Goal: Information Seeking & Learning: Learn about a topic

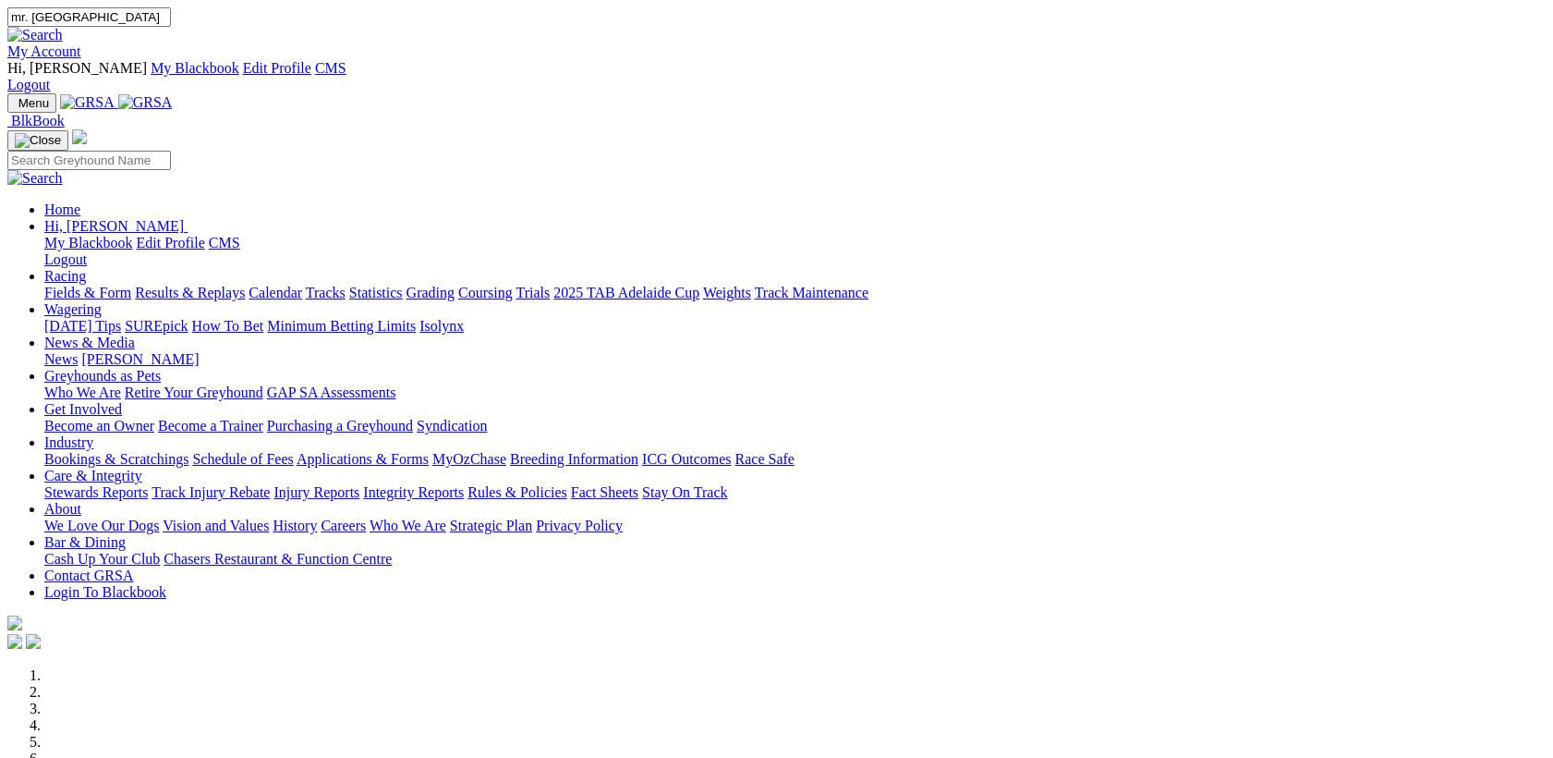
type input "mr. tangello"
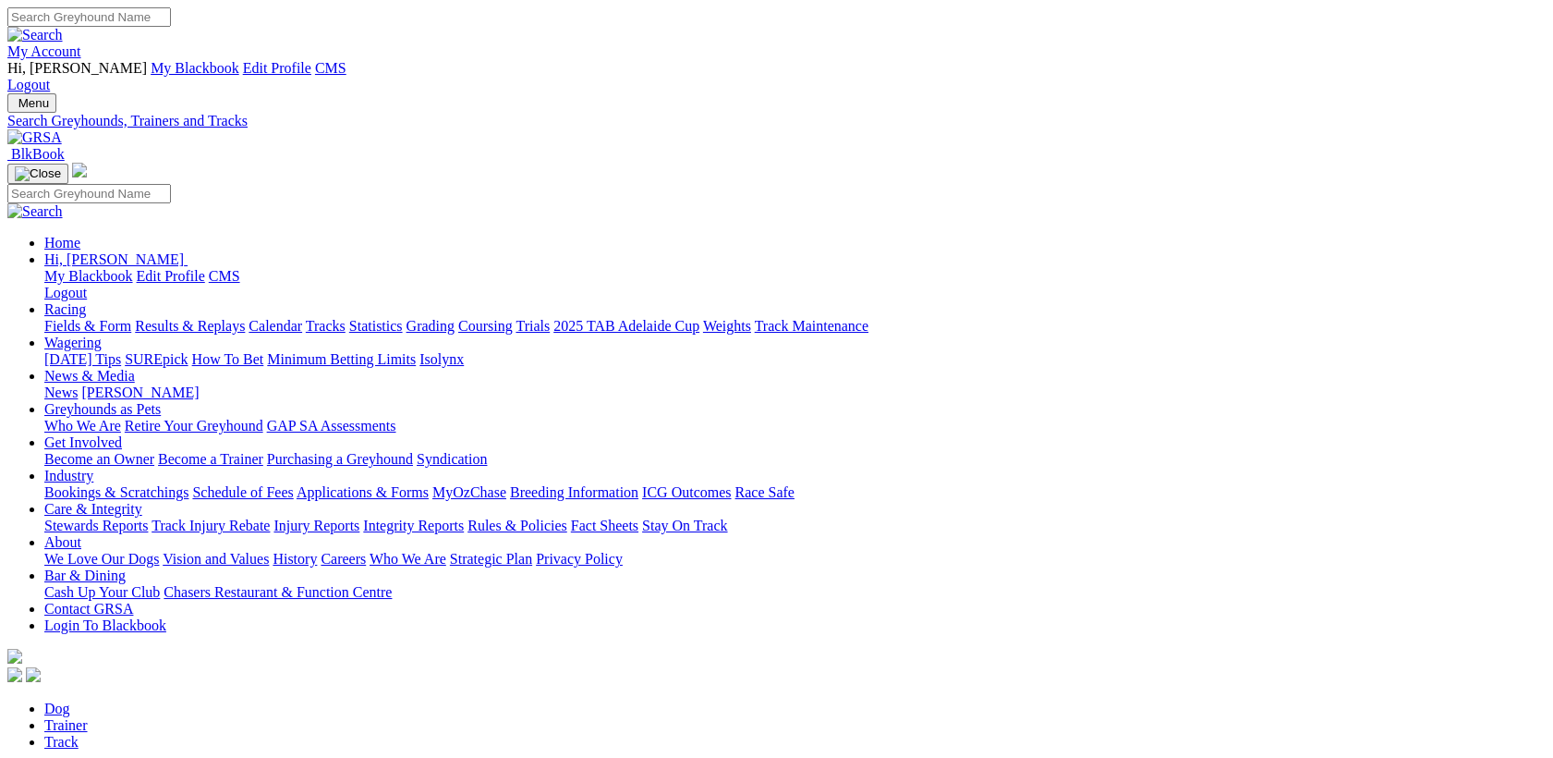
drag, startPoint x: 0, startPoint y: 0, endPoint x: 1071, endPoint y: 24, distance: 1071.3
click at [171, 24] on input "Search" at bounding box center [89, 16] width 164 height 19
type input "Mr. Tangelo"
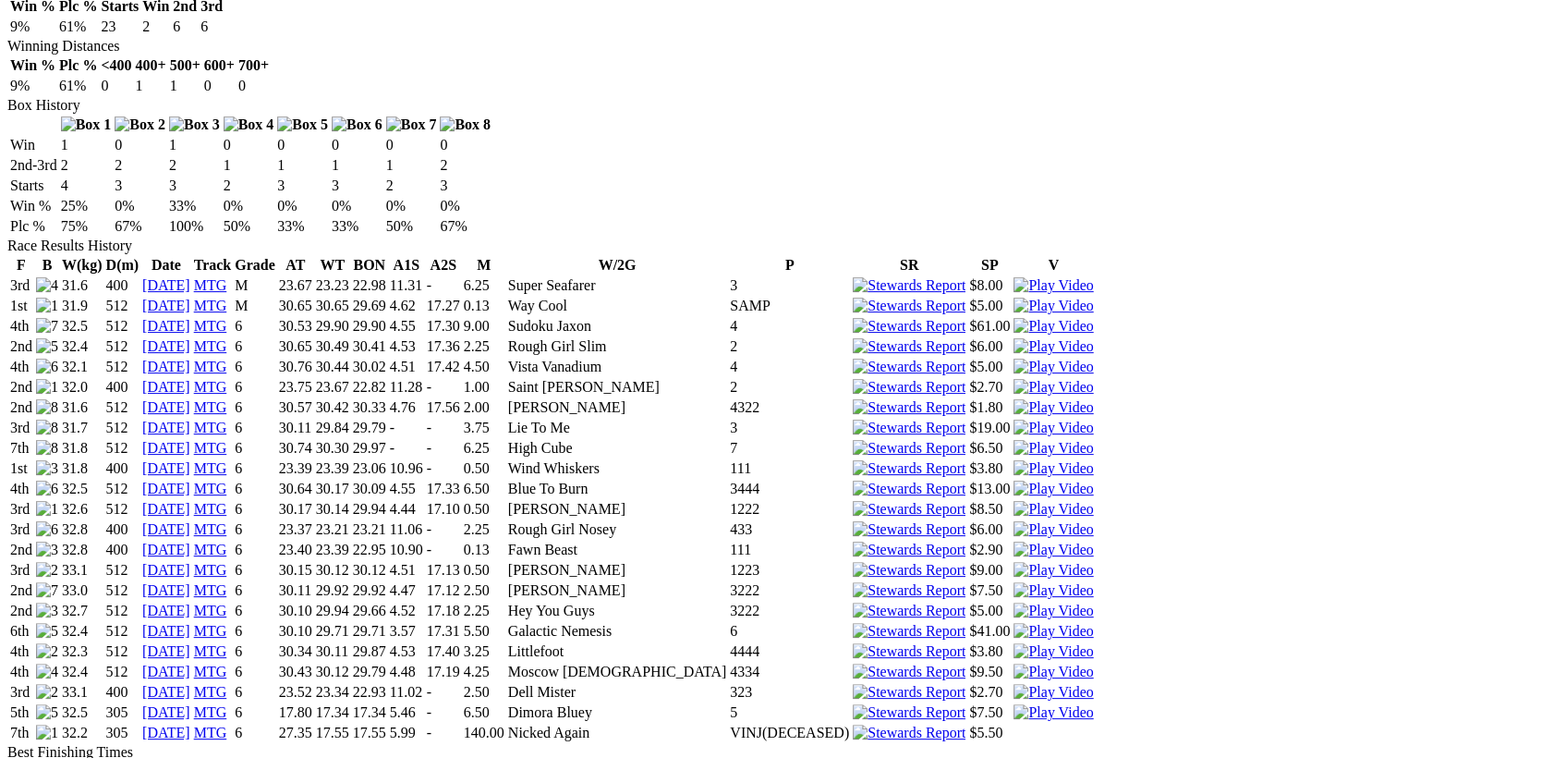
scroll to position [718, 0]
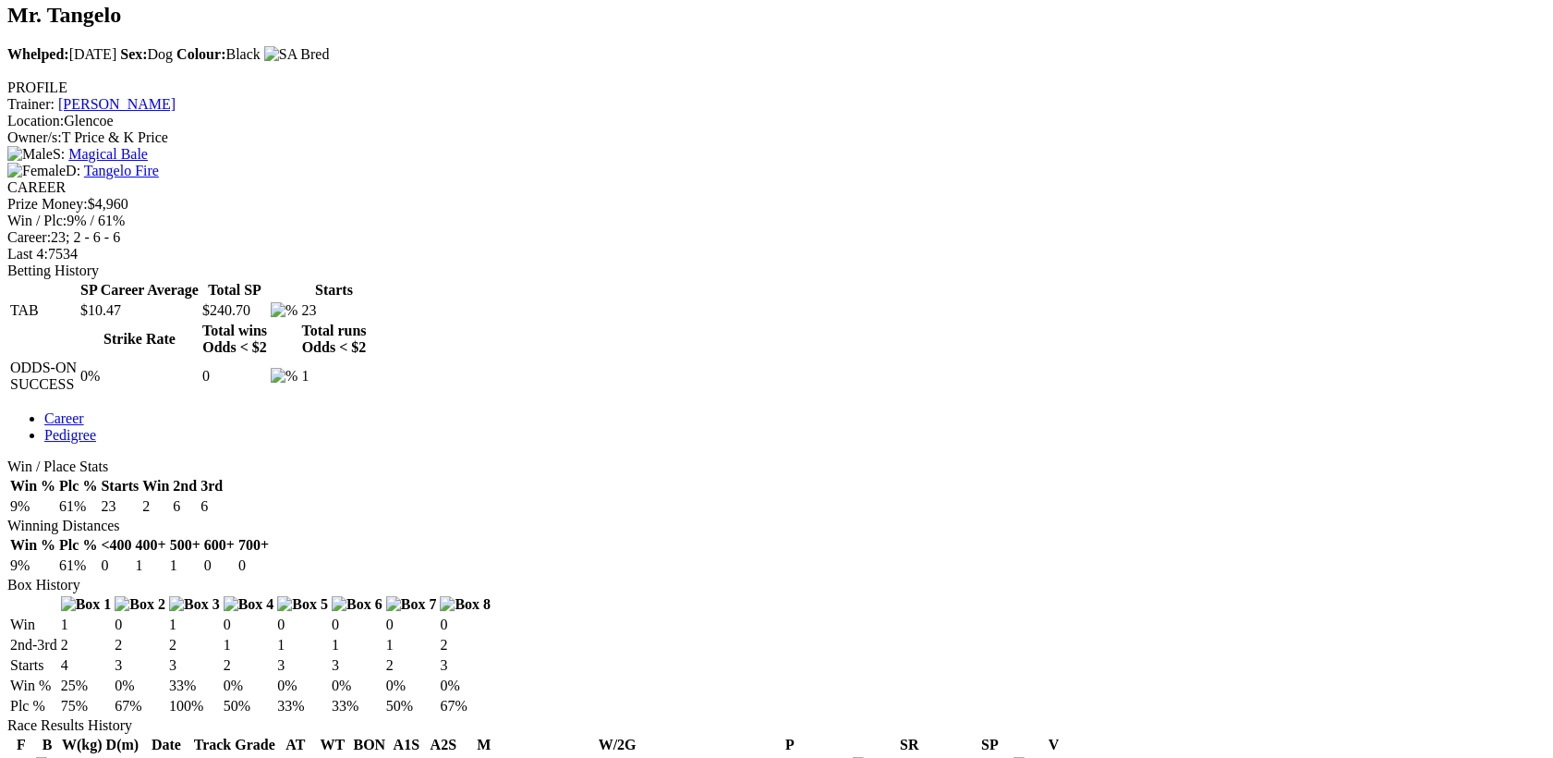
drag, startPoint x: 870, startPoint y: 668, endPoint x: 825, endPoint y: 671, distance: 44.4
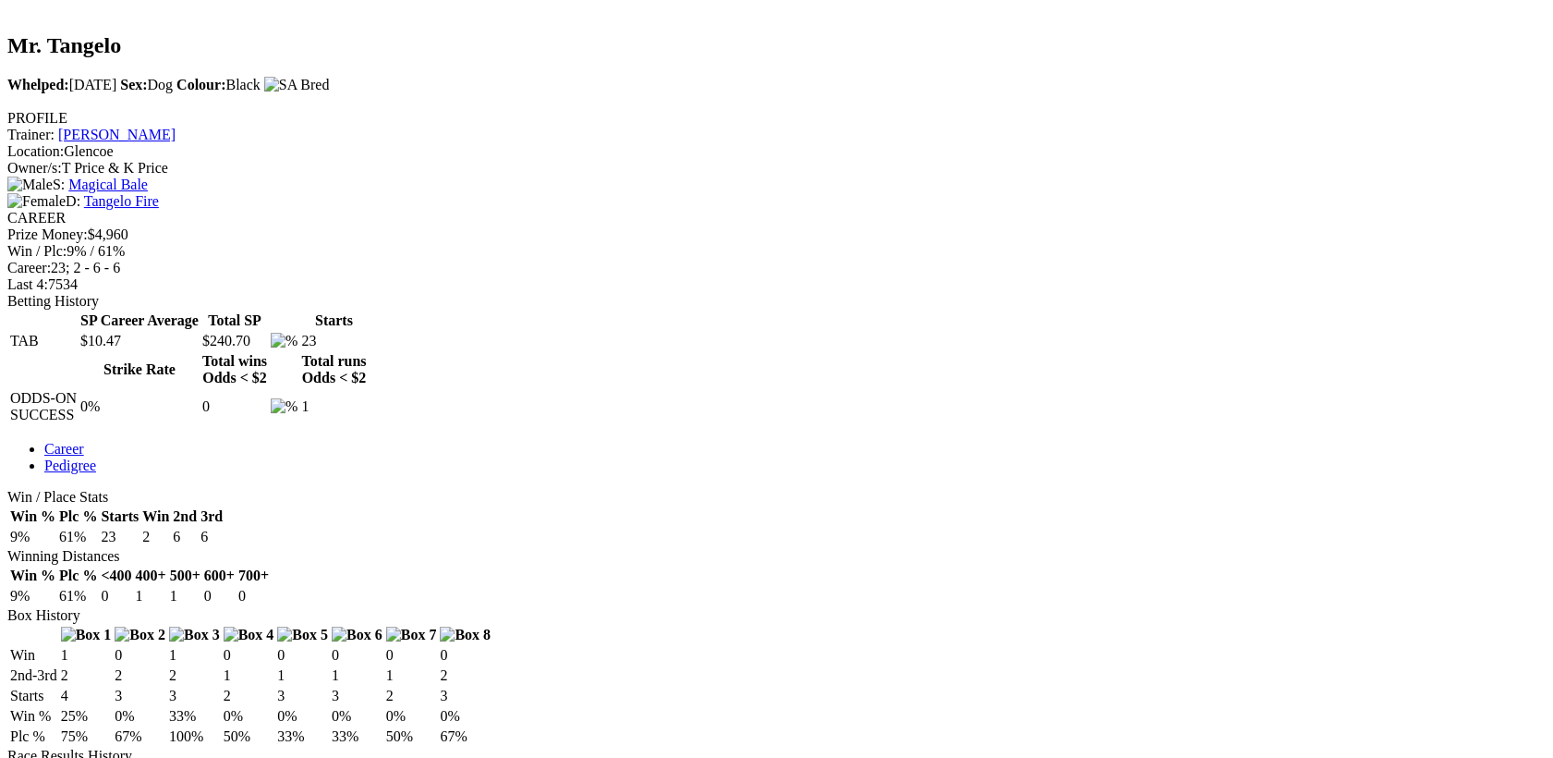
scroll to position [0, 0]
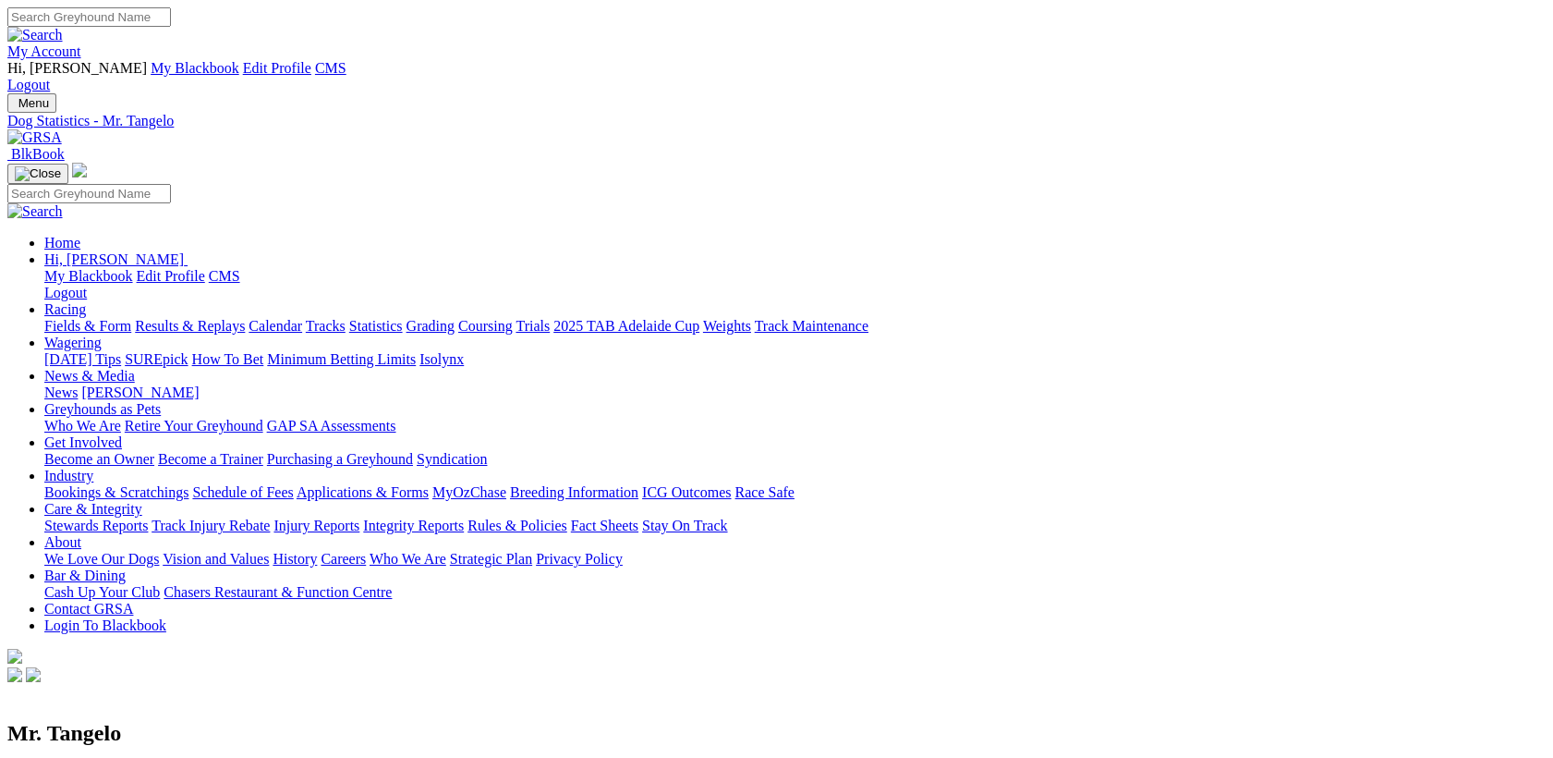
click at [171, 27] on input "Search" at bounding box center [89, 16] width 164 height 19
type input "magic mack"
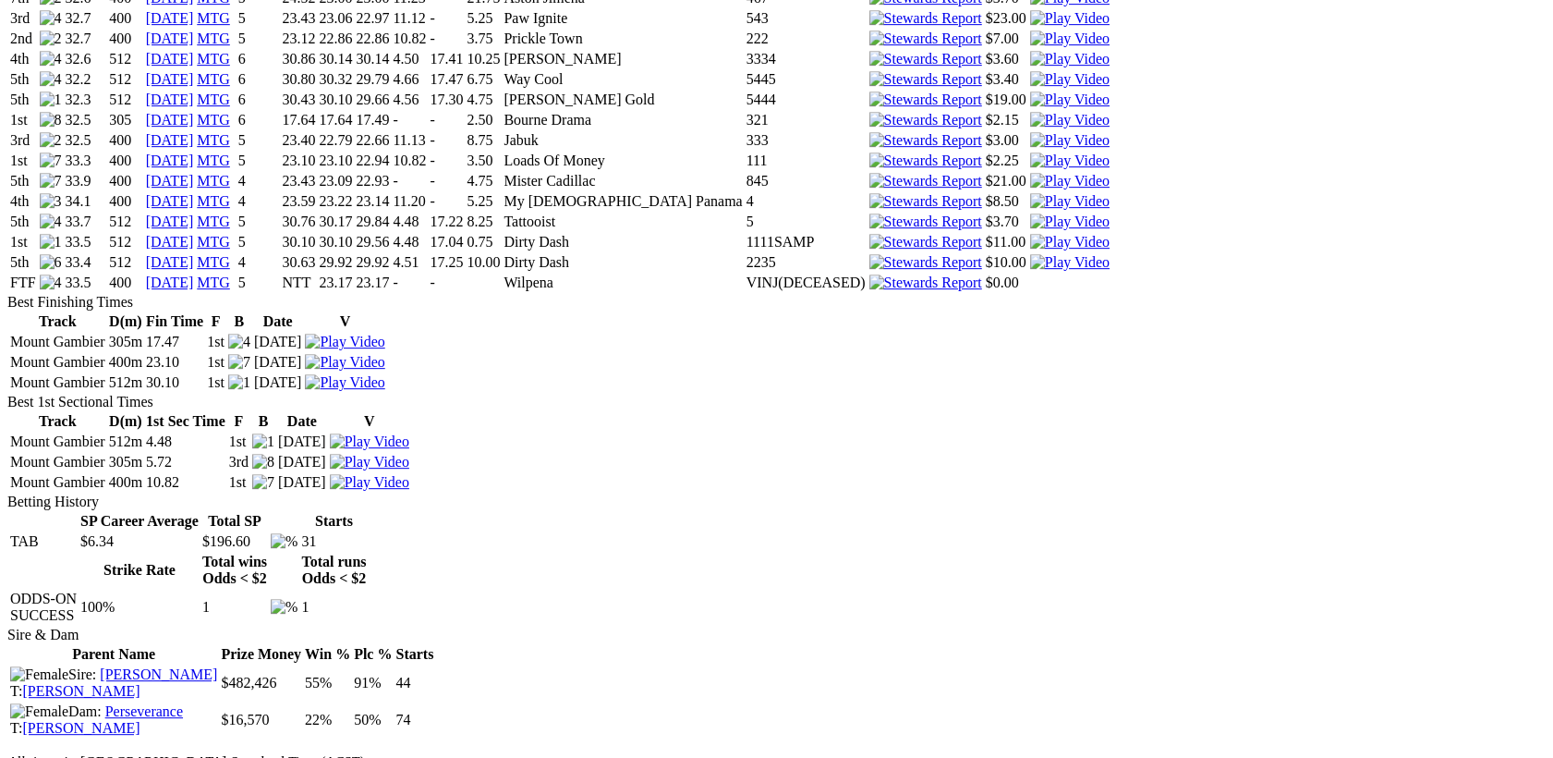
scroll to position [1331, 0]
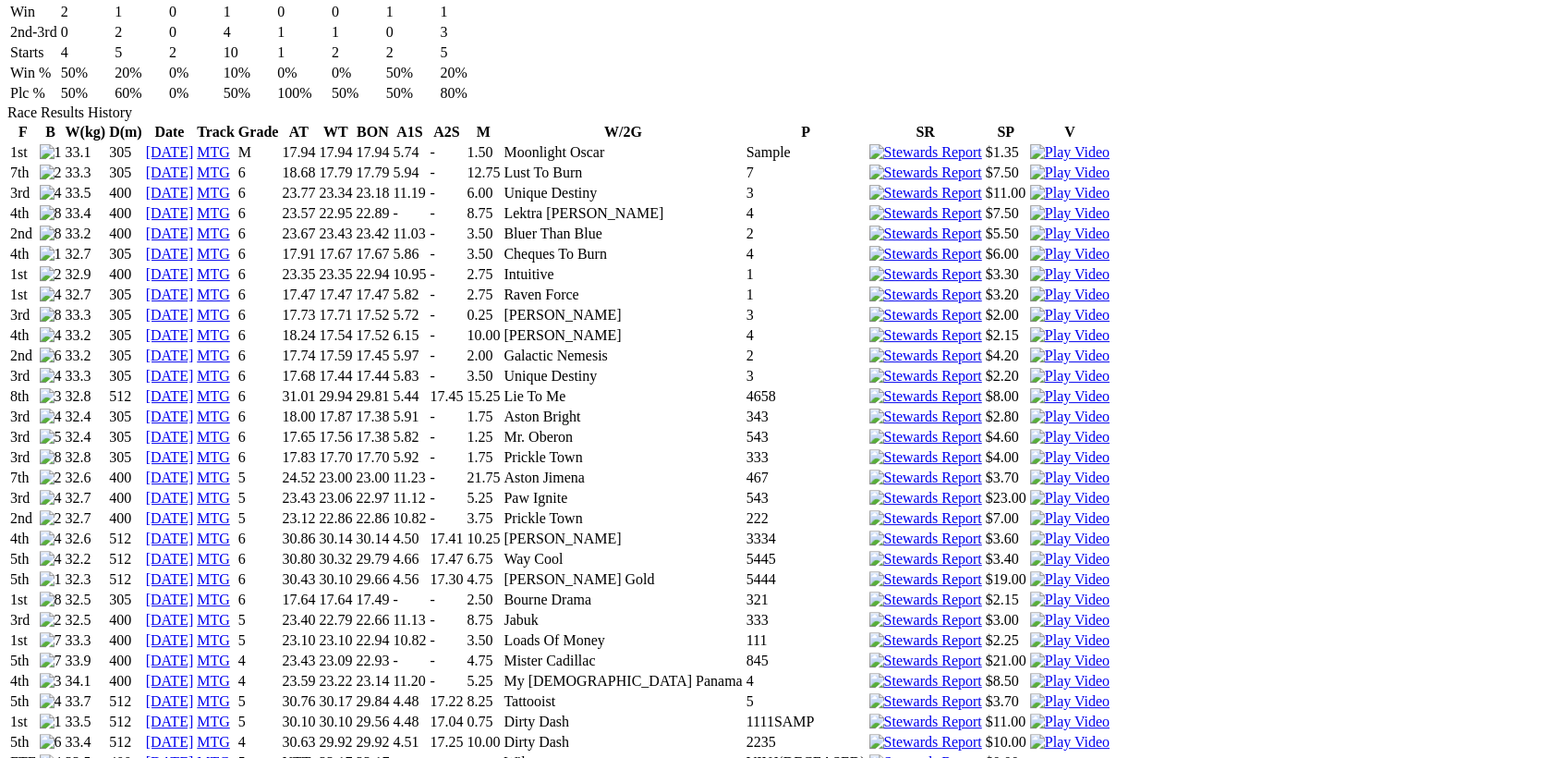
click at [867, 753] on td "VINJ(DECEASED)" at bounding box center [806, 762] width 121 height 18
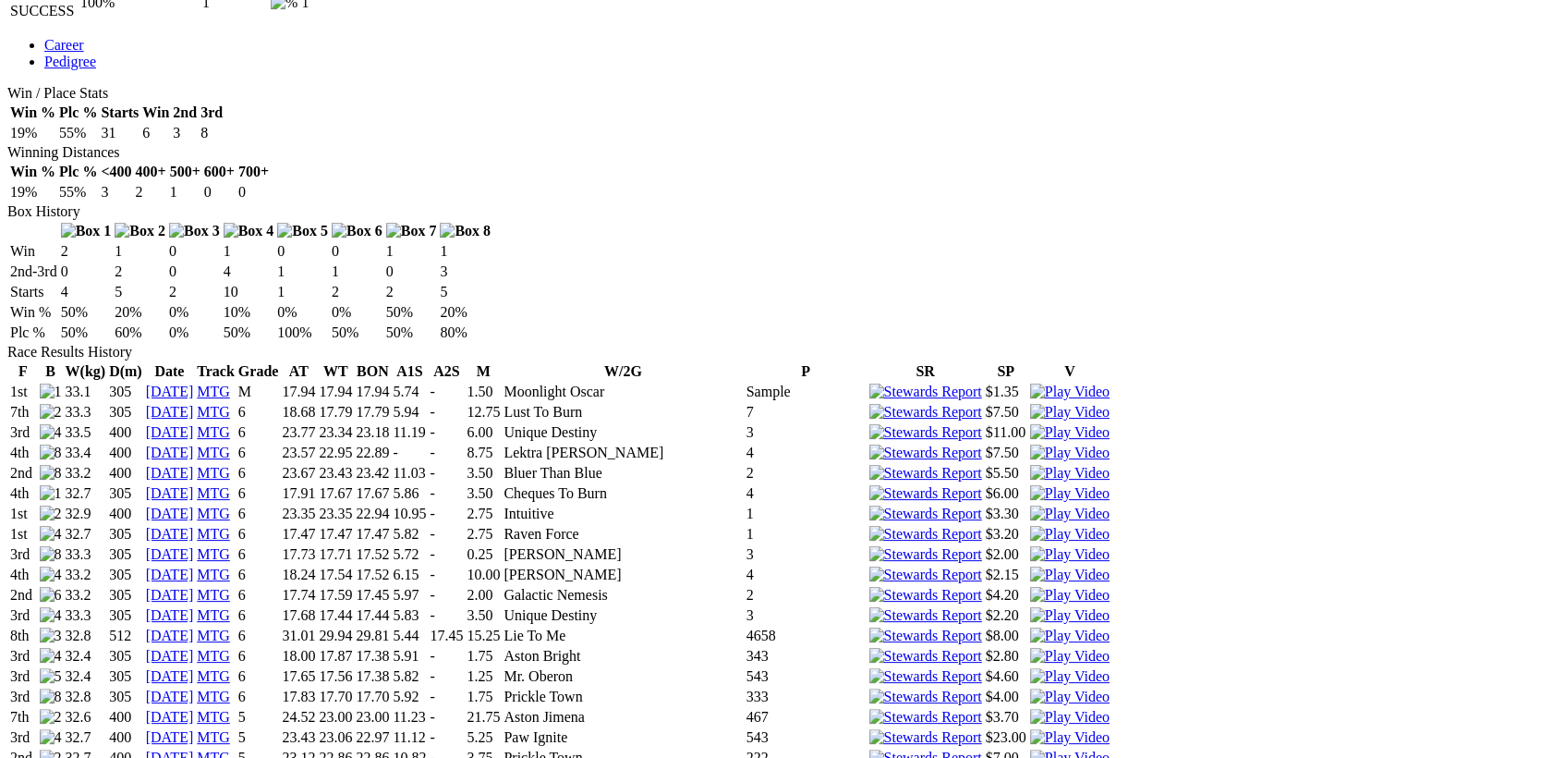
drag, startPoint x: 371, startPoint y: 334, endPoint x: 168, endPoint y: 329, distance: 203.4
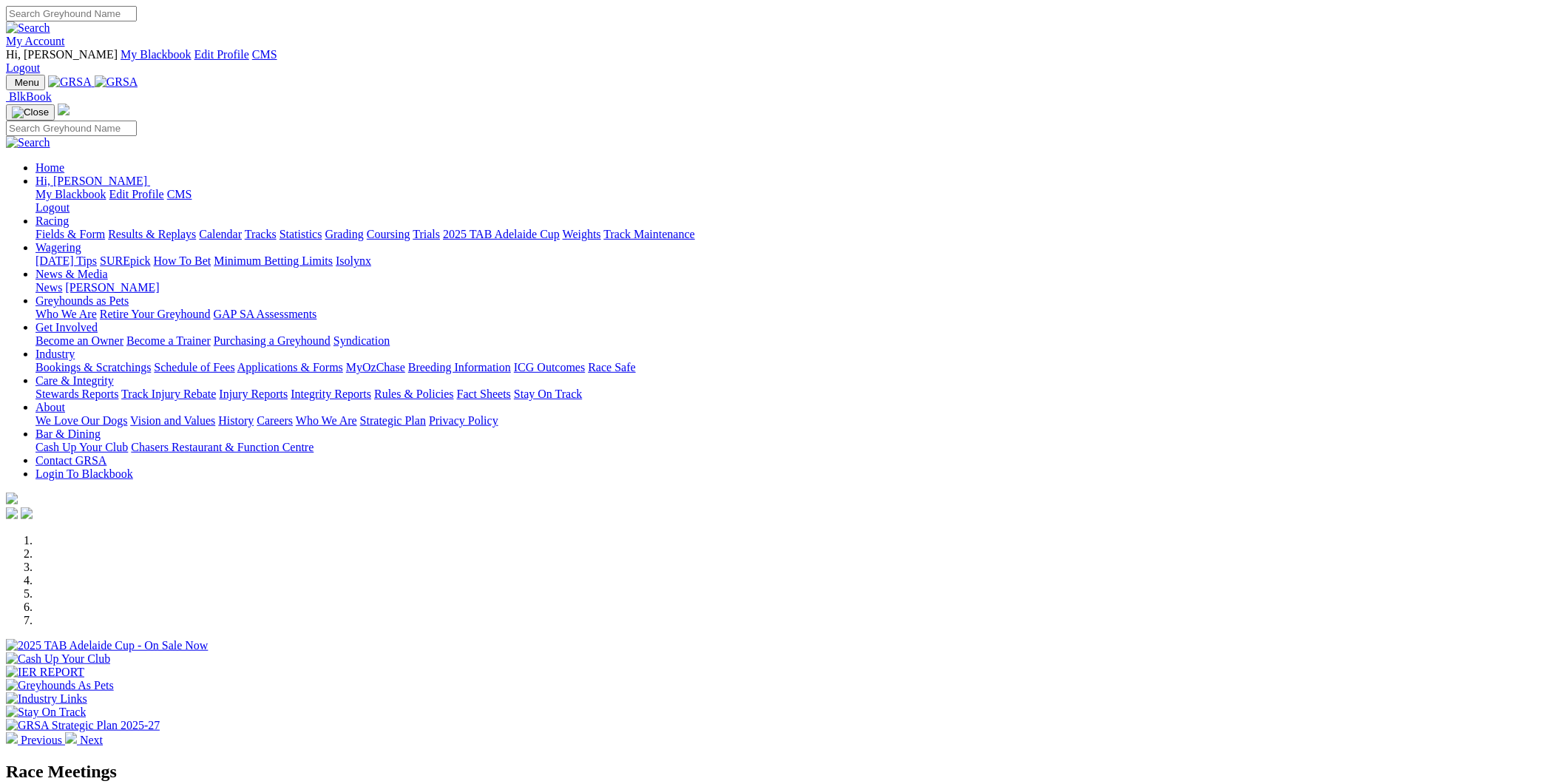
click at [137, 22] on input "Search" at bounding box center [71, 13] width 131 height 15
type input "[PERSON_NAME]"
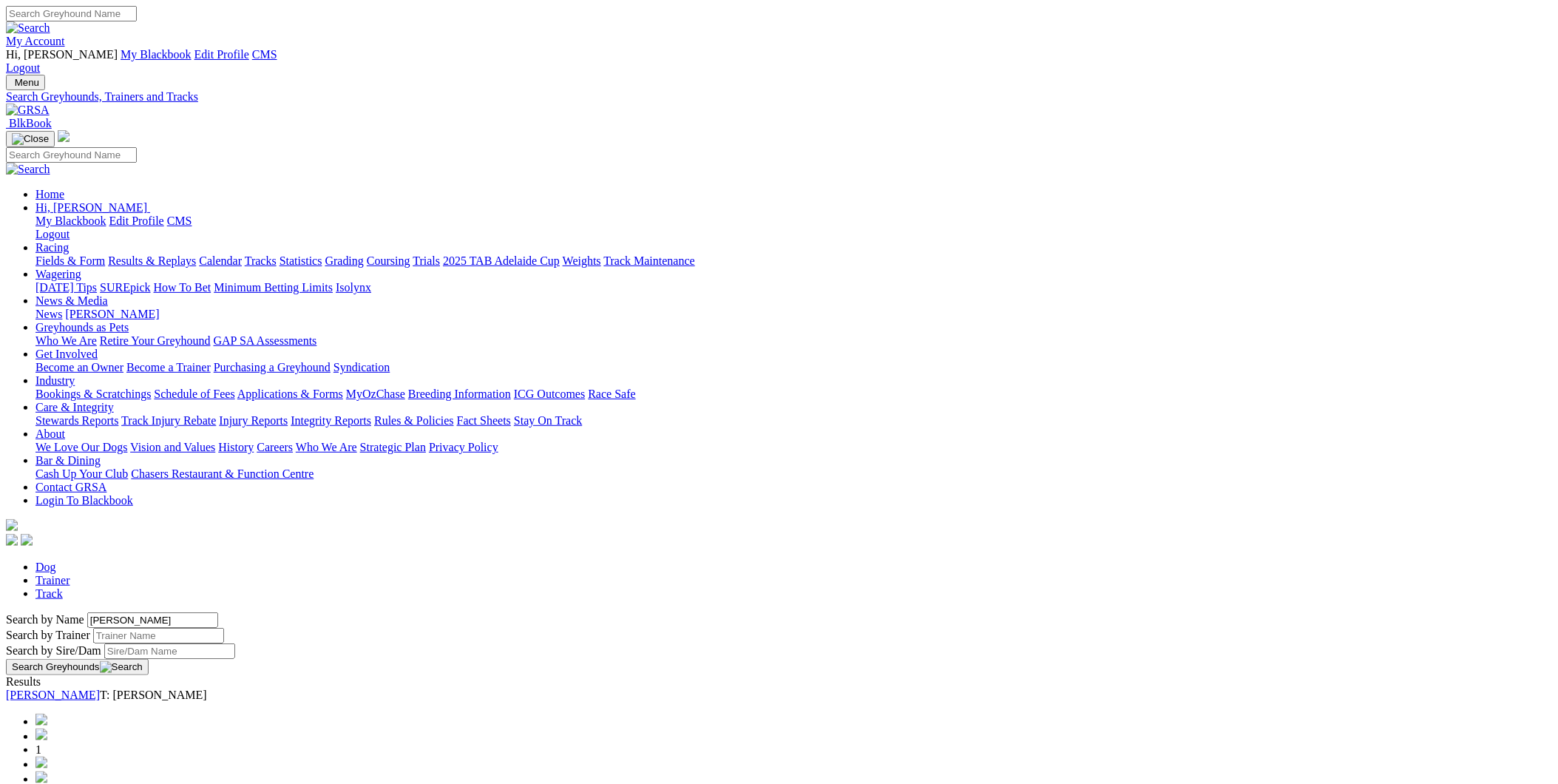
click at [100, 688] on link "[PERSON_NAME]" at bounding box center [52, 694] width 94 height 13
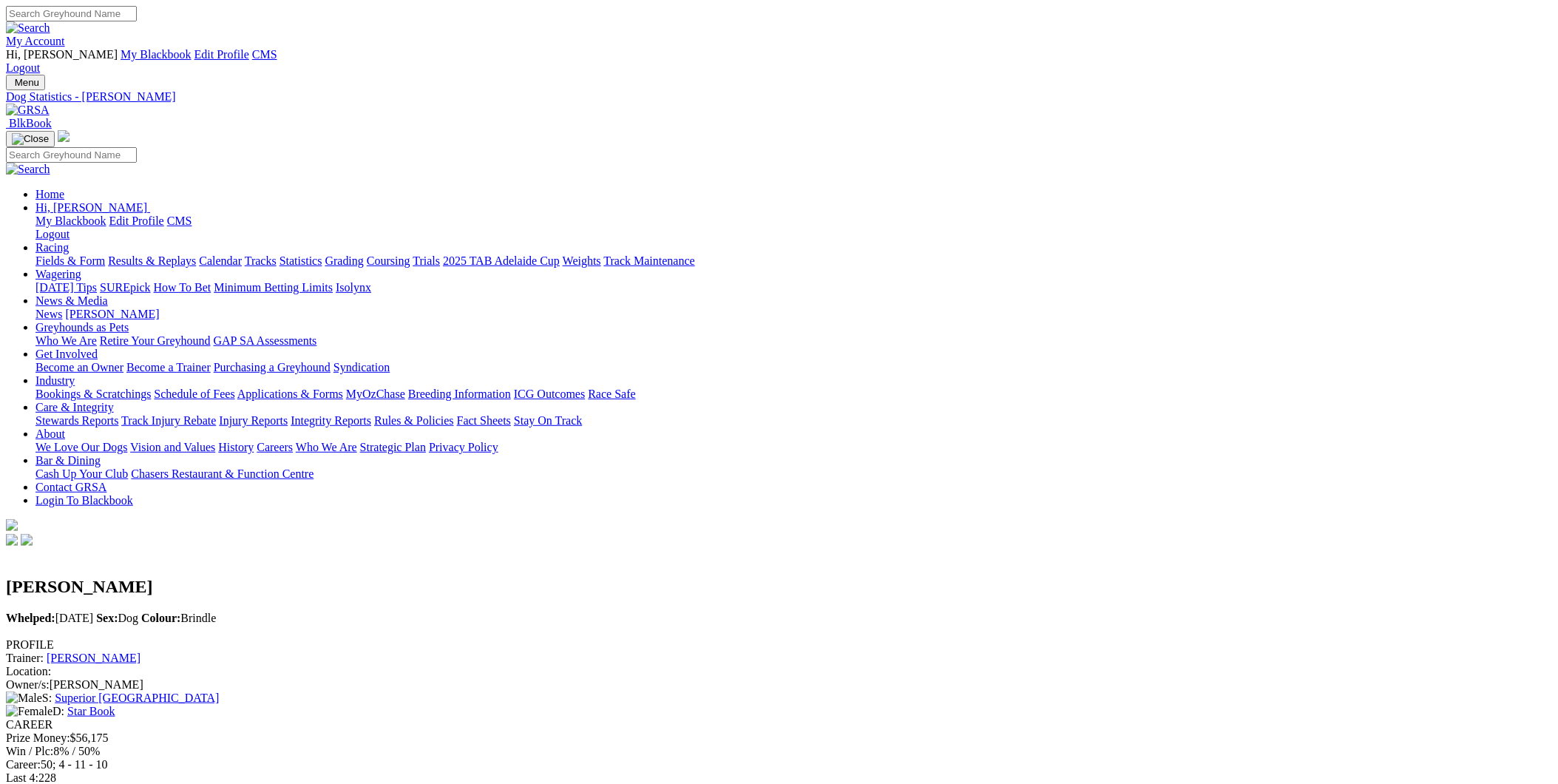
click at [902, 30] on div "My Account Hi, Joshua My Blackbook Edit Profile CMS Logout" at bounding box center [779, 40] width 1546 height 69
click at [137, 22] on input "Search" at bounding box center [71, 13] width 131 height 15
type input "hara's elsie"
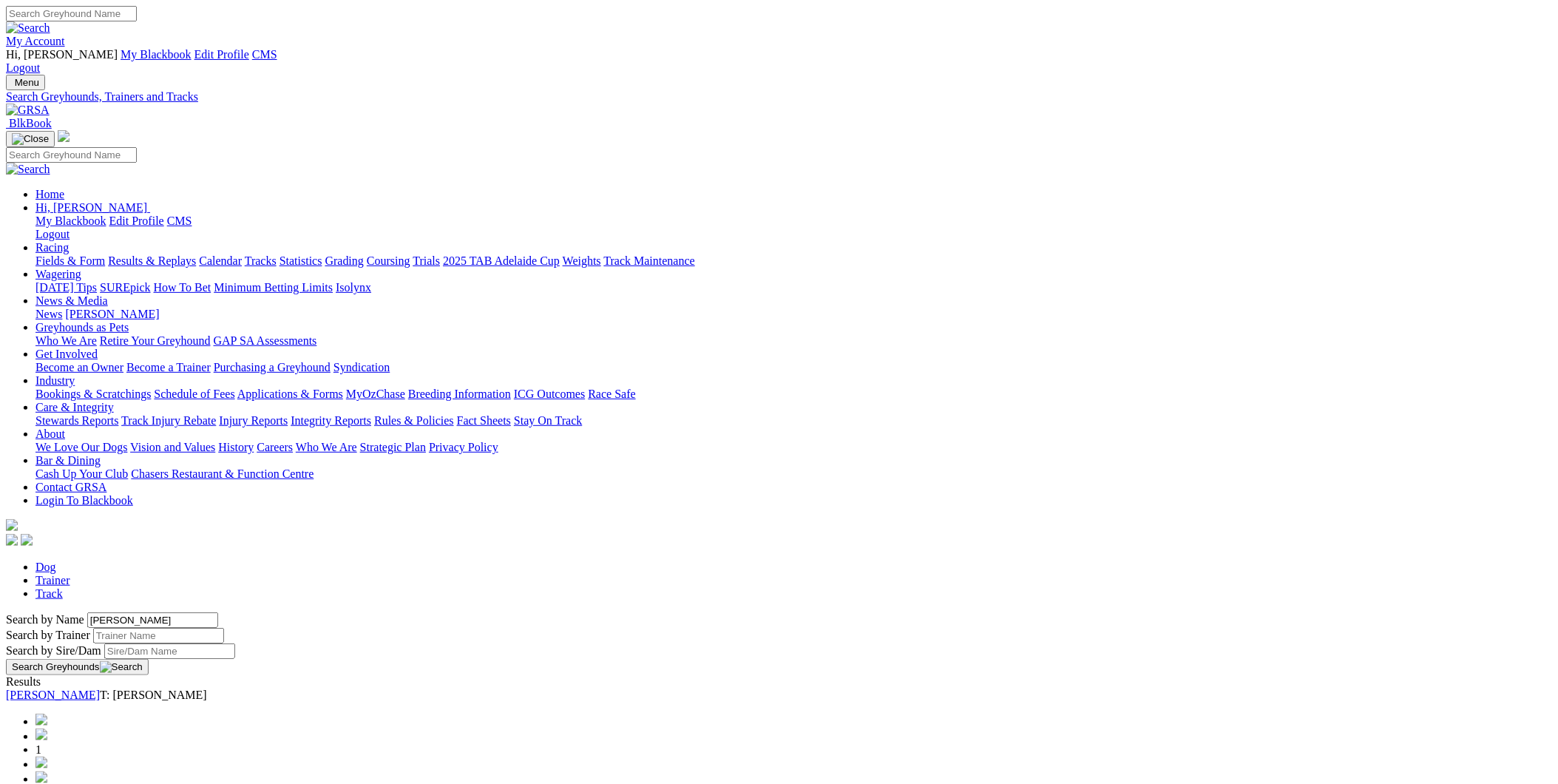
click at [100, 688] on link "Hara's Elsie" at bounding box center [52, 694] width 94 height 13
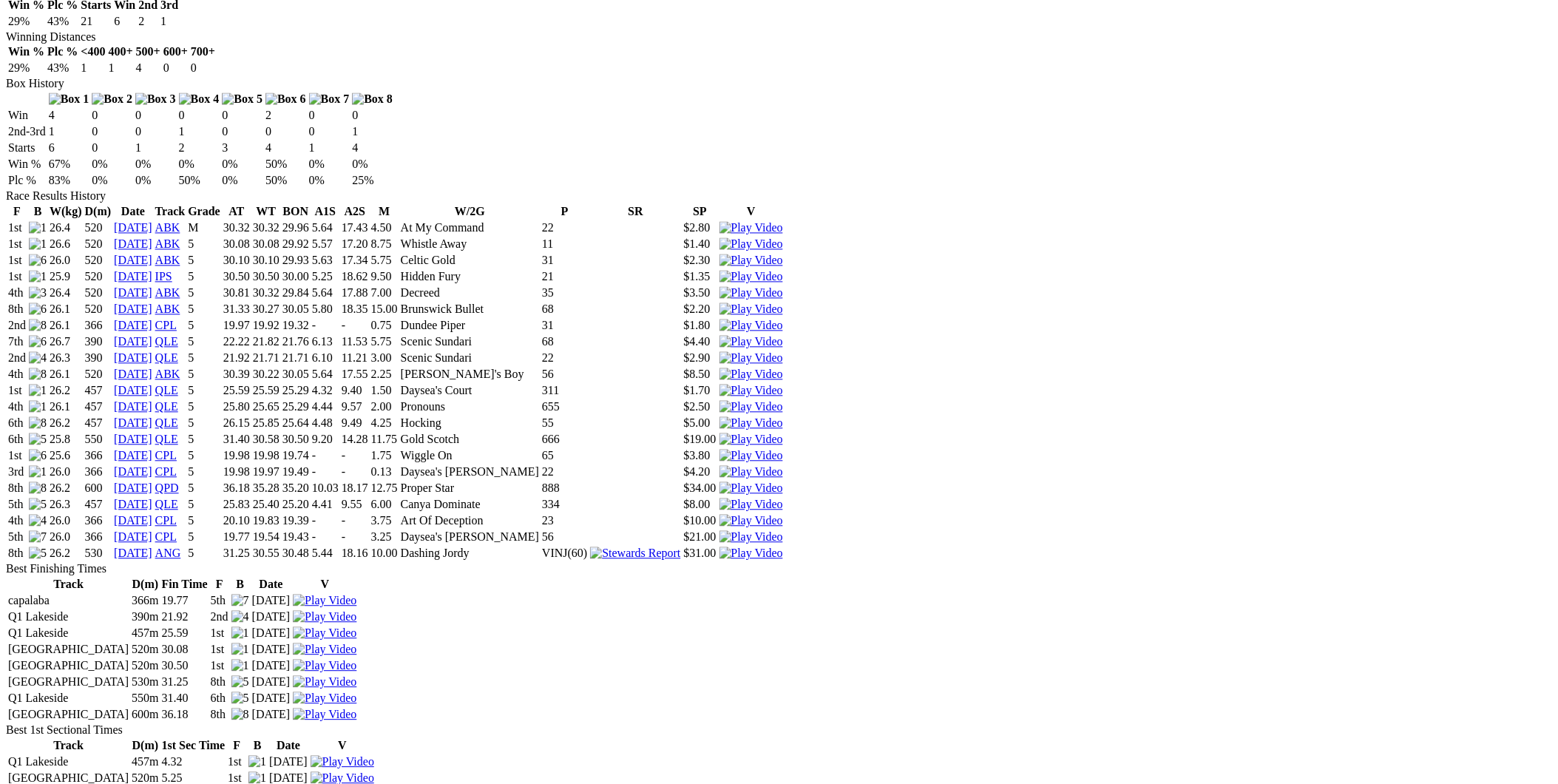
scroll to position [574, 0]
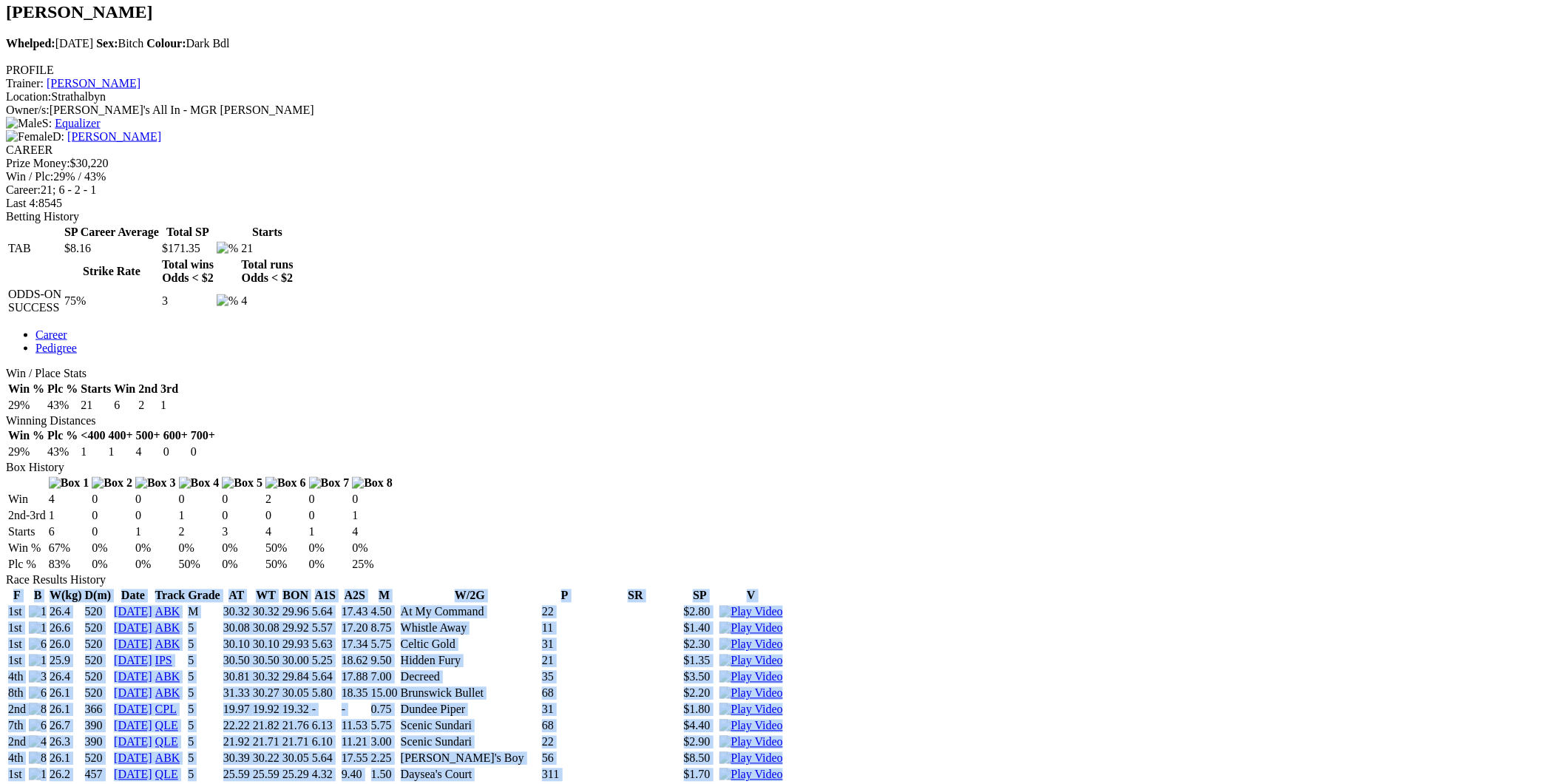
drag, startPoint x: 619, startPoint y: 446, endPoint x: 271, endPoint y: 498, distance: 351.9
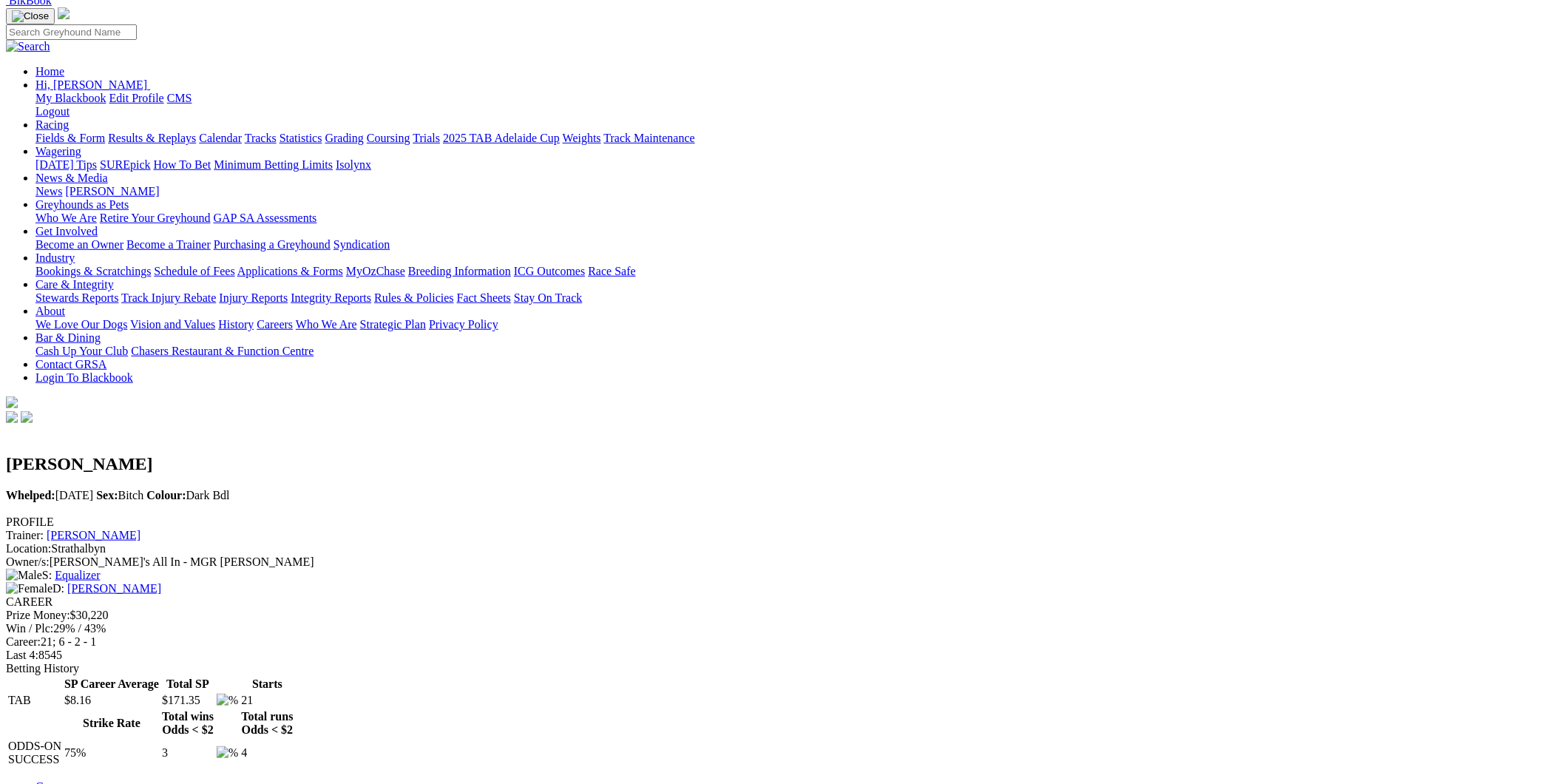
scroll to position [0, 0]
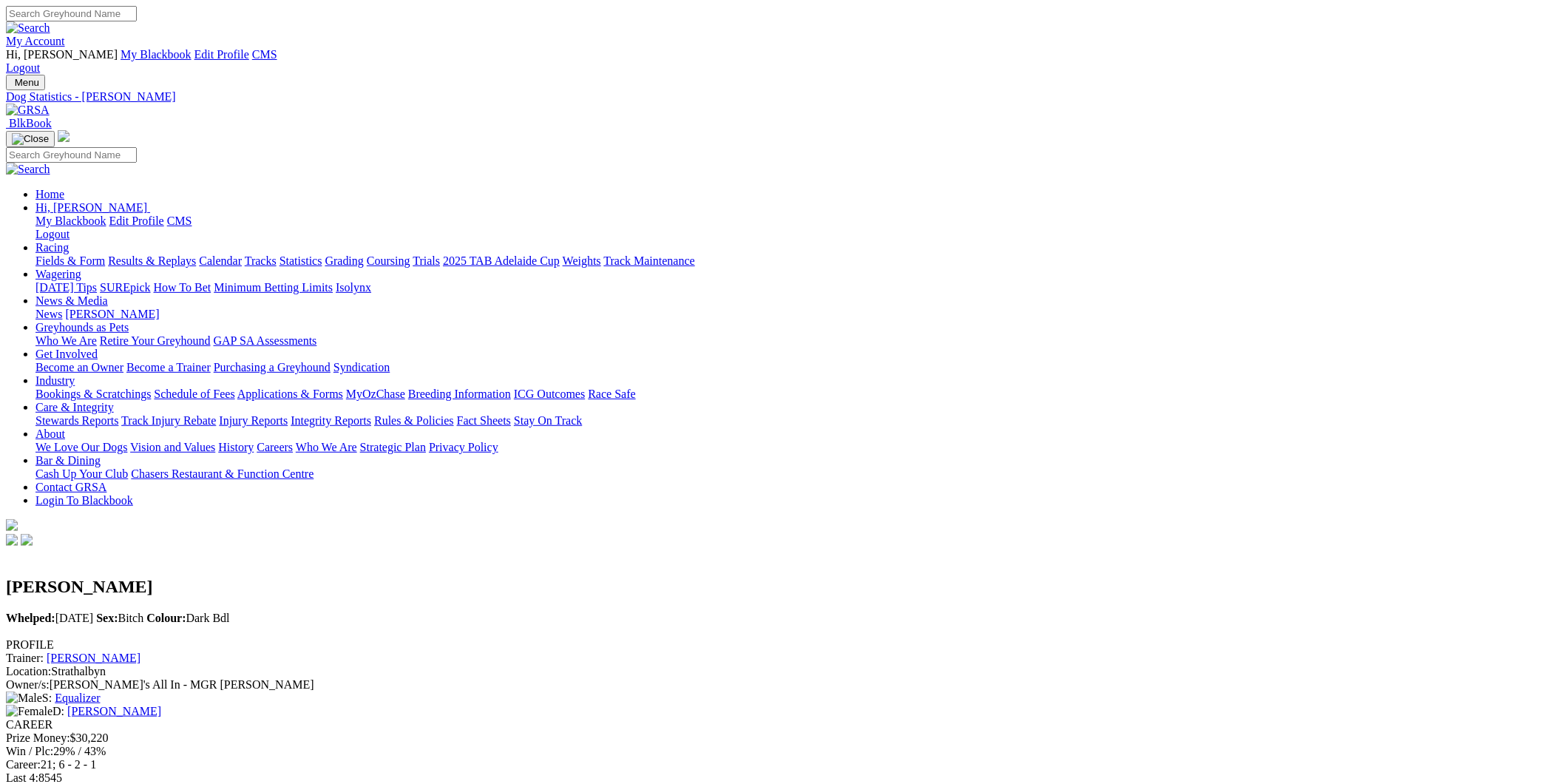
click at [137, 22] on input "Search" at bounding box center [71, 13] width 131 height 15
type input "No IDea"
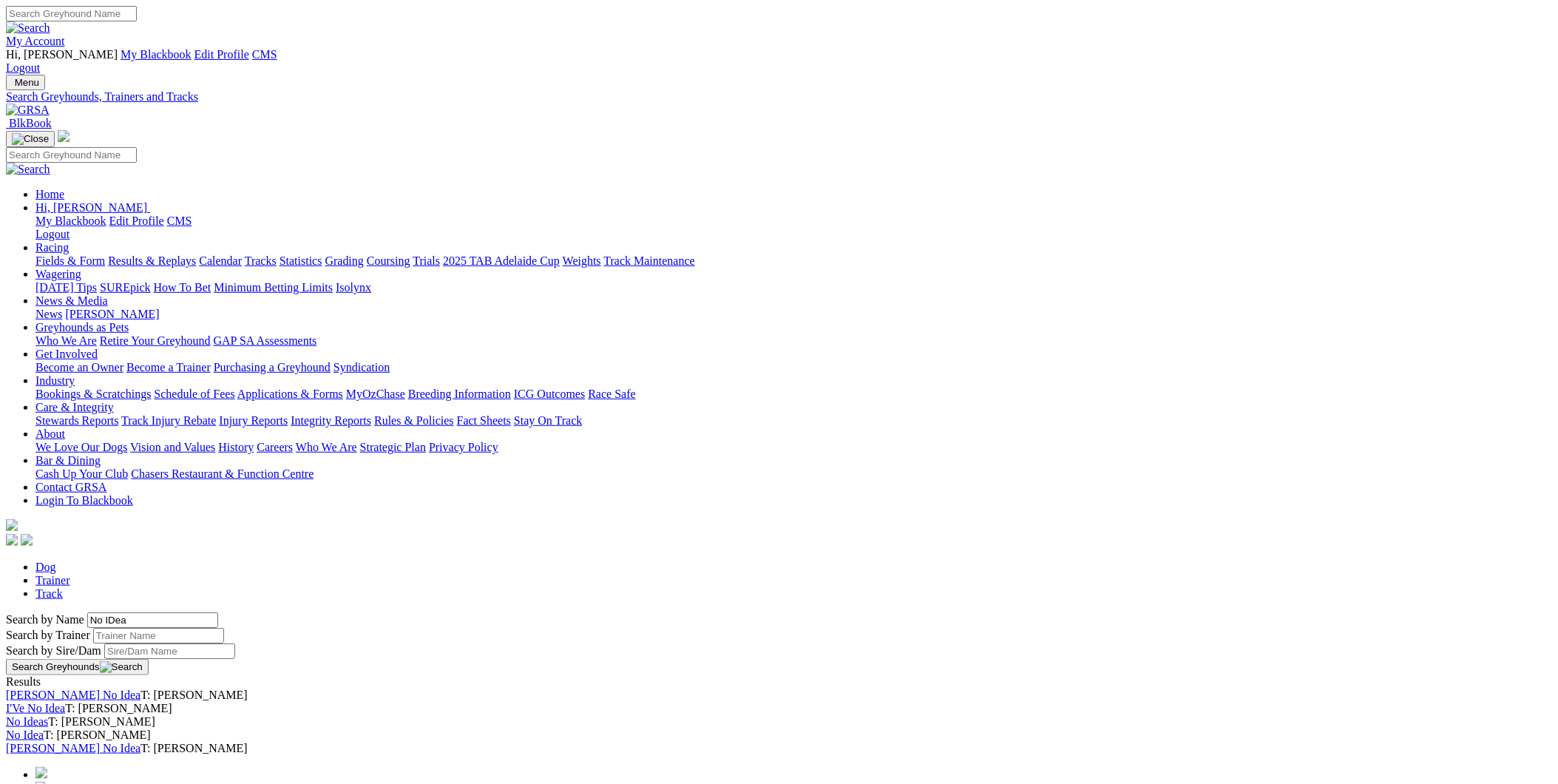
click at [44, 728] on link "No Idea" at bounding box center [24, 734] width 38 height 13
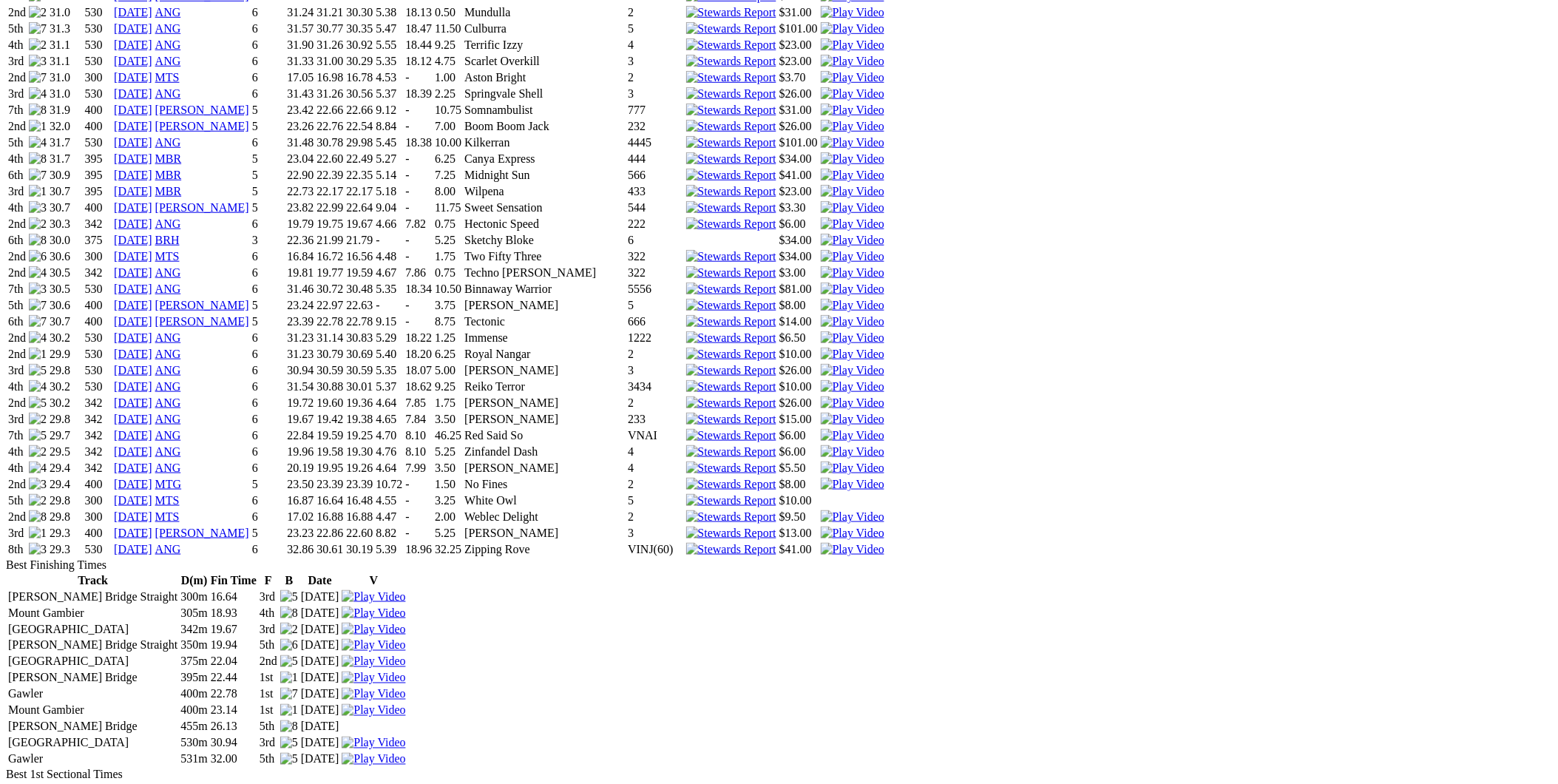
scroll to position [2300, 0]
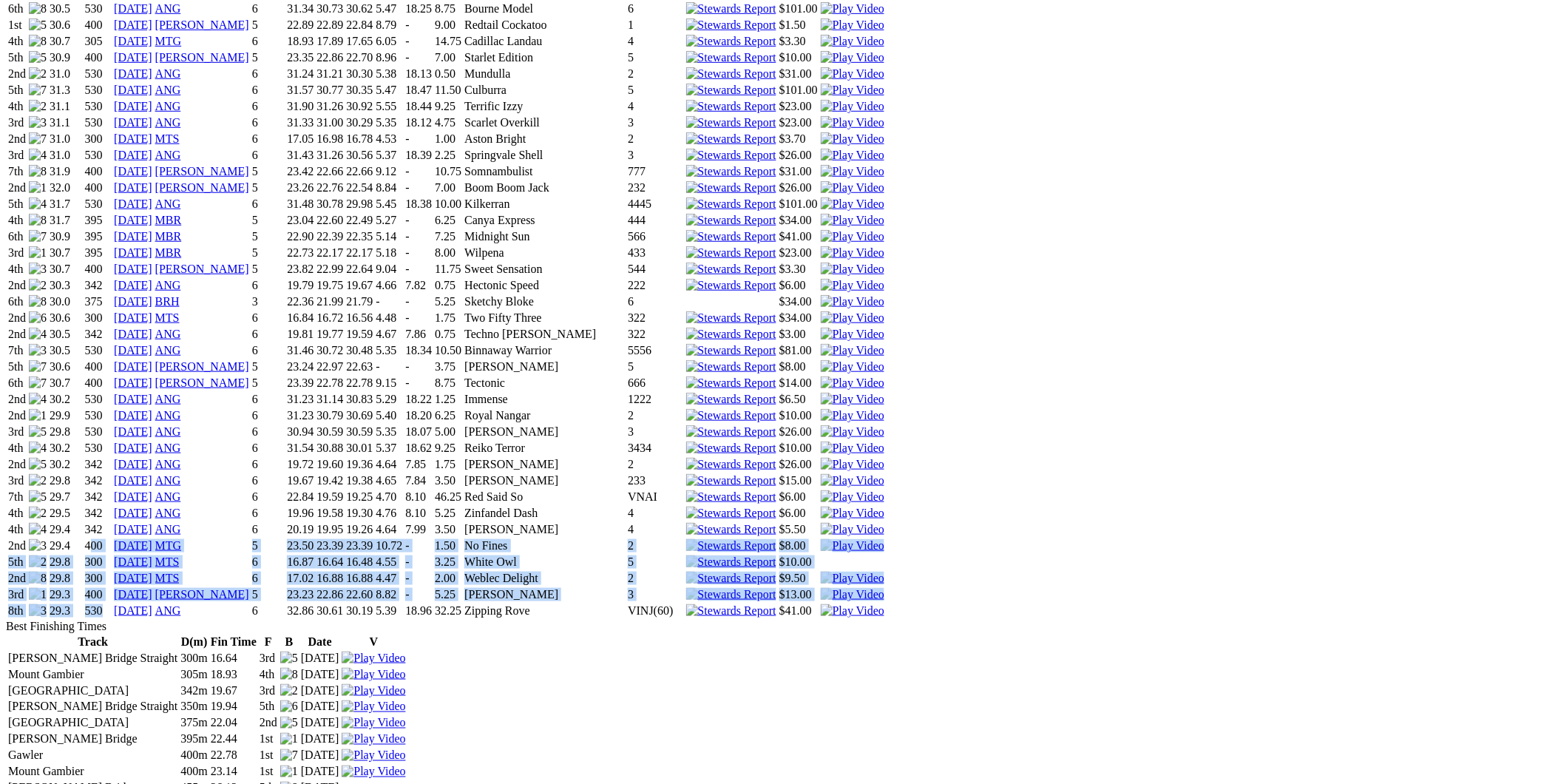
drag, startPoint x: 392, startPoint y: 586, endPoint x: 403, endPoint y: 673, distance: 87.7
drag, startPoint x: 403, startPoint y: 673, endPoint x: 587, endPoint y: 585, distance: 204.0
click at [344, 553] on td "23.39" at bounding box center [330, 546] width 28 height 14
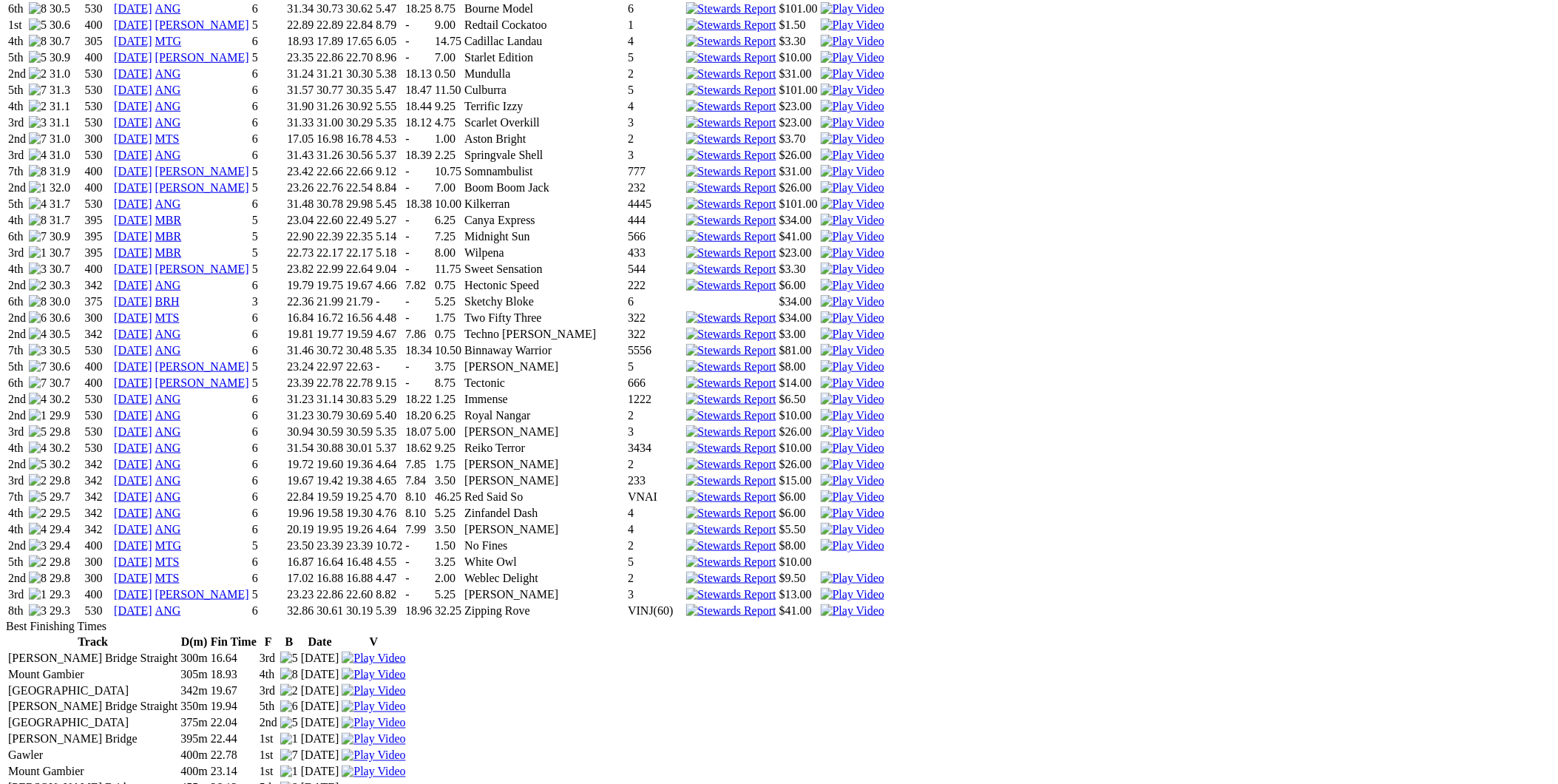
click at [26, 455] on td "4th" at bounding box center [17, 448] width 19 height 14
click at [26, 472] on td "2nd" at bounding box center [17, 464] width 19 height 14
click at [26, 488] on td "3rd" at bounding box center [17, 480] width 19 height 14
click at [26, 504] on td "7th" at bounding box center [17, 497] width 19 height 14
click at [26, 521] on td "4th" at bounding box center [17, 513] width 19 height 14
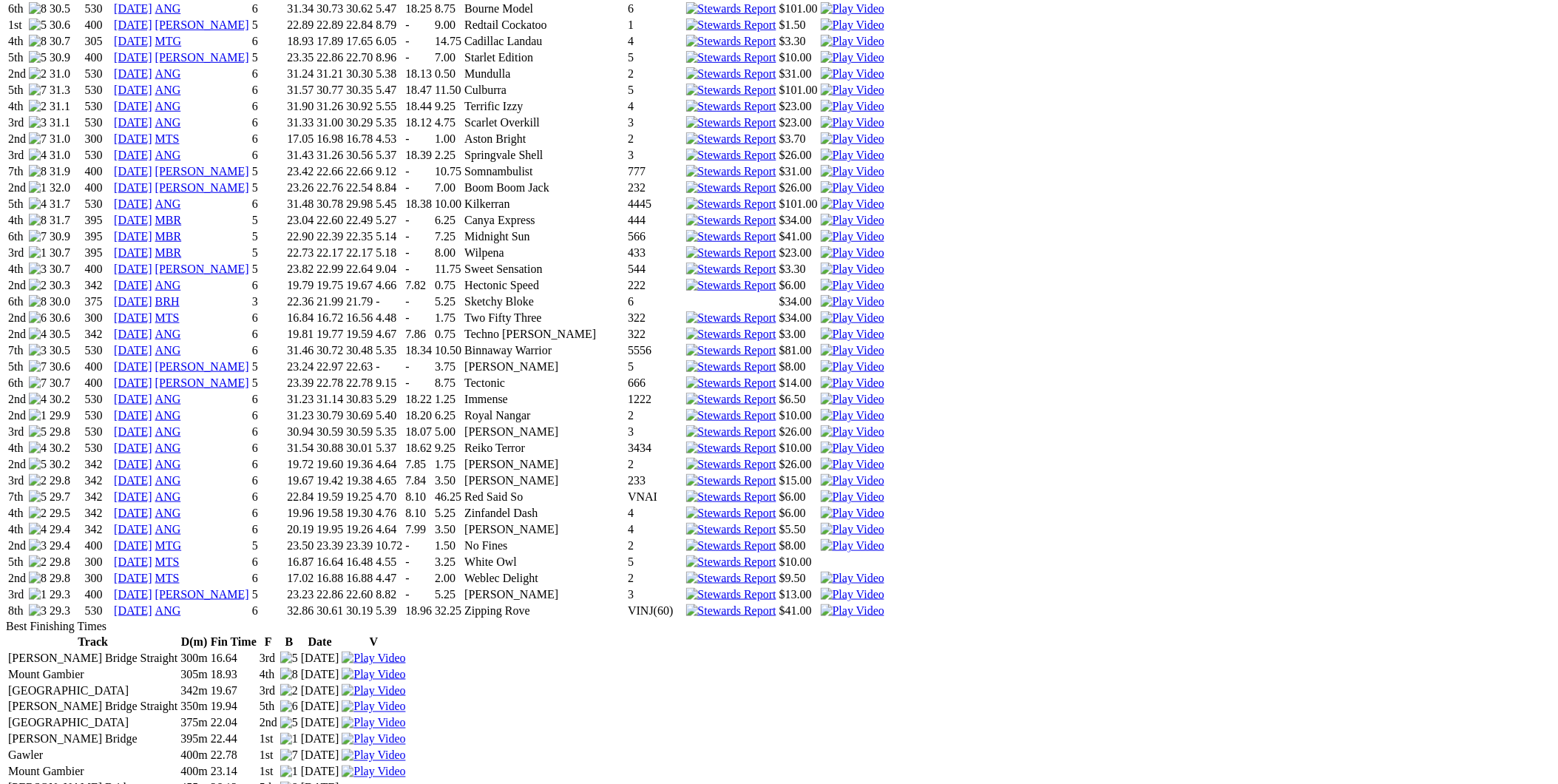
drag, startPoint x: 299, startPoint y: 562, endPoint x: 299, endPoint y: 579, distance: 17.0
click at [26, 537] on td "4th" at bounding box center [17, 529] width 19 height 14
click at [26, 553] on td "2nd" at bounding box center [17, 546] width 19 height 14
click at [26, 570] on td "5th" at bounding box center [17, 562] width 19 height 14
click at [26, 586] on td "2nd" at bounding box center [17, 578] width 19 height 14
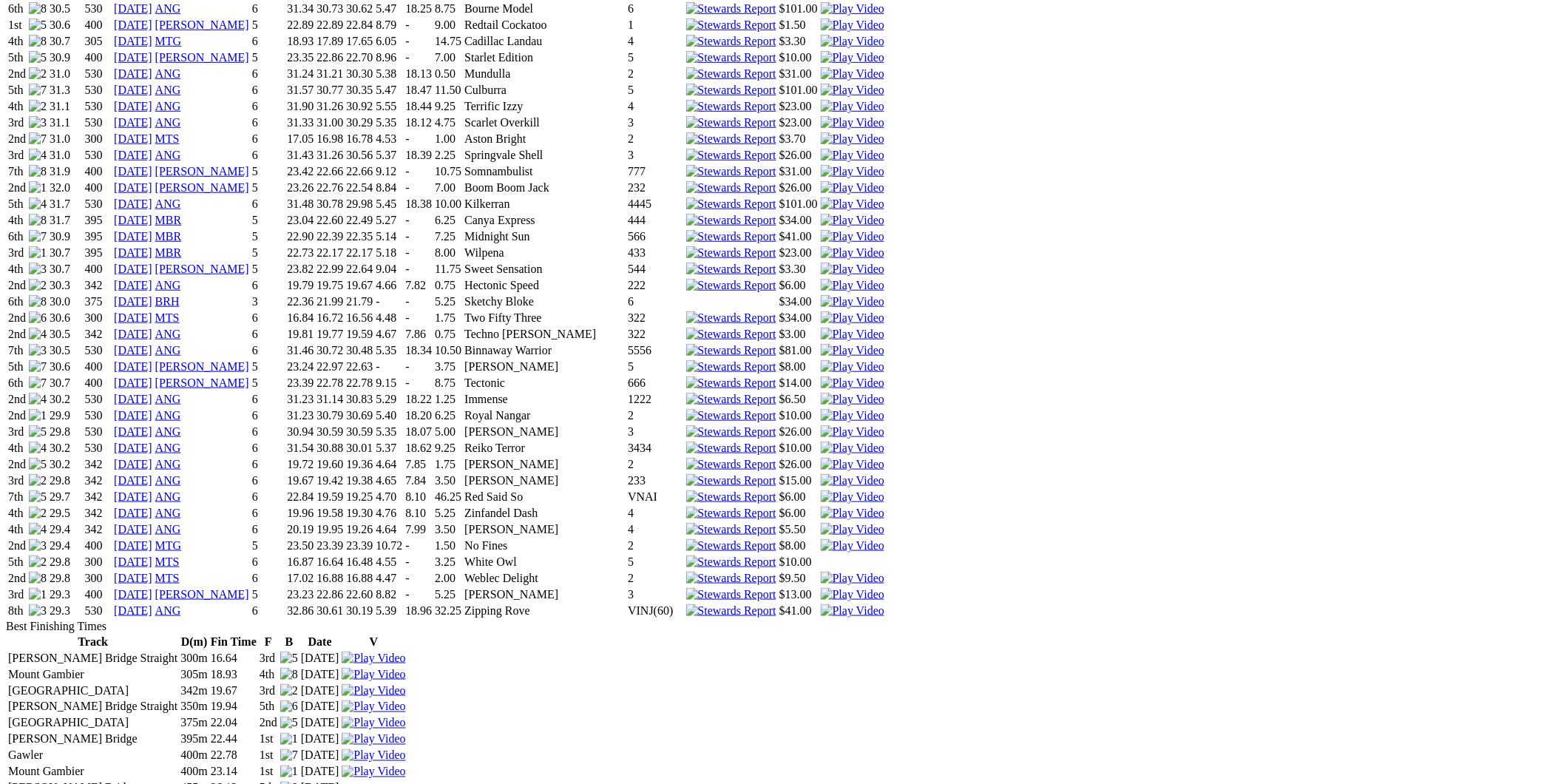
drag, startPoint x: 303, startPoint y: 649, endPoint x: 304, endPoint y: 661, distance: 12.0
click at [26, 602] on td "3rd" at bounding box center [17, 594] width 19 height 14
click at [26, 618] on td "8th" at bounding box center [17, 610] width 19 height 14
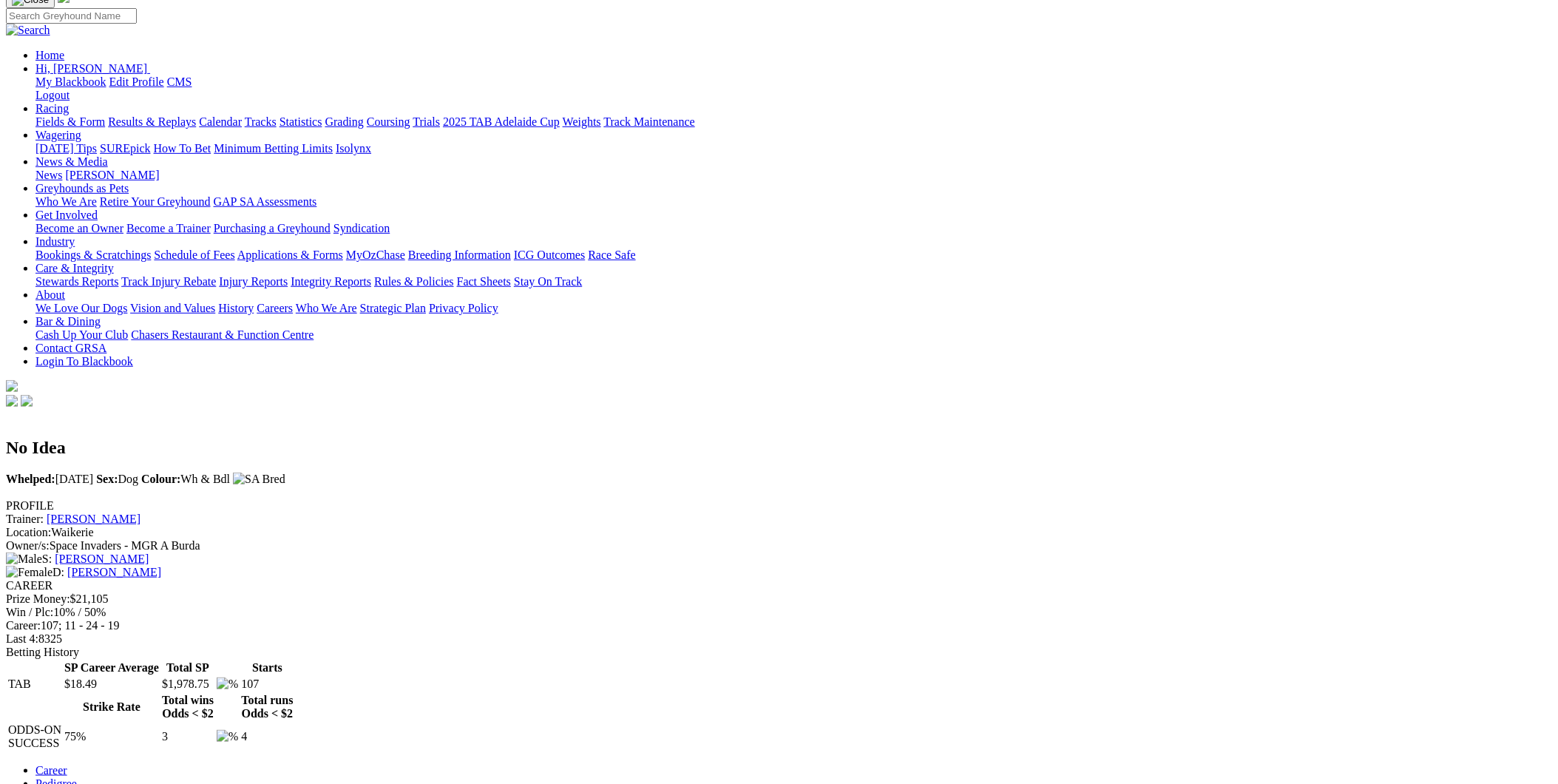
scroll to position [0, 0]
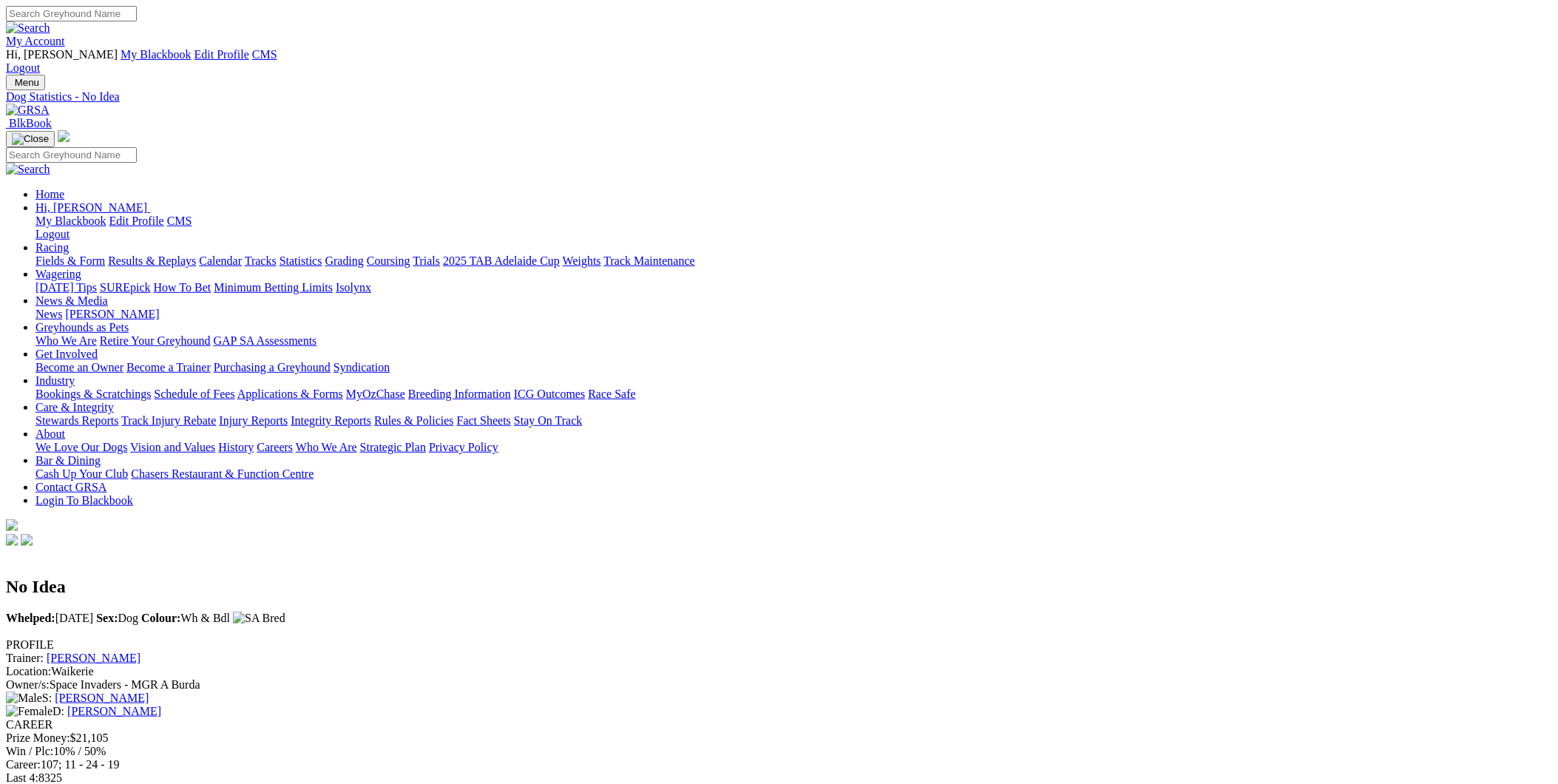
click at [137, 22] on input "Search" at bounding box center [71, 13] width 131 height 15
type input "hUNKER dOWN"
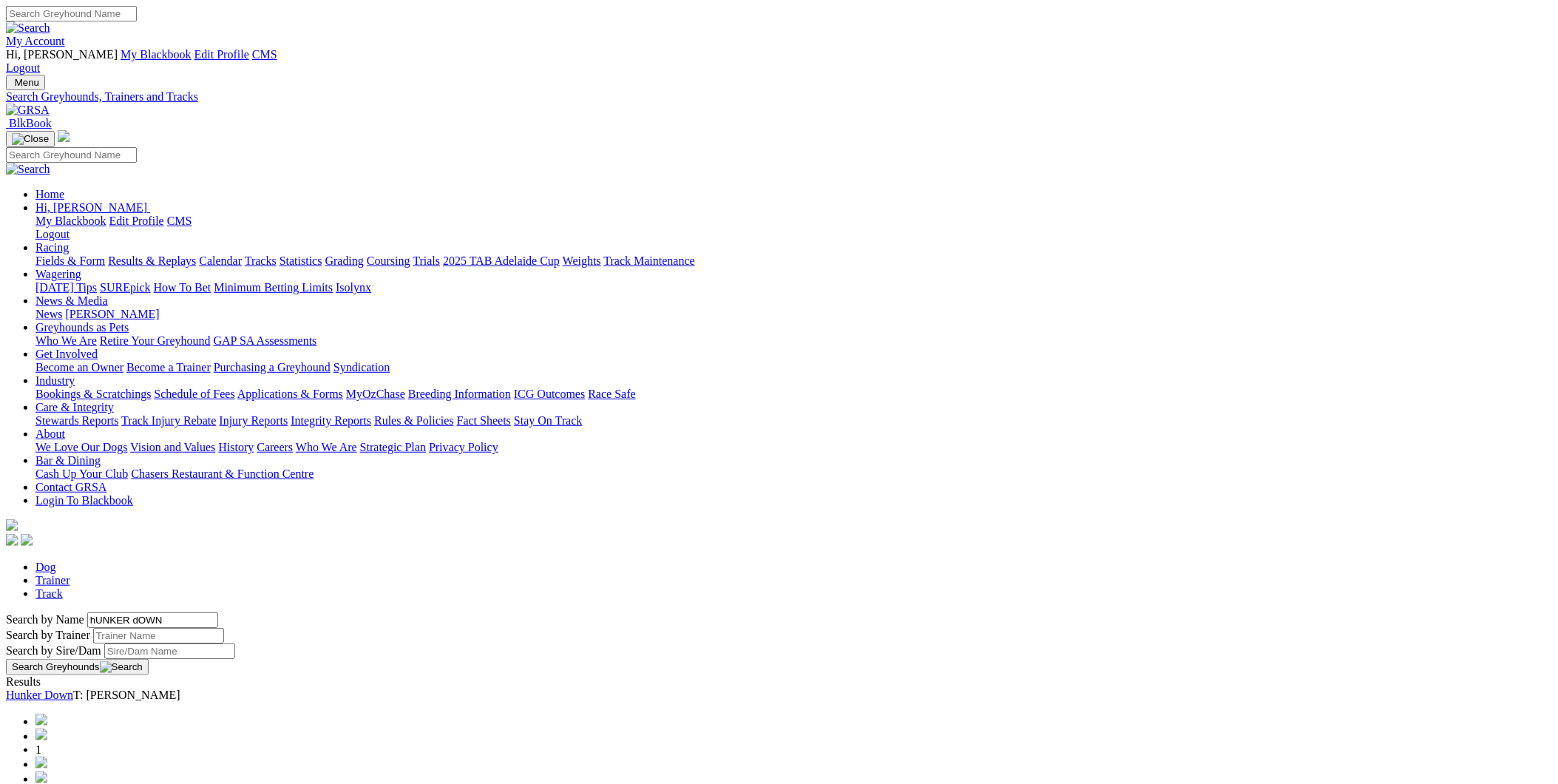
click at [73, 688] on link "Hunker Down" at bounding box center [39, 694] width 67 height 13
click at [100, 688] on link "[PERSON_NAME]" at bounding box center [52, 694] width 94 height 13
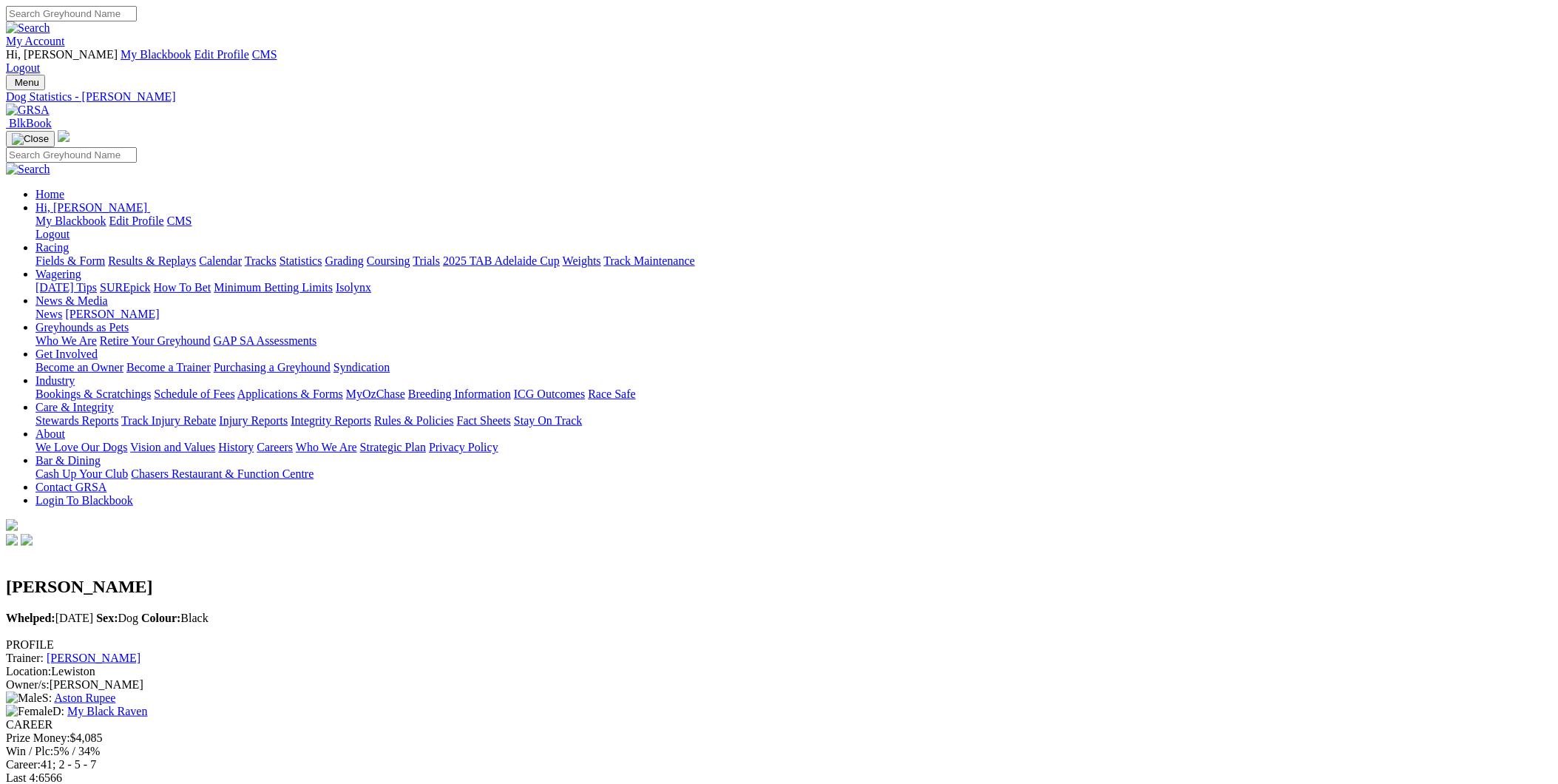
click at [137, 22] on input "Search" at bounding box center [71, 13] width 131 height 15
type input "TOP CADILLAC"
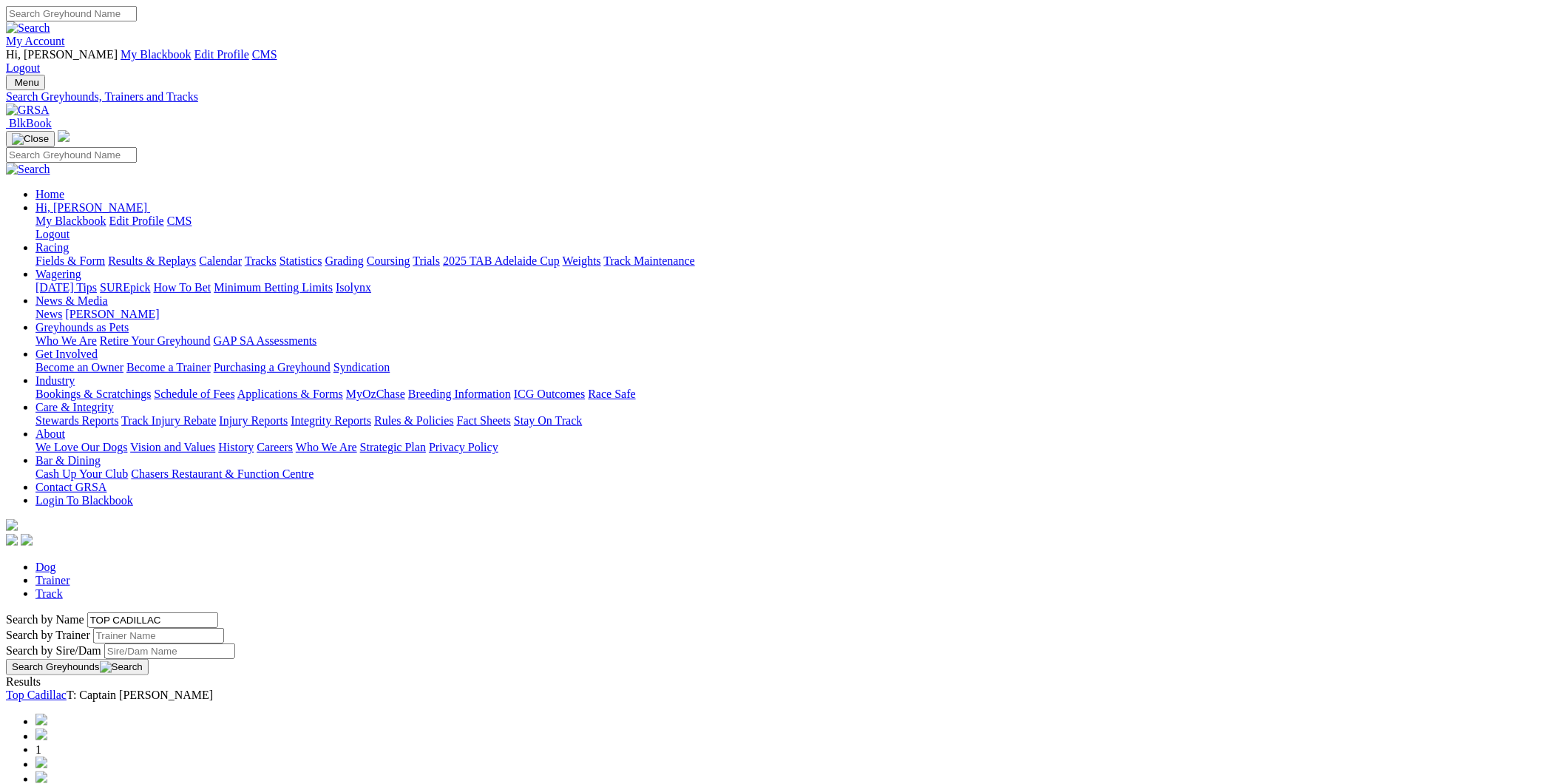
click at [66, 688] on link "Top Cadillac" at bounding box center [36, 694] width 61 height 13
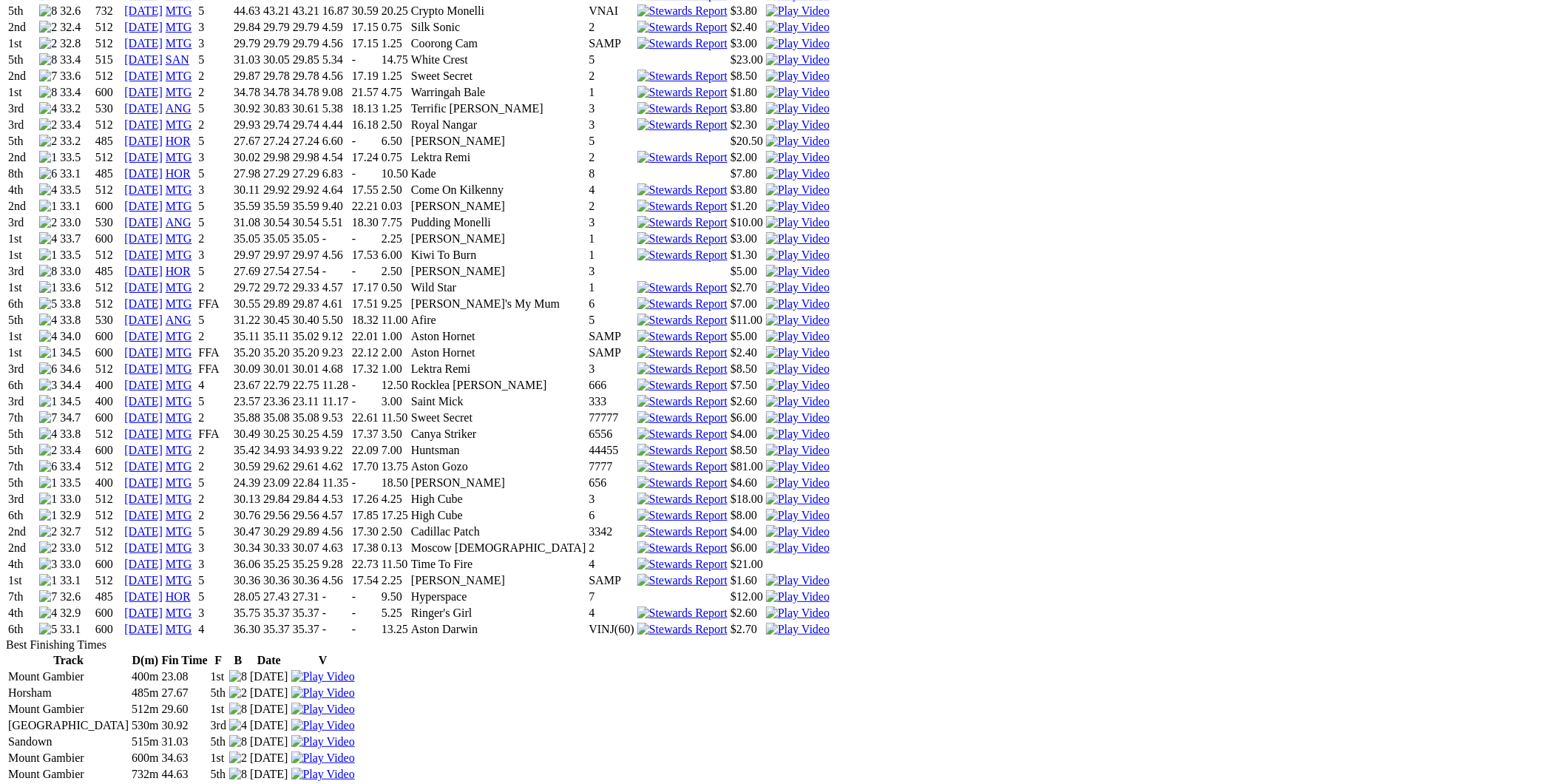
scroll to position [1725, 0]
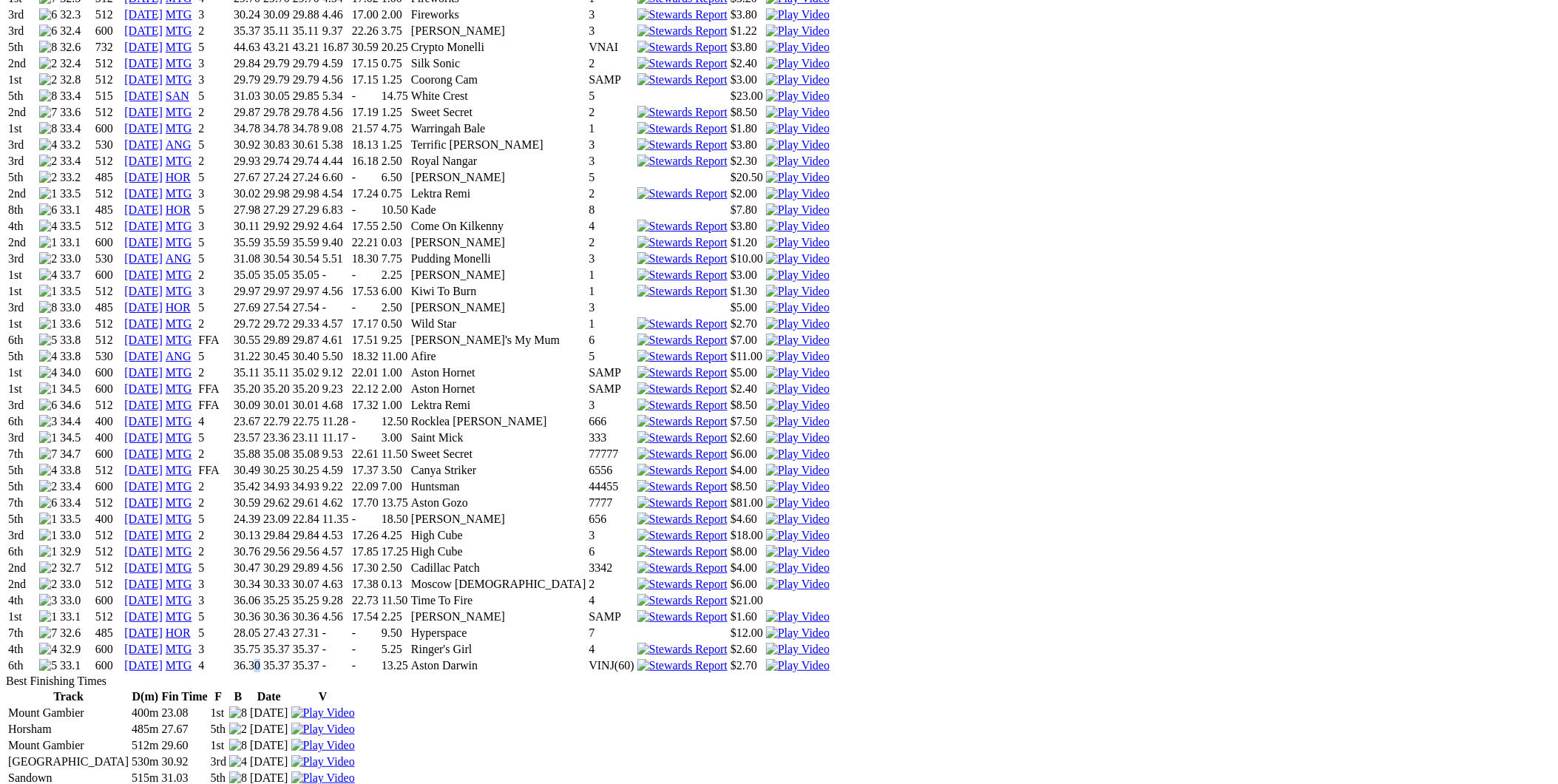
click at [261, 658] on td "36.30" at bounding box center [246, 665] width 28 height 14
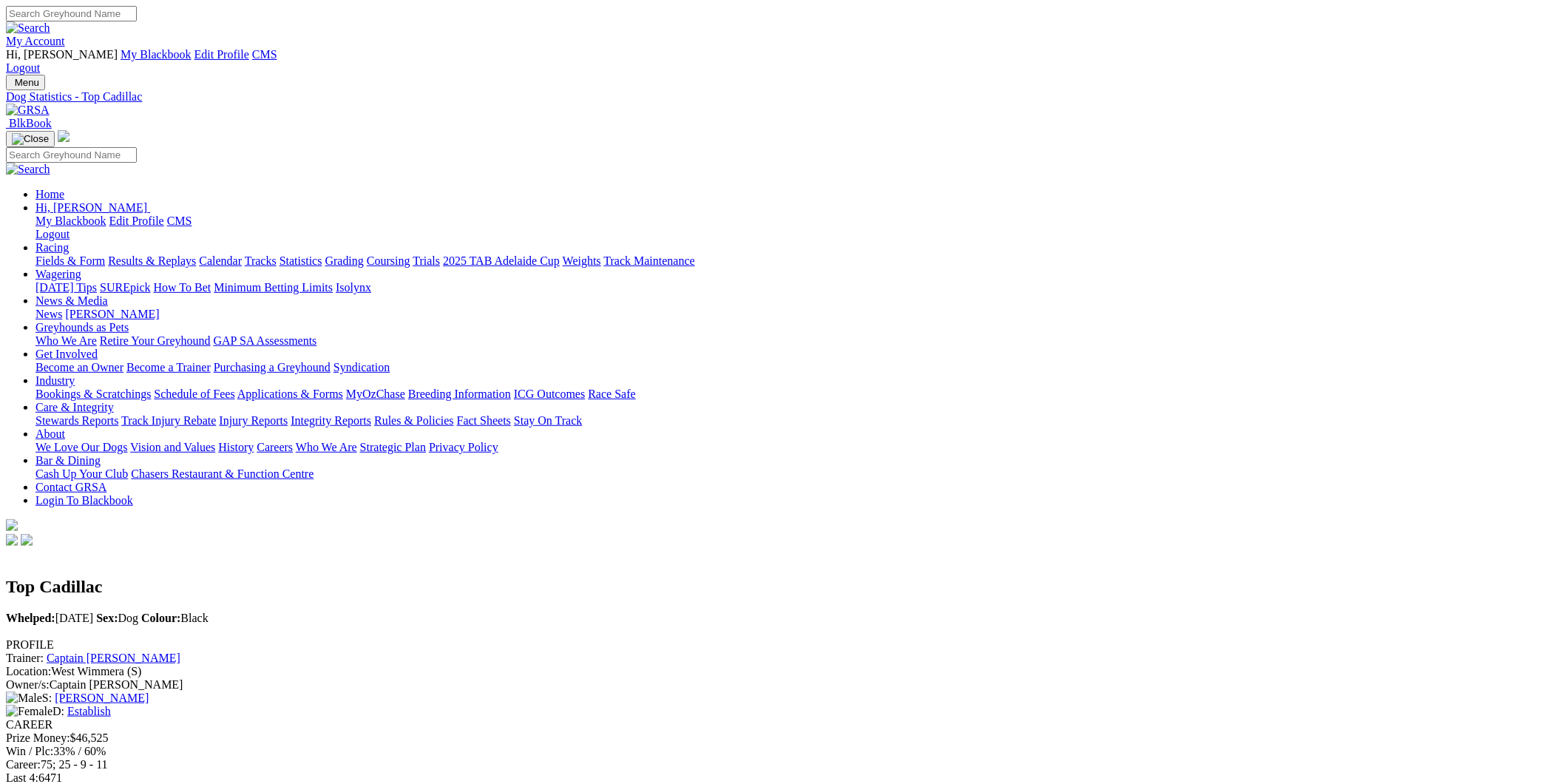
click at [137, 18] on input "Search" at bounding box center [71, 13] width 131 height 15
type input "MR. TANGELO"
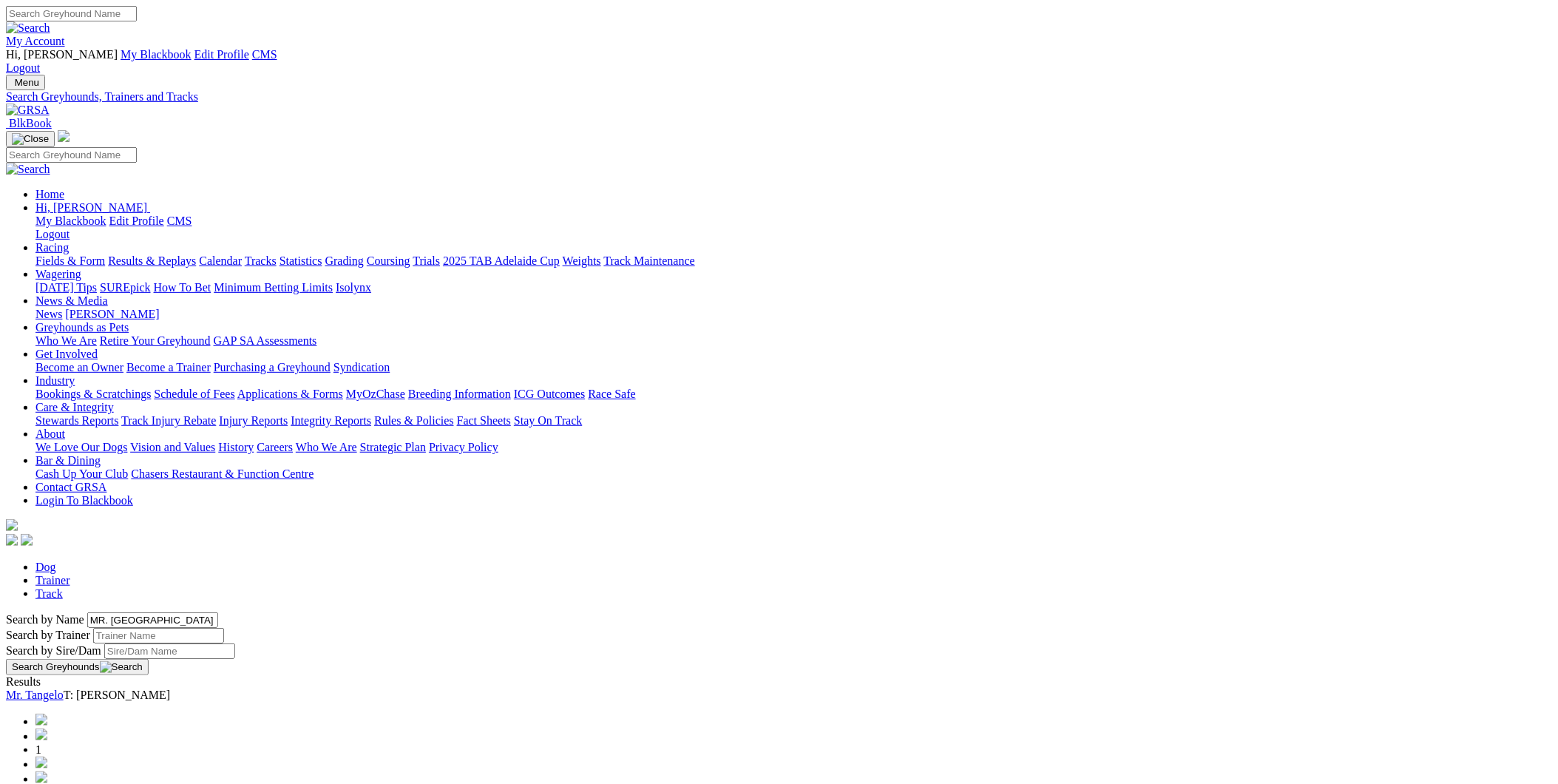
click at [63, 688] on link "Mr. Tangelo" at bounding box center [34, 694] width 58 height 13
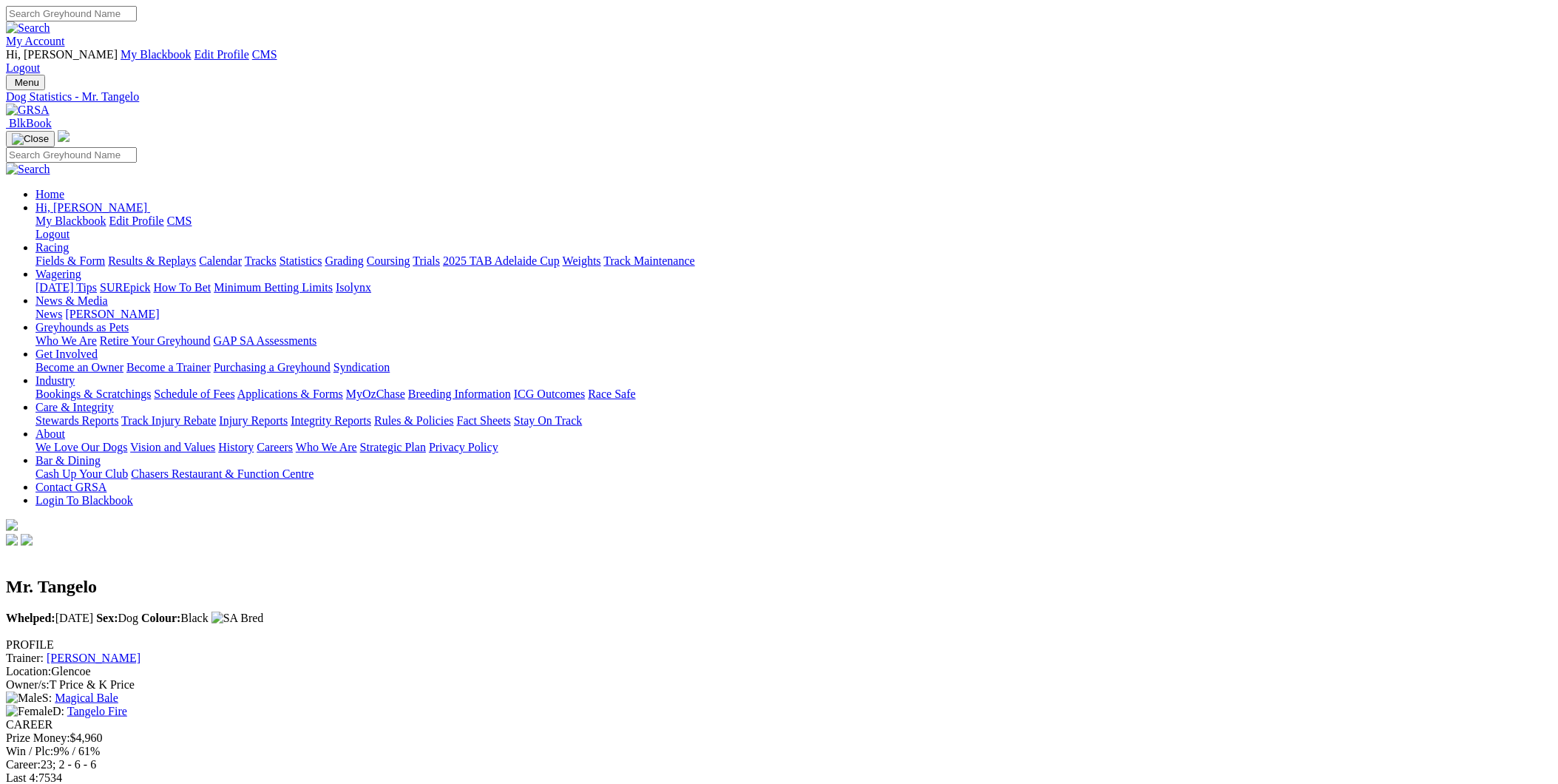
click at [137, 18] on input "Search" at bounding box center [71, 13] width 131 height 15
type input "SPARKED"
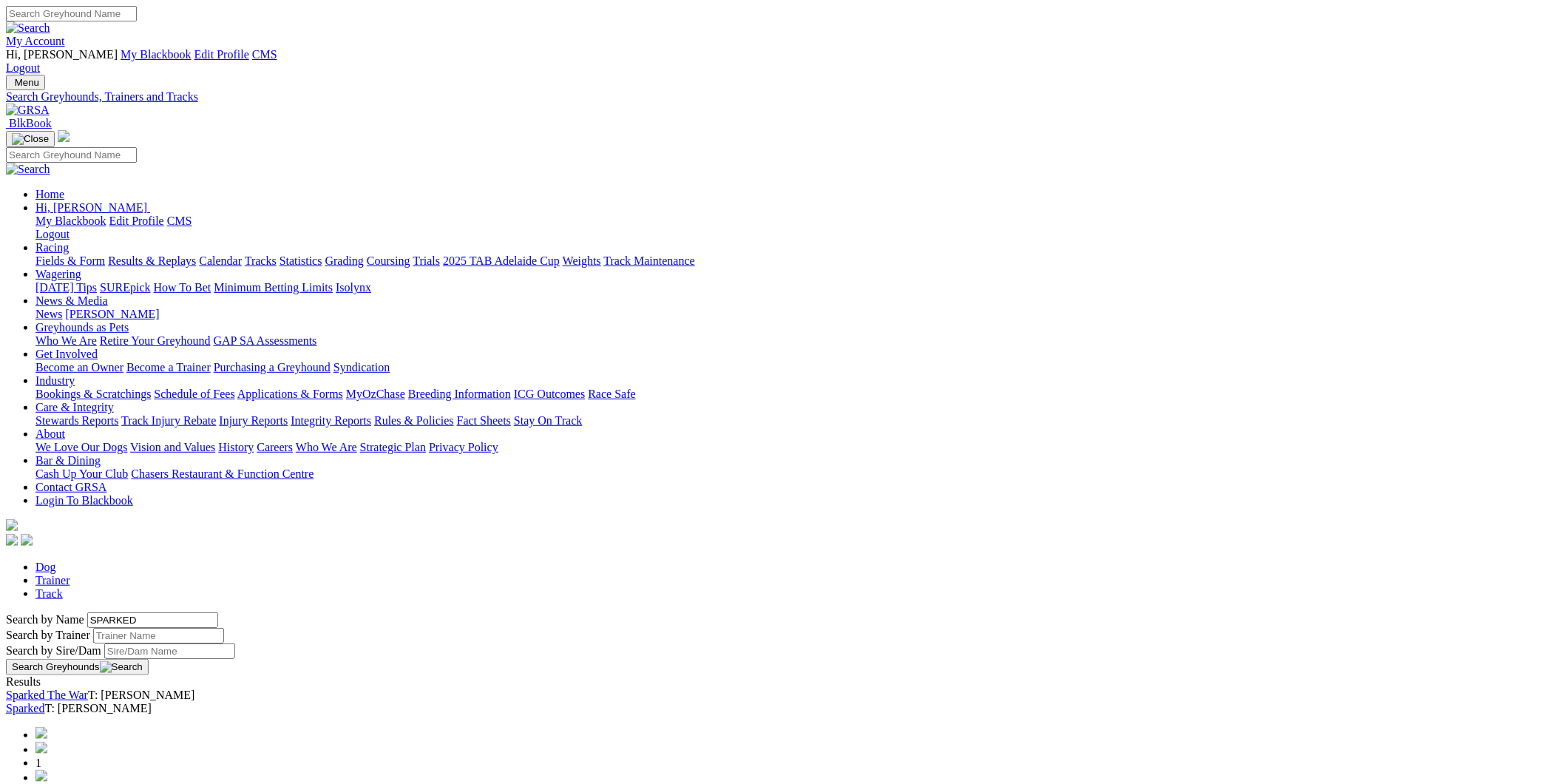
click at [44, 702] on link "Sparked" at bounding box center [25, 708] width 38 height 13
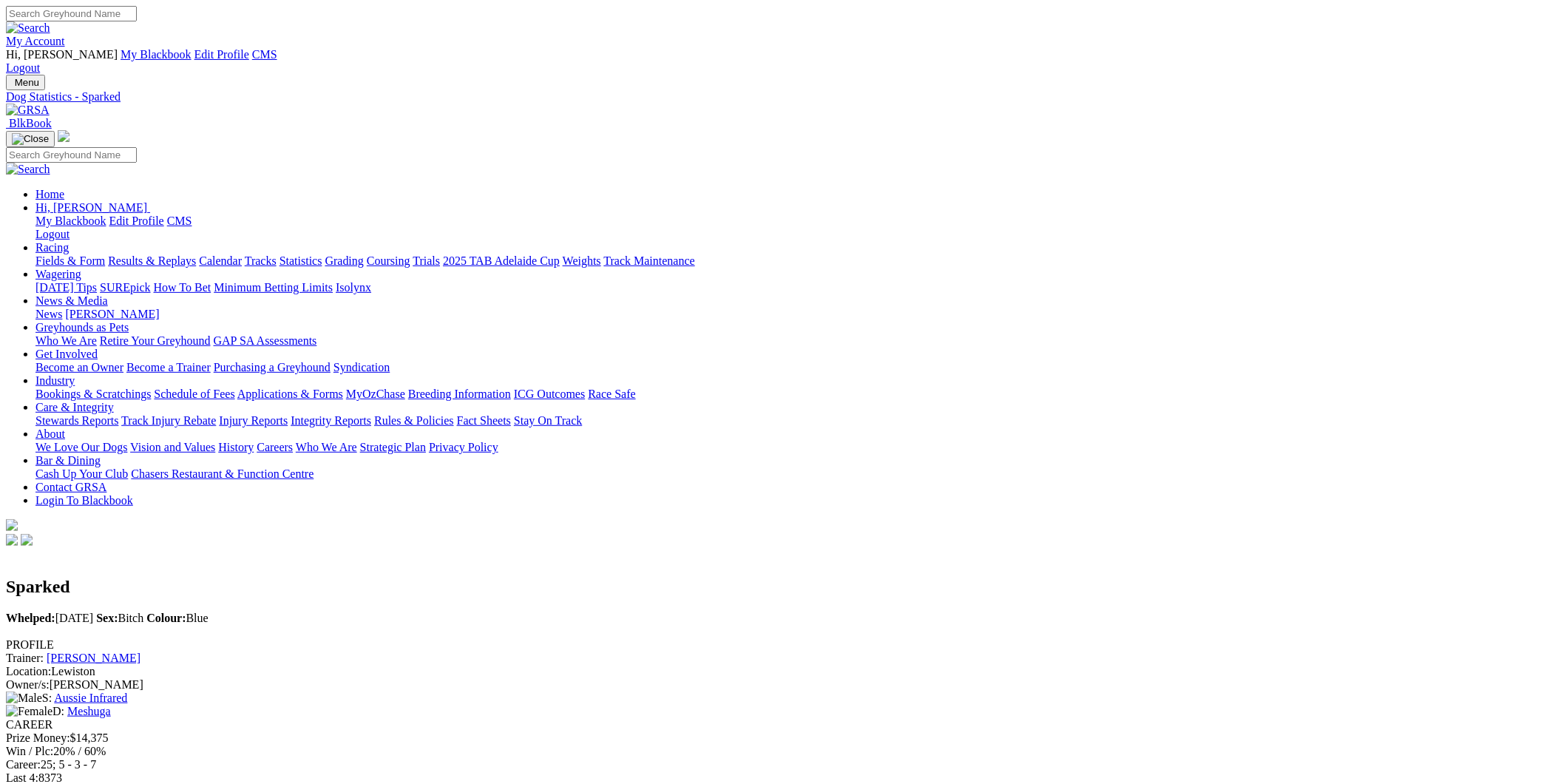
click at [137, 17] on input "Search" at bounding box center [71, 13] width 131 height 15
type input "built for glory"
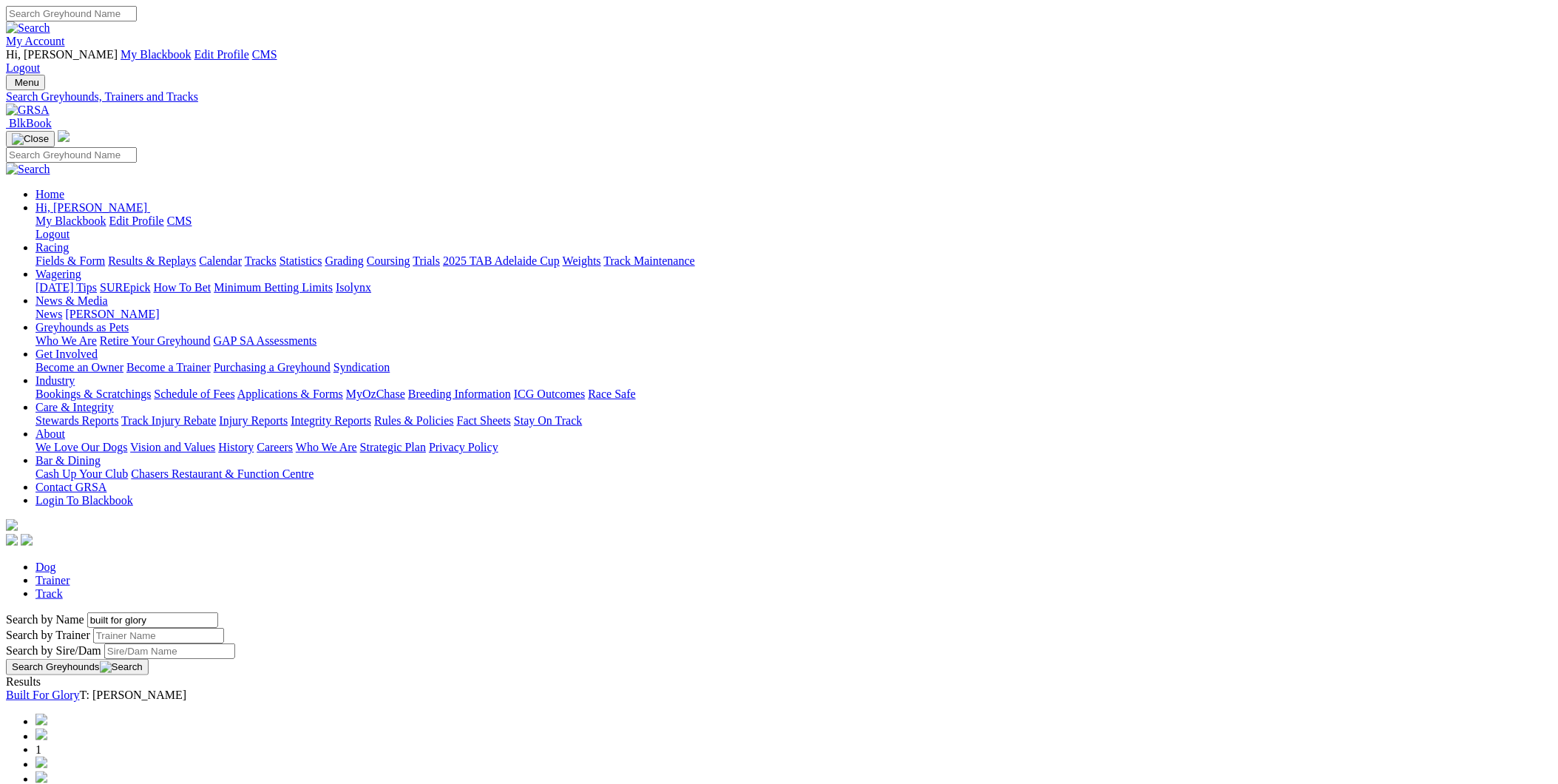
click at [80, 688] on link "Built For Glory" at bounding box center [42, 694] width 74 height 13
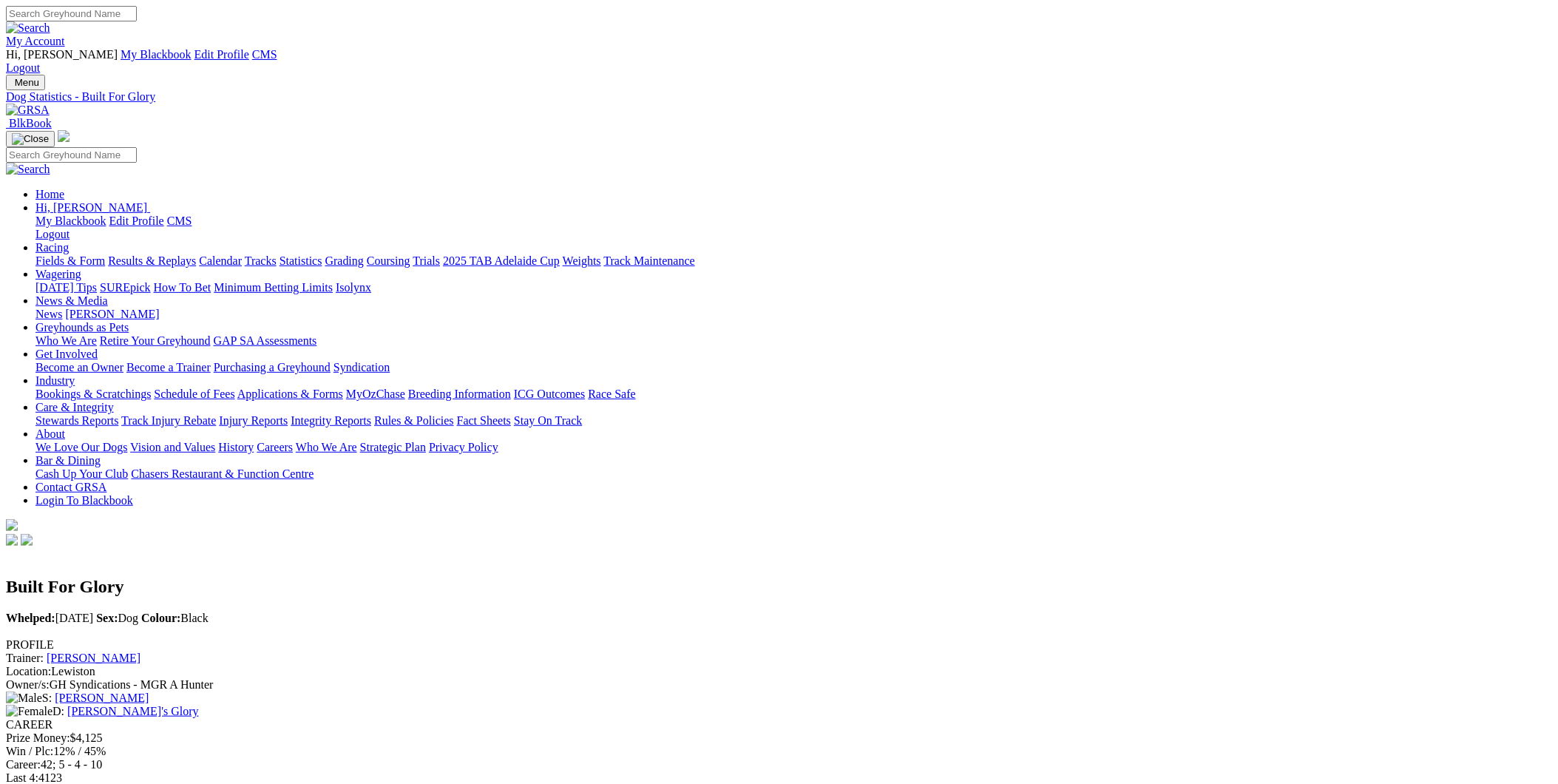
click at [137, 22] on input "Search" at bounding box center [71, 13] width 131 height 15
type input "[PERSON_NAME]"
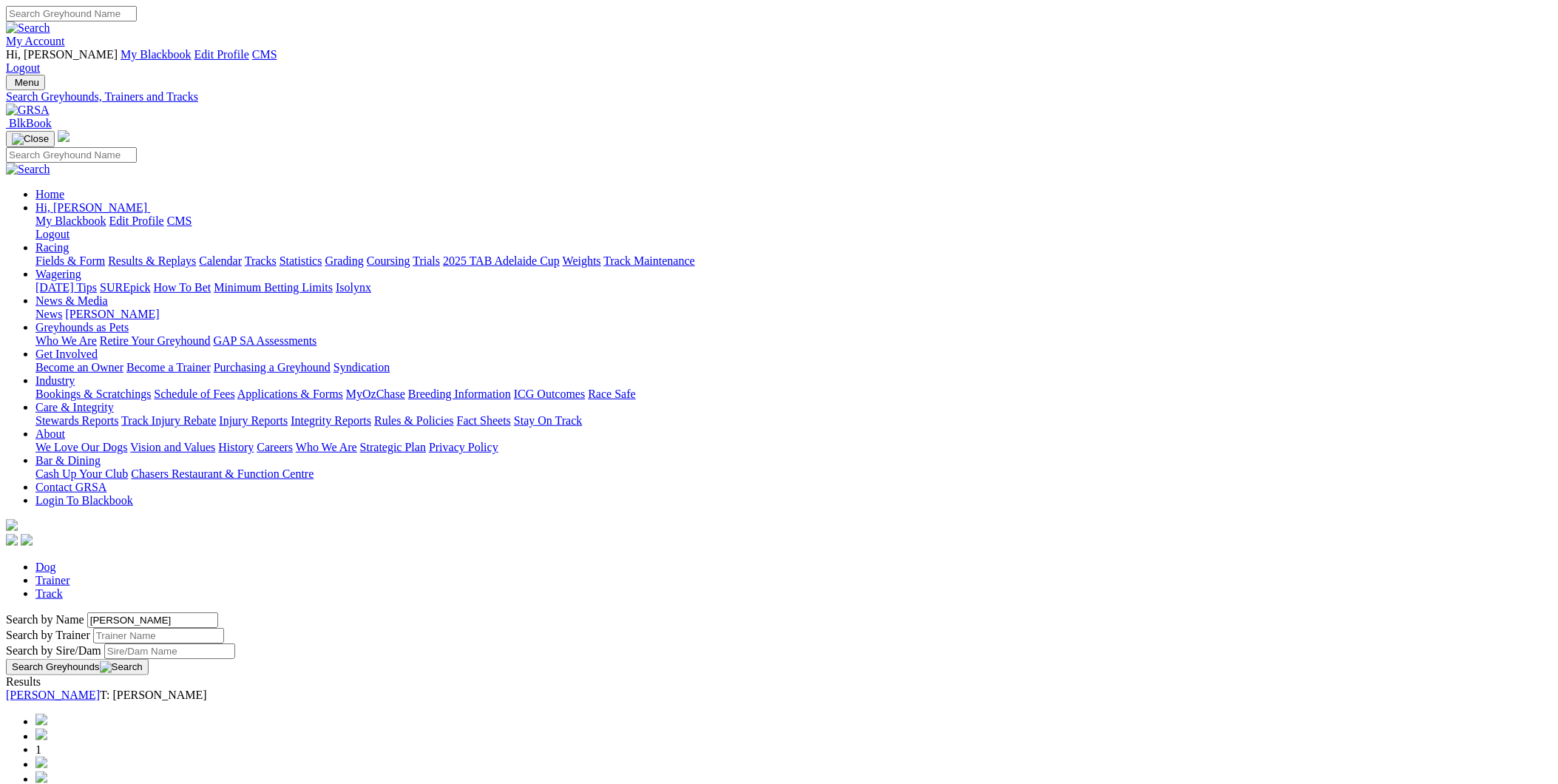
click at [100, 688] on link "[PERSON_NAME]" at bounding box center [52, 694] width 94 height 13
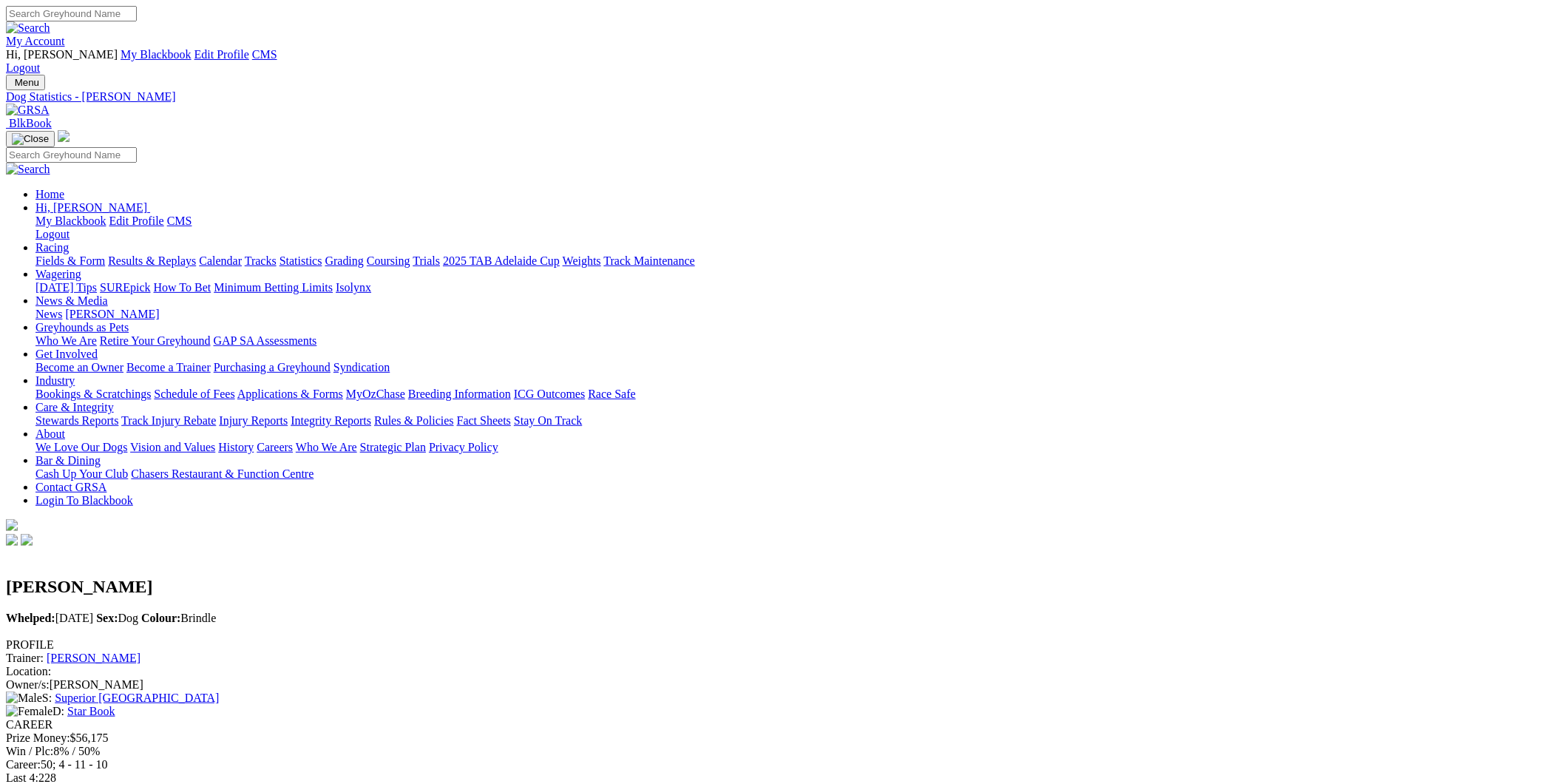
click at [137, 17] on input "Search" at bounding box center [71, 13] width 131 height 15
type input "piccolo bale"
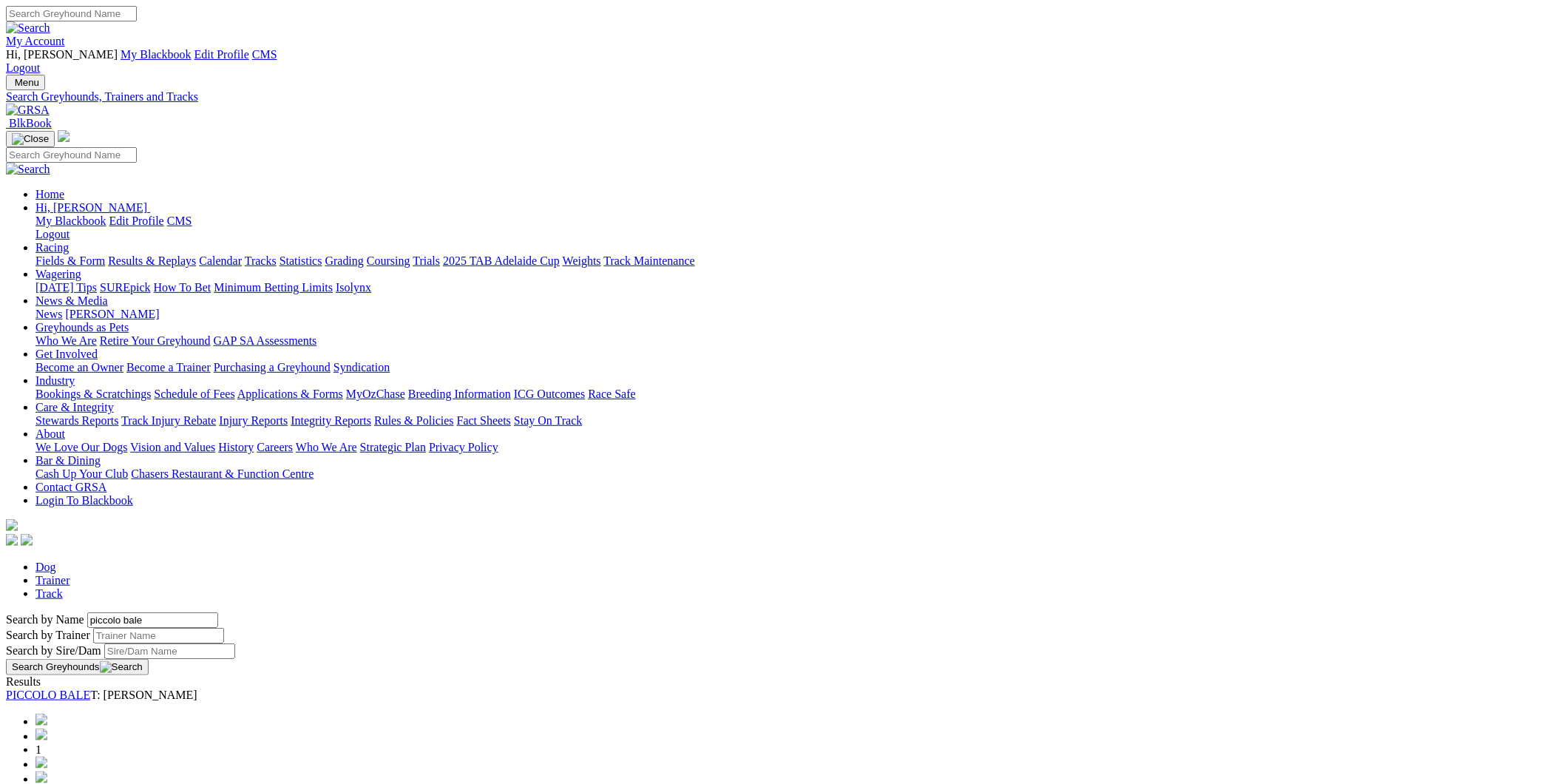
click at [90, 688] on link "PICCOLO BALE" at bounding box center [47, 694] width 84 height 13
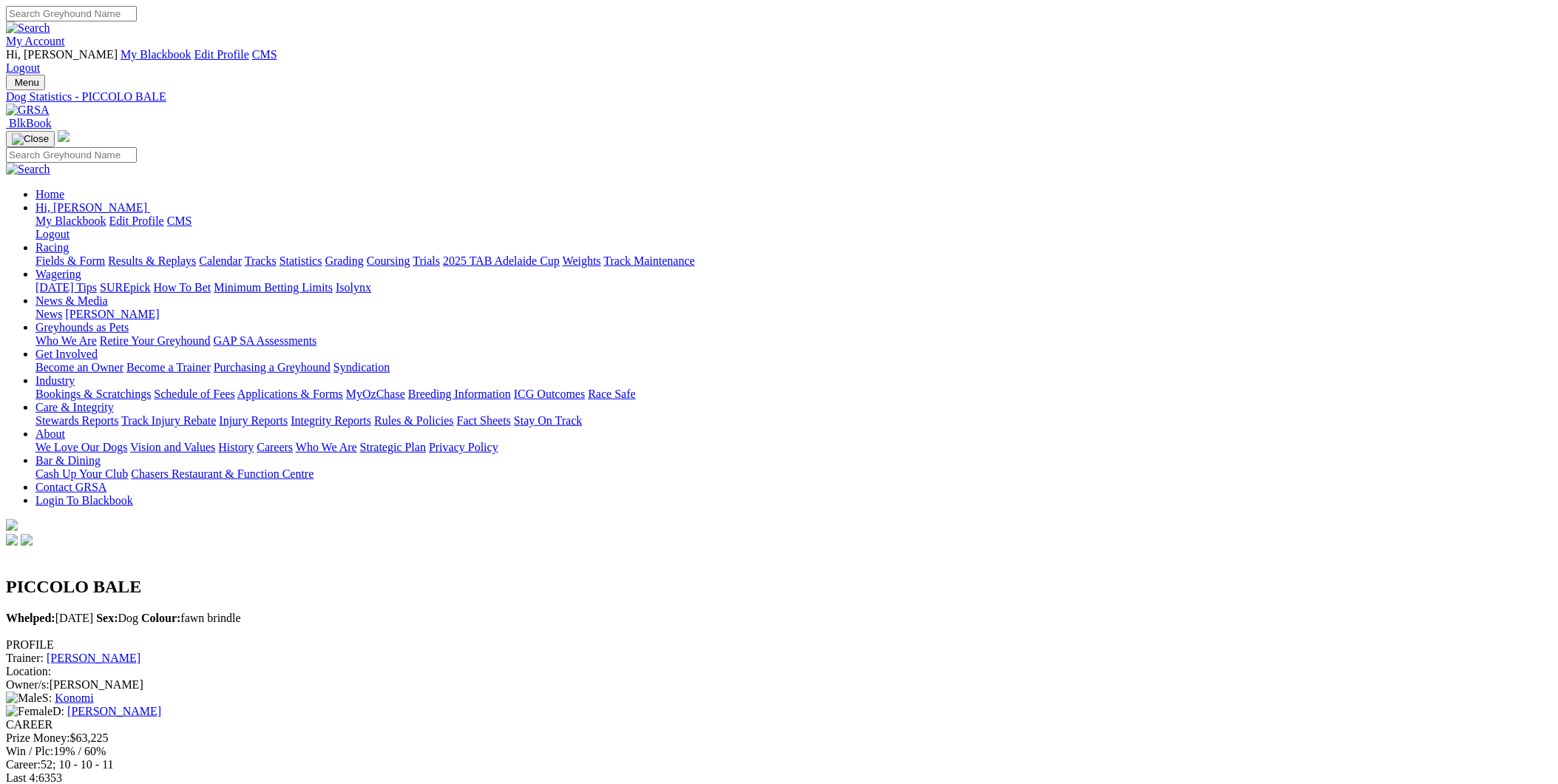
click at [137, 17] on input "Search" at bounding box center [71, 13] width 131 height 15
type input "dubai hunter"
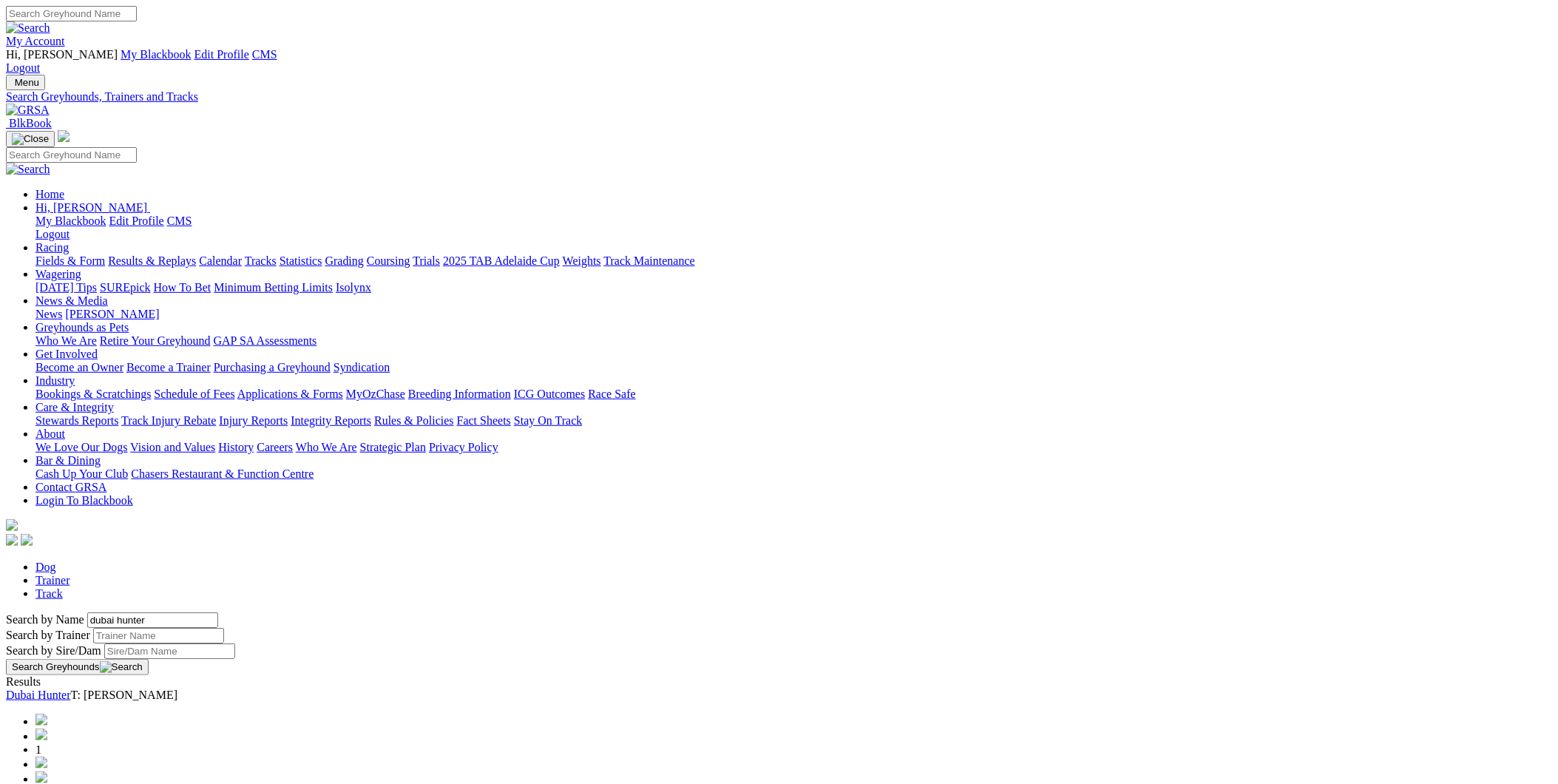
click at [71, 688] on link "Dubai Hunter" at bounding box center [38, 694] width 65 height 13
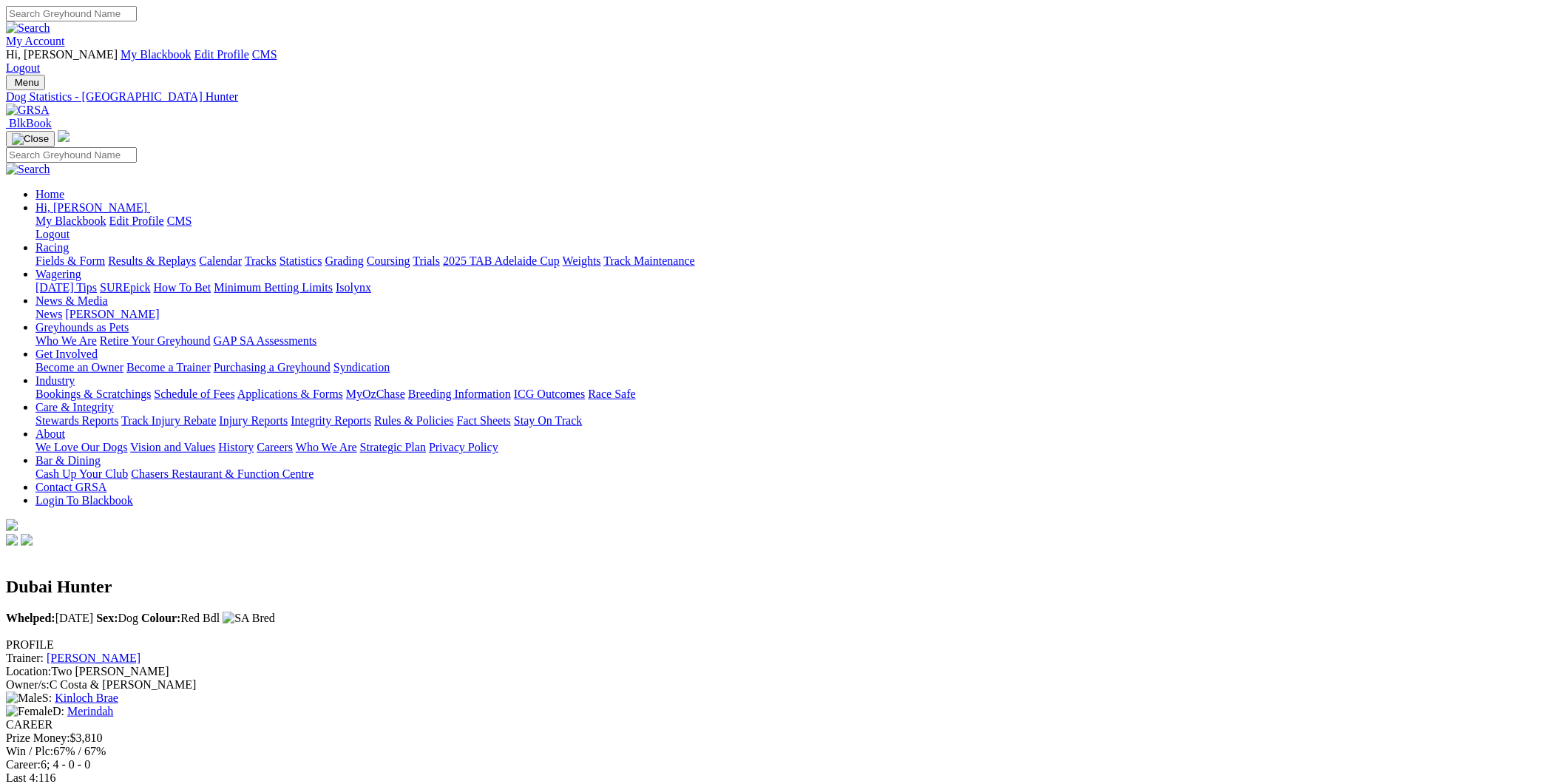
click at [137, 11] on input "Search" at bounding box center [71, 13] width 131 height 15
type input "aero express"
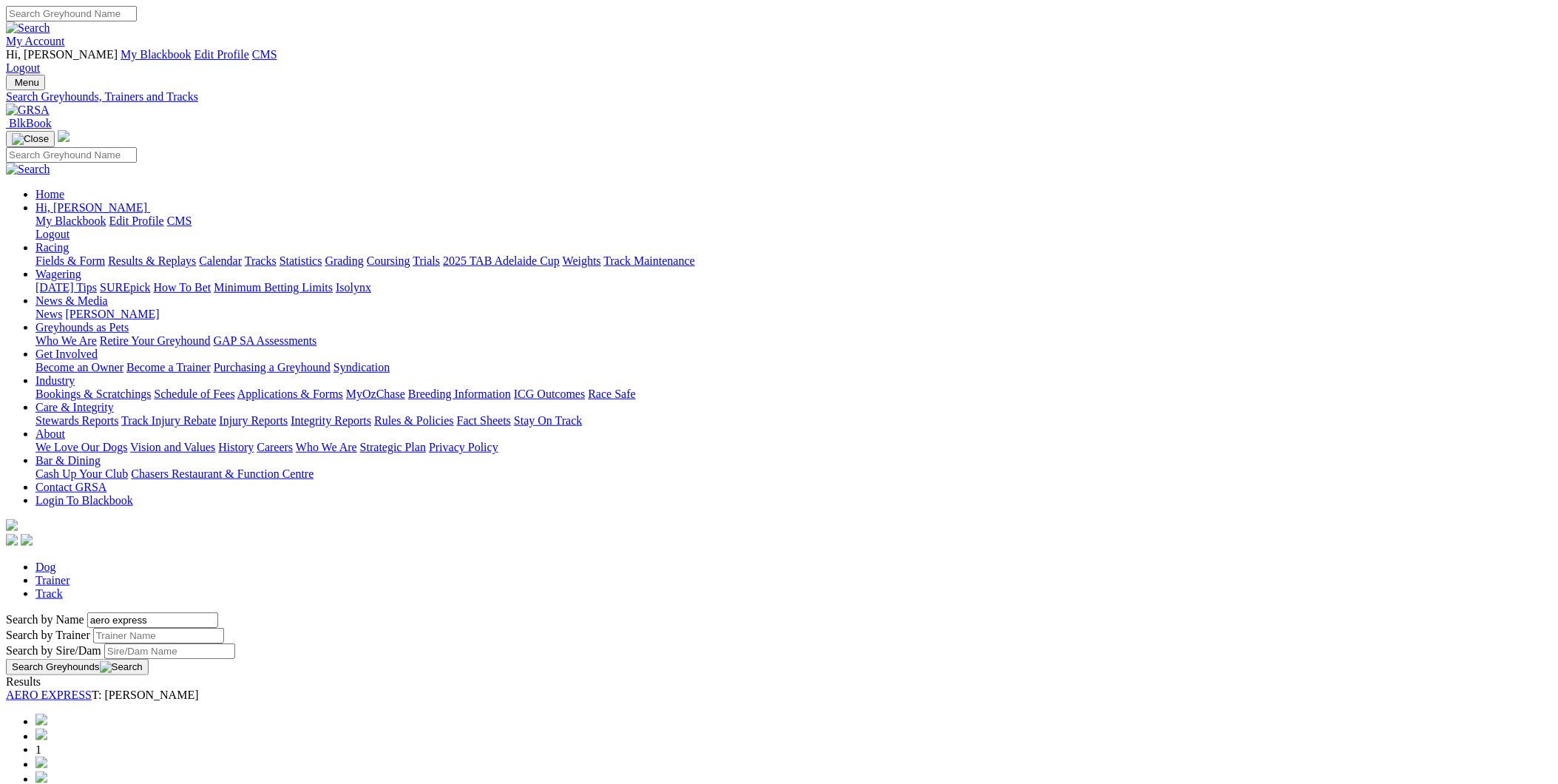
click at [92, 688] on link "AERO EXPRESS" at bounding box center [48, 694] width 86 height 13
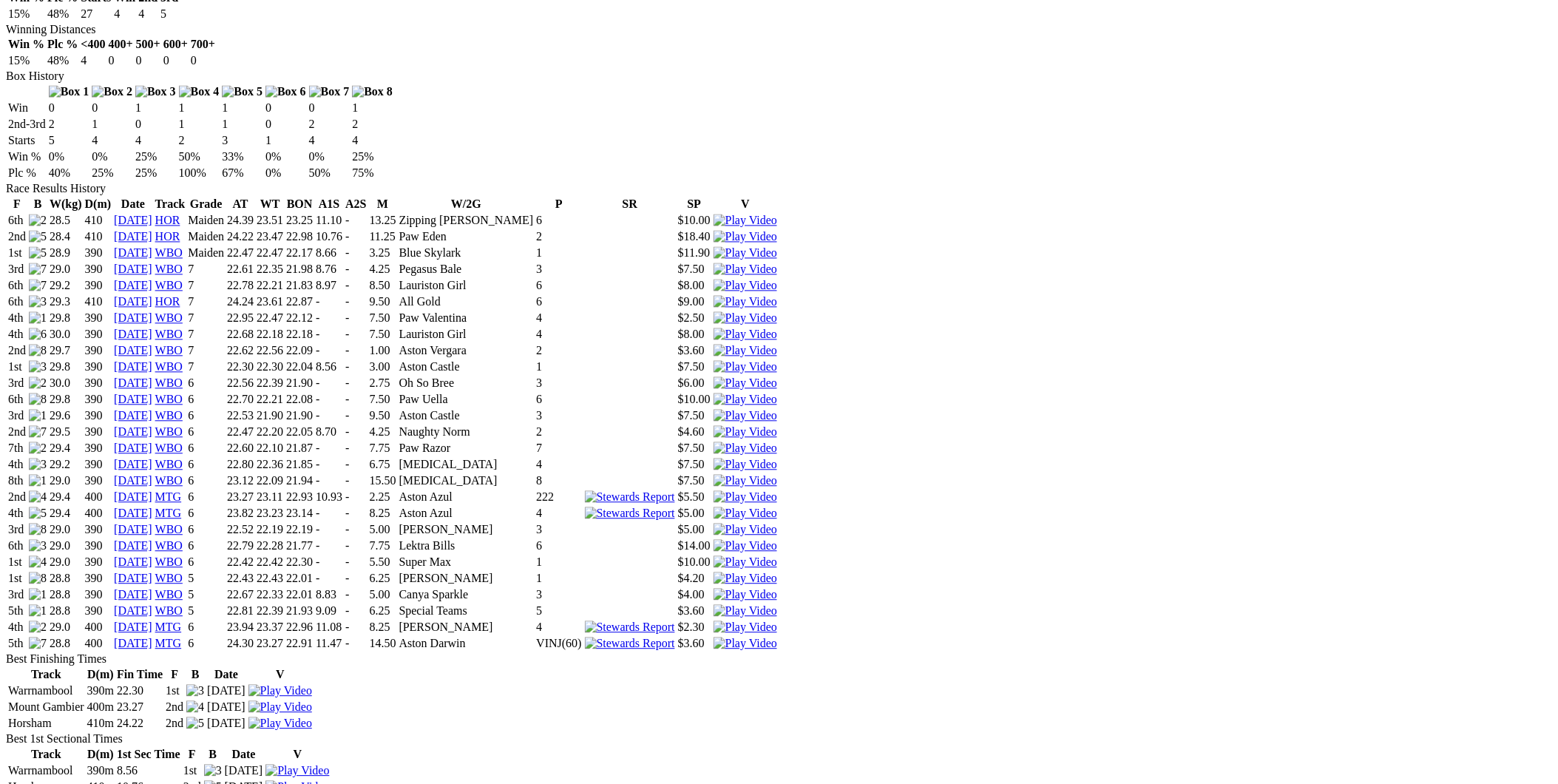
scroll to position [958, 0]
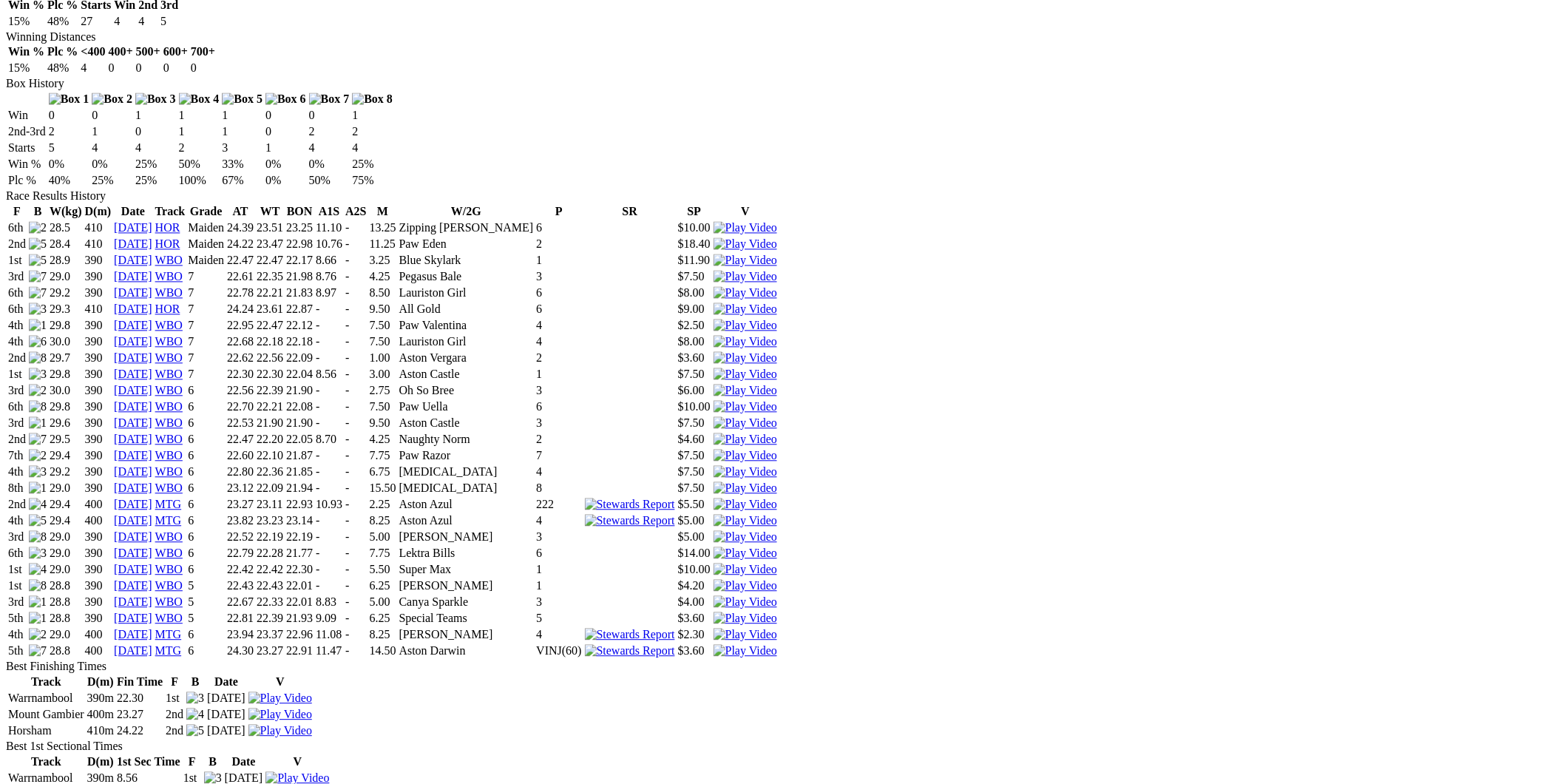
drag, startPoint x: 463, startPoint y: 175, endPoint x: 474, endPoint y: 244, distance: 69.9
click at [474, 244] on tbody "6th 28.5 410 29 Oct 24 HOR Maiden 24.39 23.51 23.25 11.10 - 13.25 Zipping Tamik…" at bounding box center [392, 439] width 771 height 438
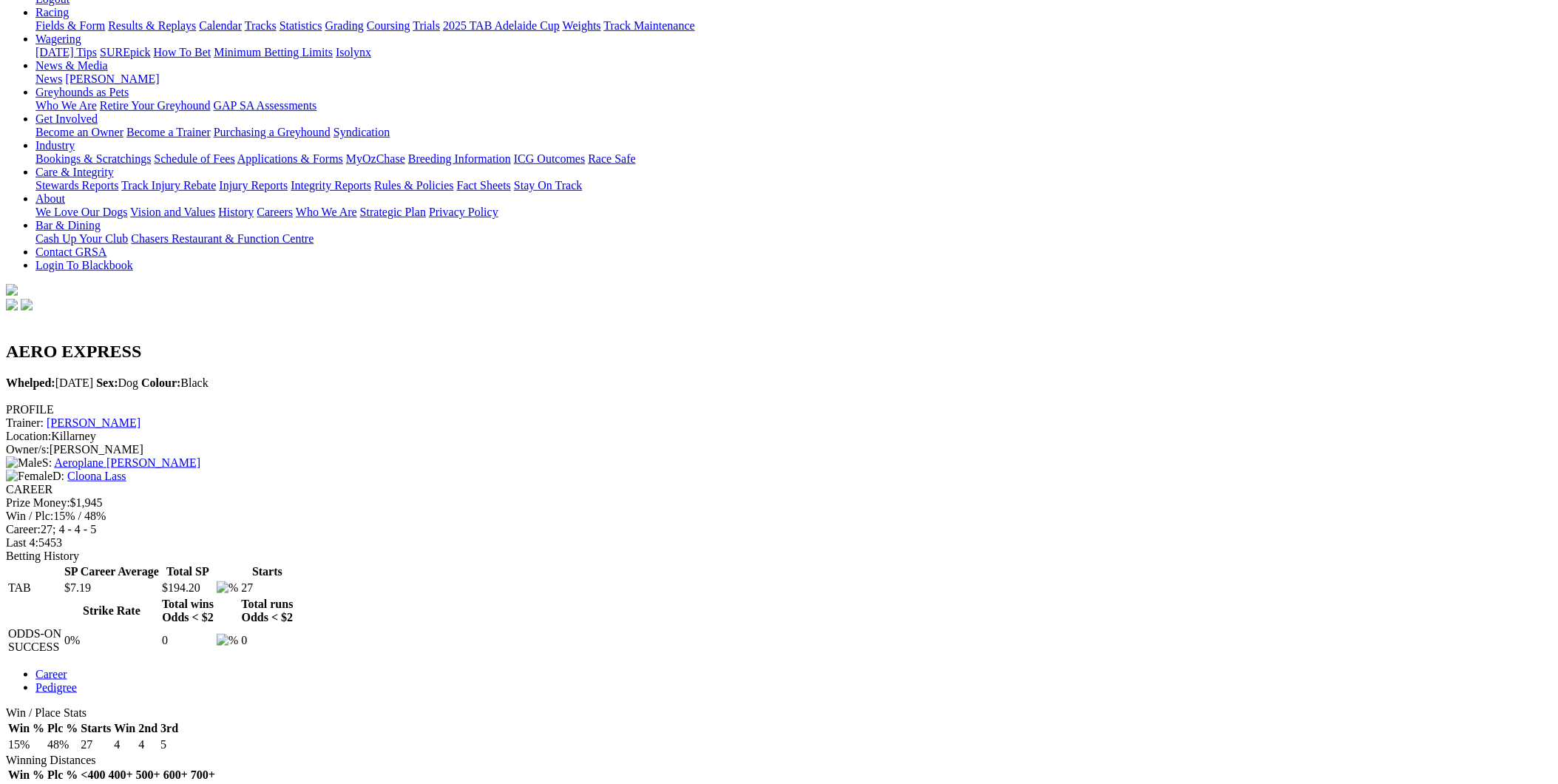
scroll to position [0, 0]
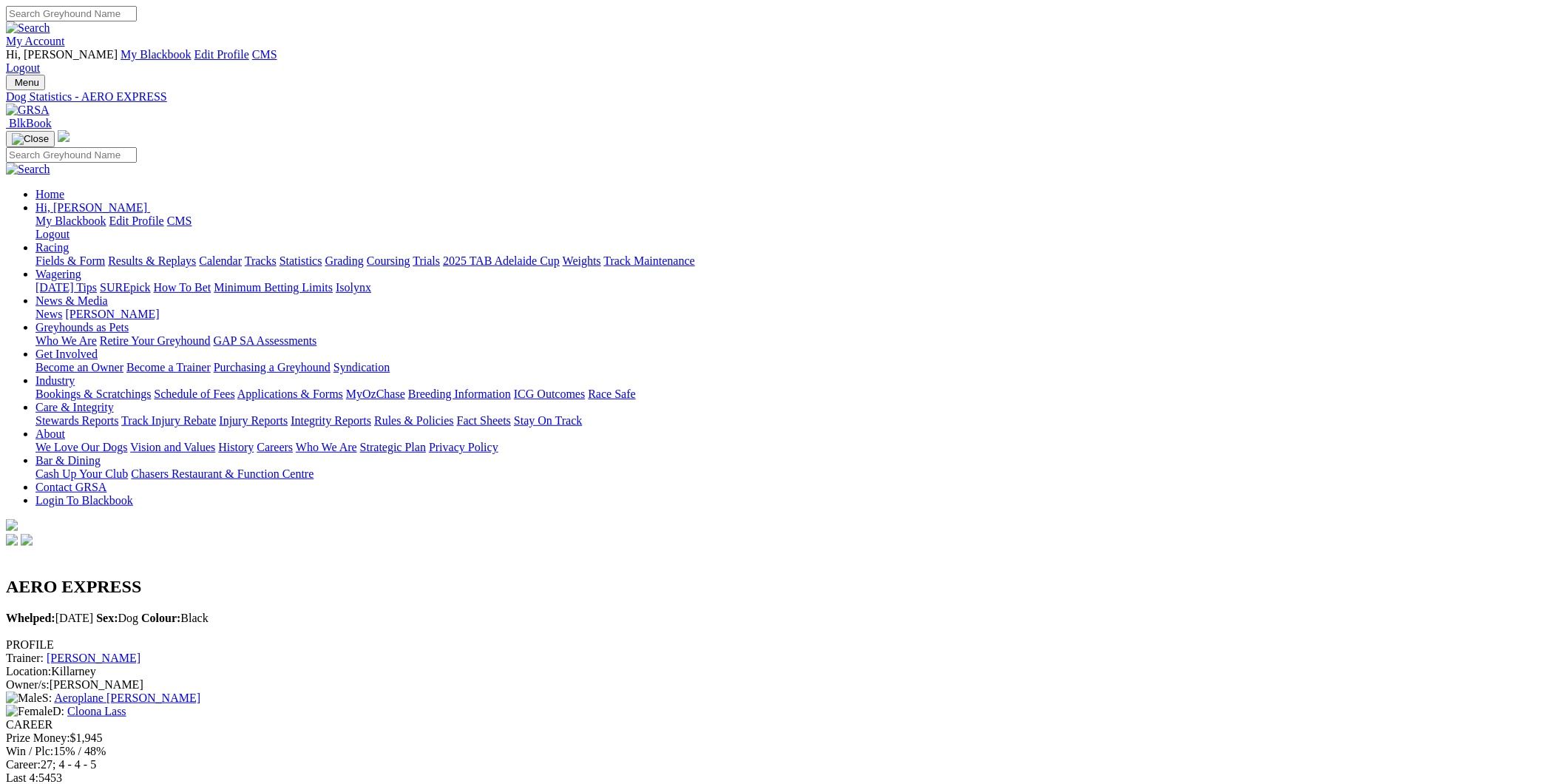
click at [137, 10] on input "Search" at bounding box center [71, 13] width 131 height 15
type input "newhaven seq"
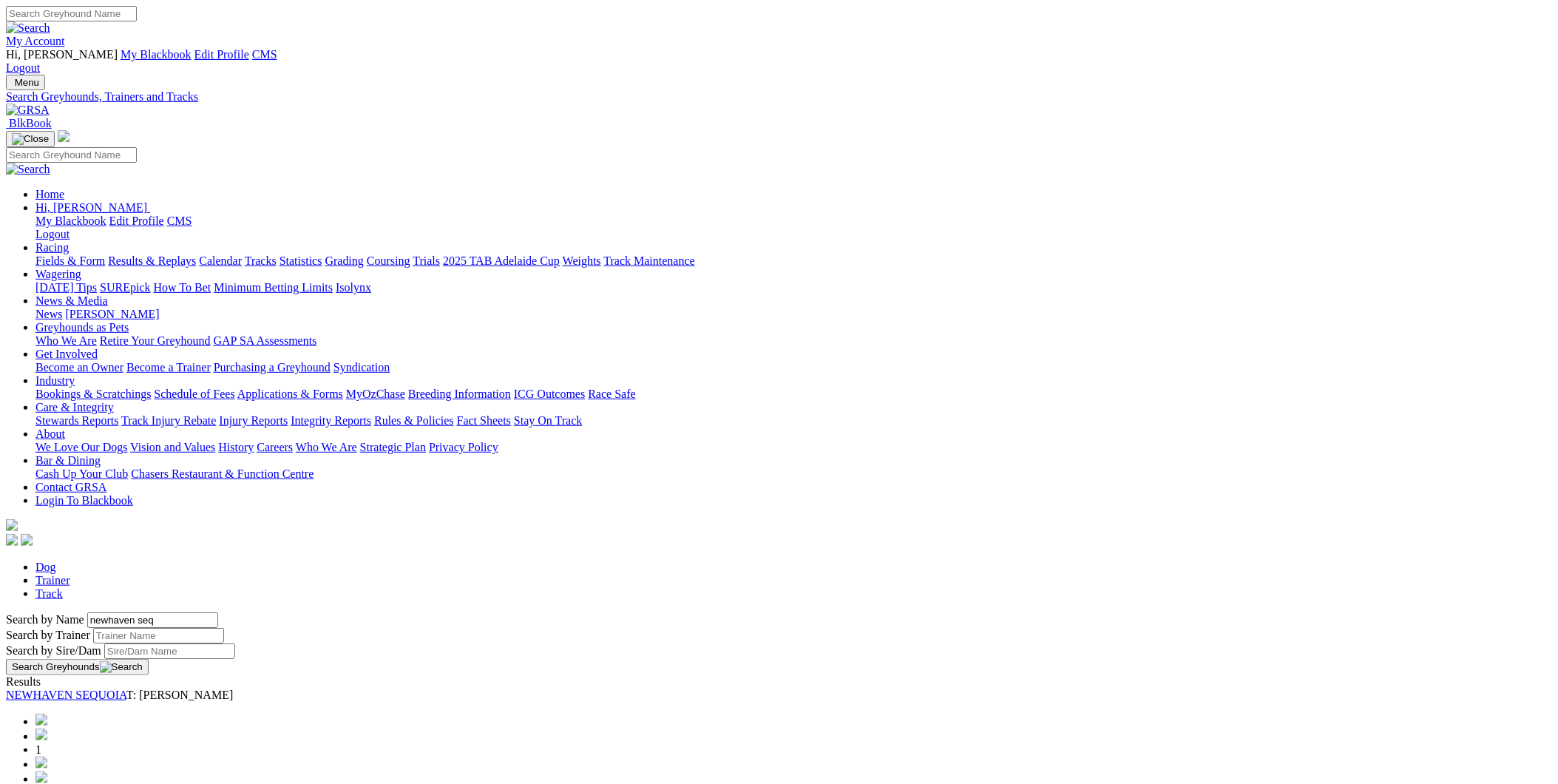
click at [126, 688] on link "NEWHAVEN SEQUOIA" at bounding box center [66, 694] width 121 height 13
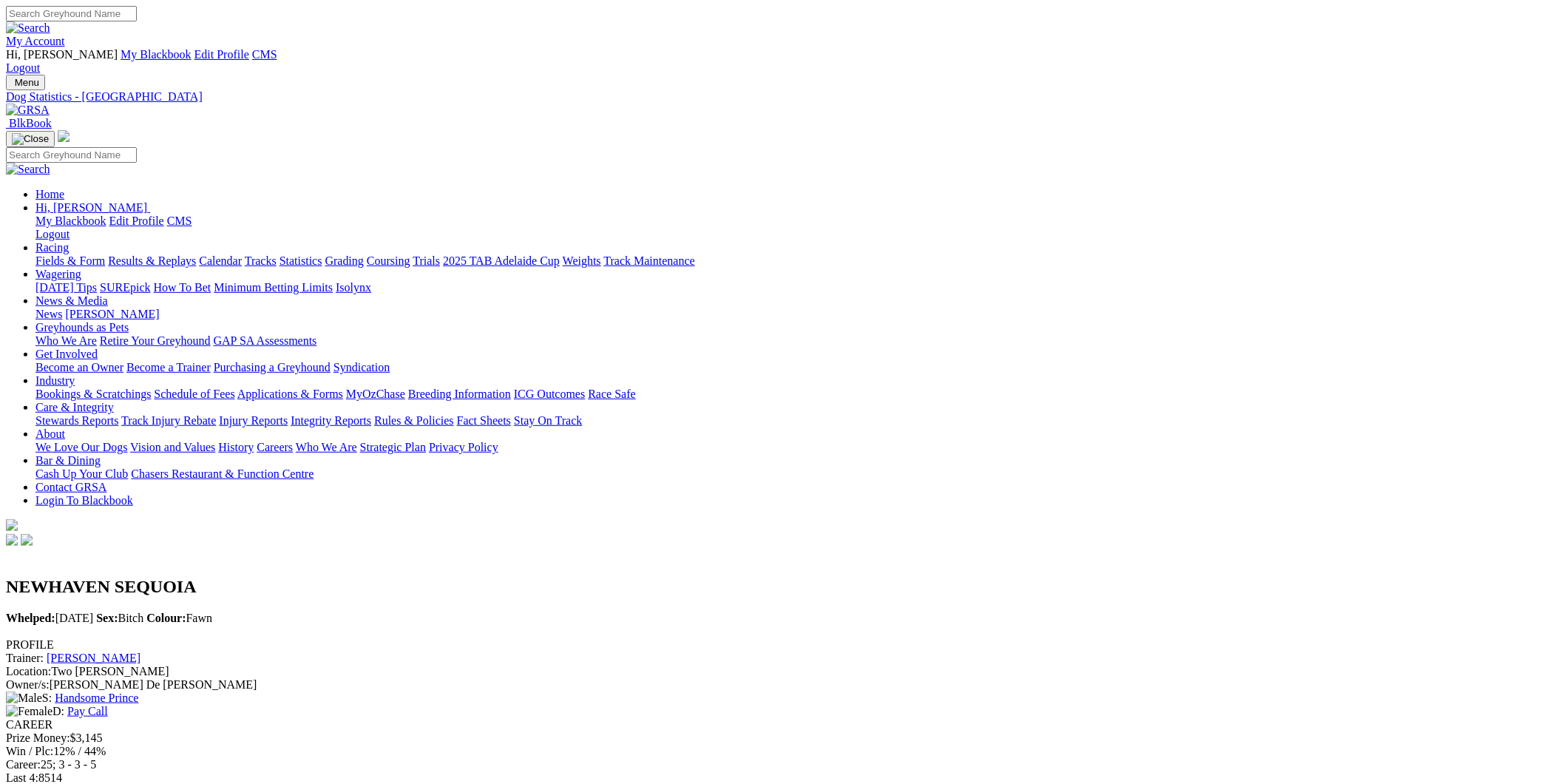
click at [137, 7] on input "Search" at bounding box center [71, 13] width 131 height 15
type input "big town mojo"
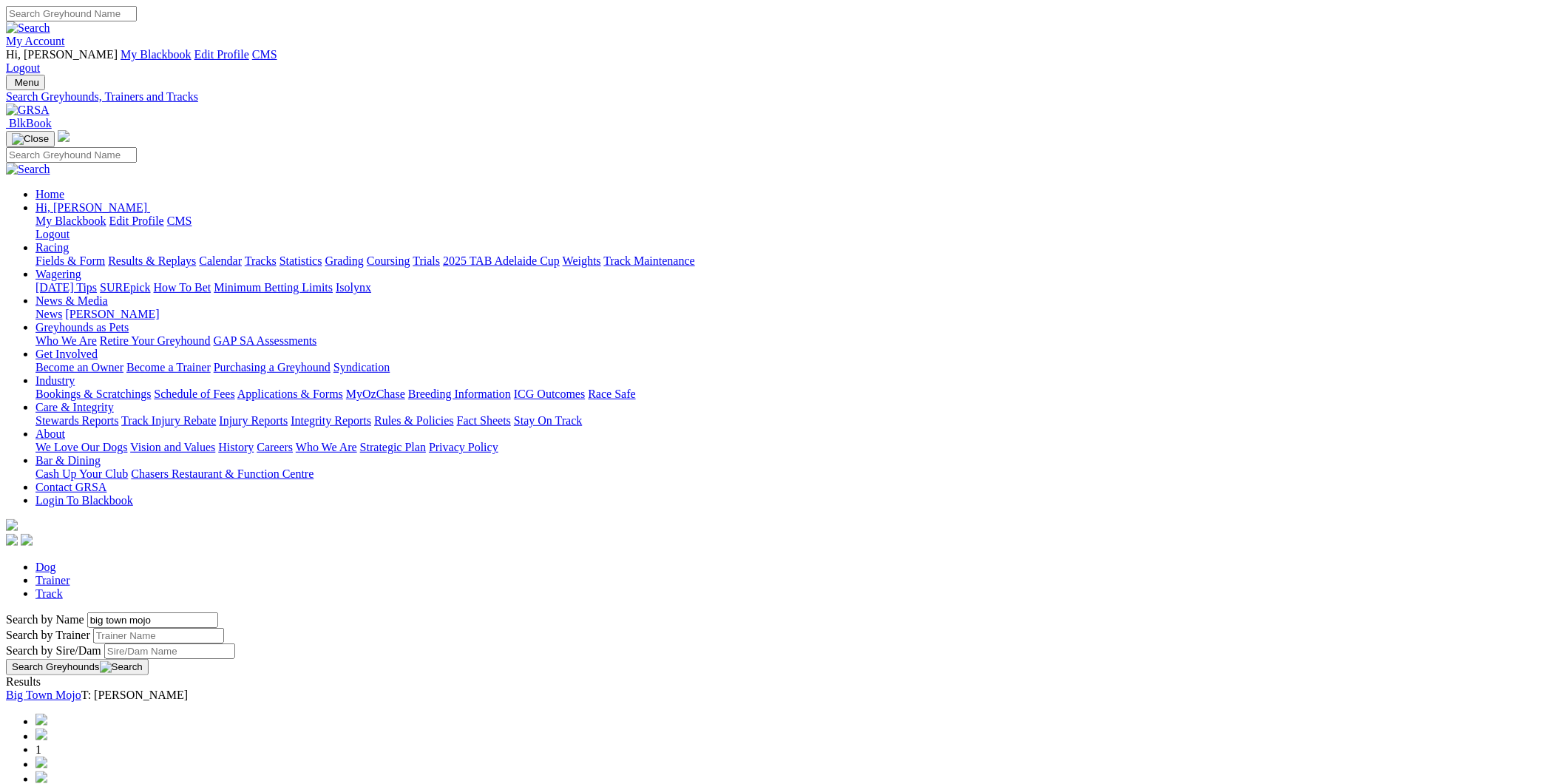
click at [82, 688] on link "Big Town Mojo" at bounding box center [43, 694] width 75 height 13
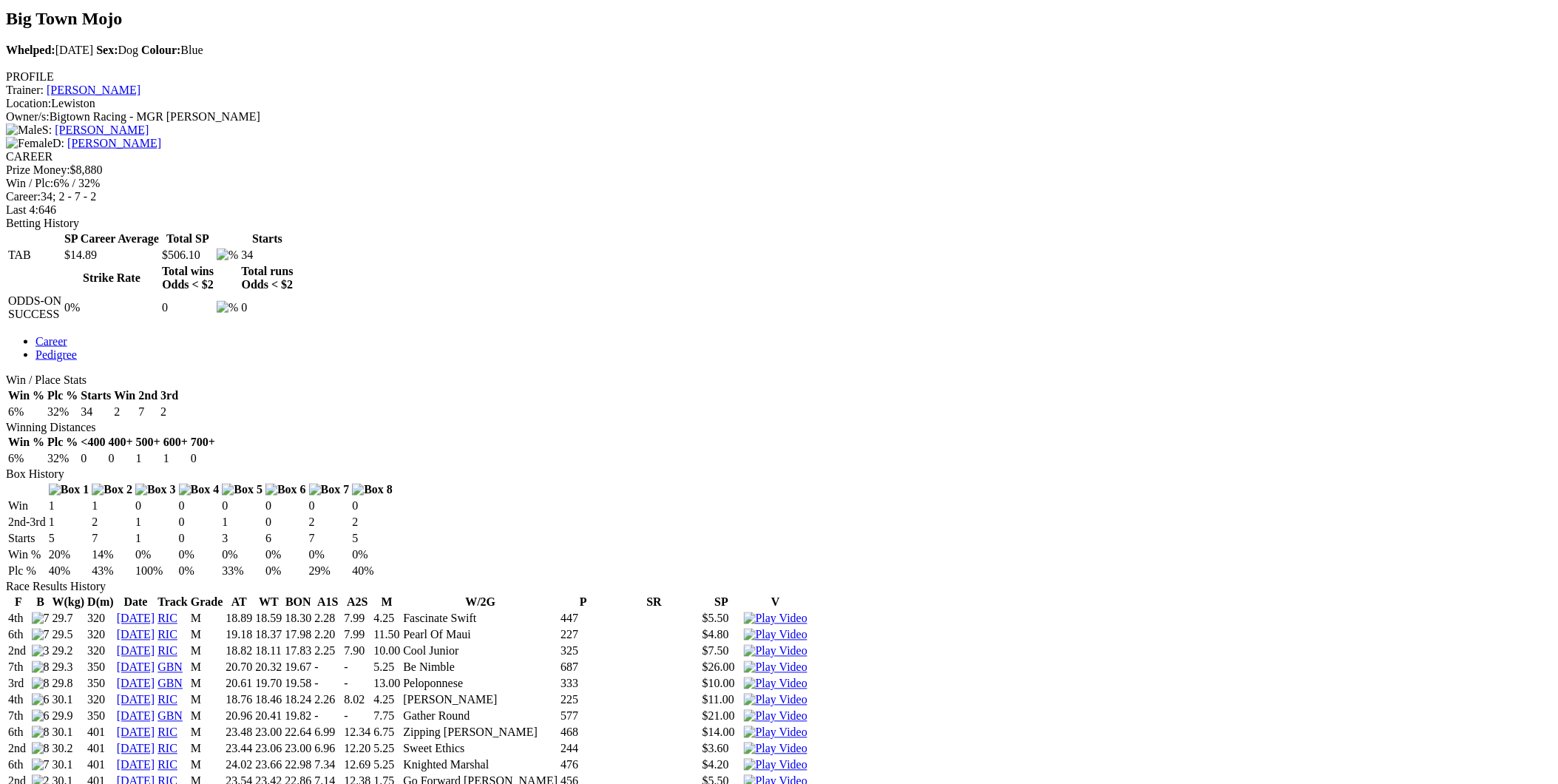
scroll to position [766, 0]
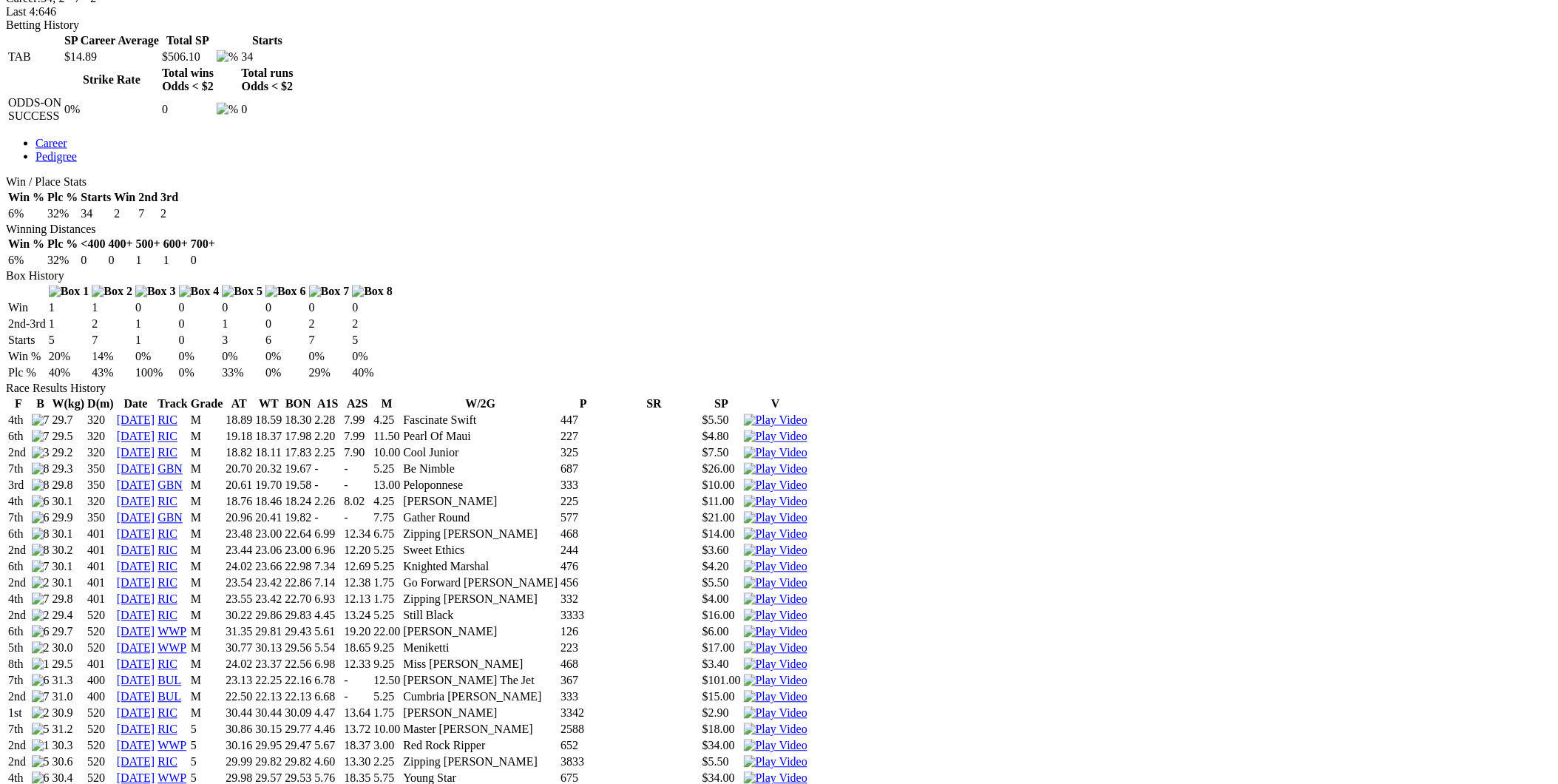
drag, startPoint x: 298, startPoint y: 498, endPoint x: 305, endPoint y: 599, distance: 101.2
click at [305, 599] on tbody "4th 29.7 320 15 Apr 24 RIC M 18.89 18.59 18.30 2.28 7.99 4.25 Fascinate Swift 4…" at bounding box center [407, 689] width 801 height 551
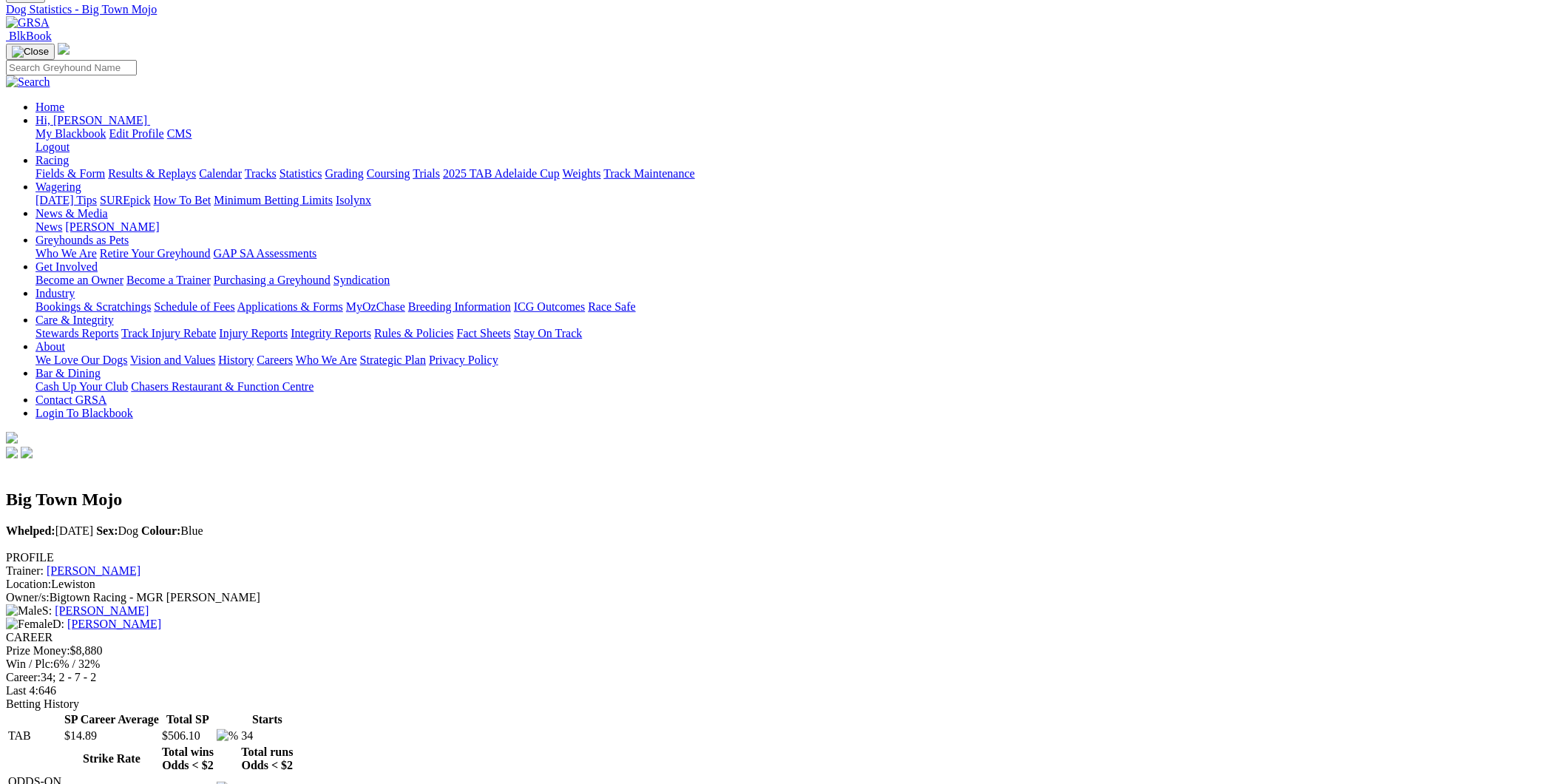
scroll to position [0, 0]
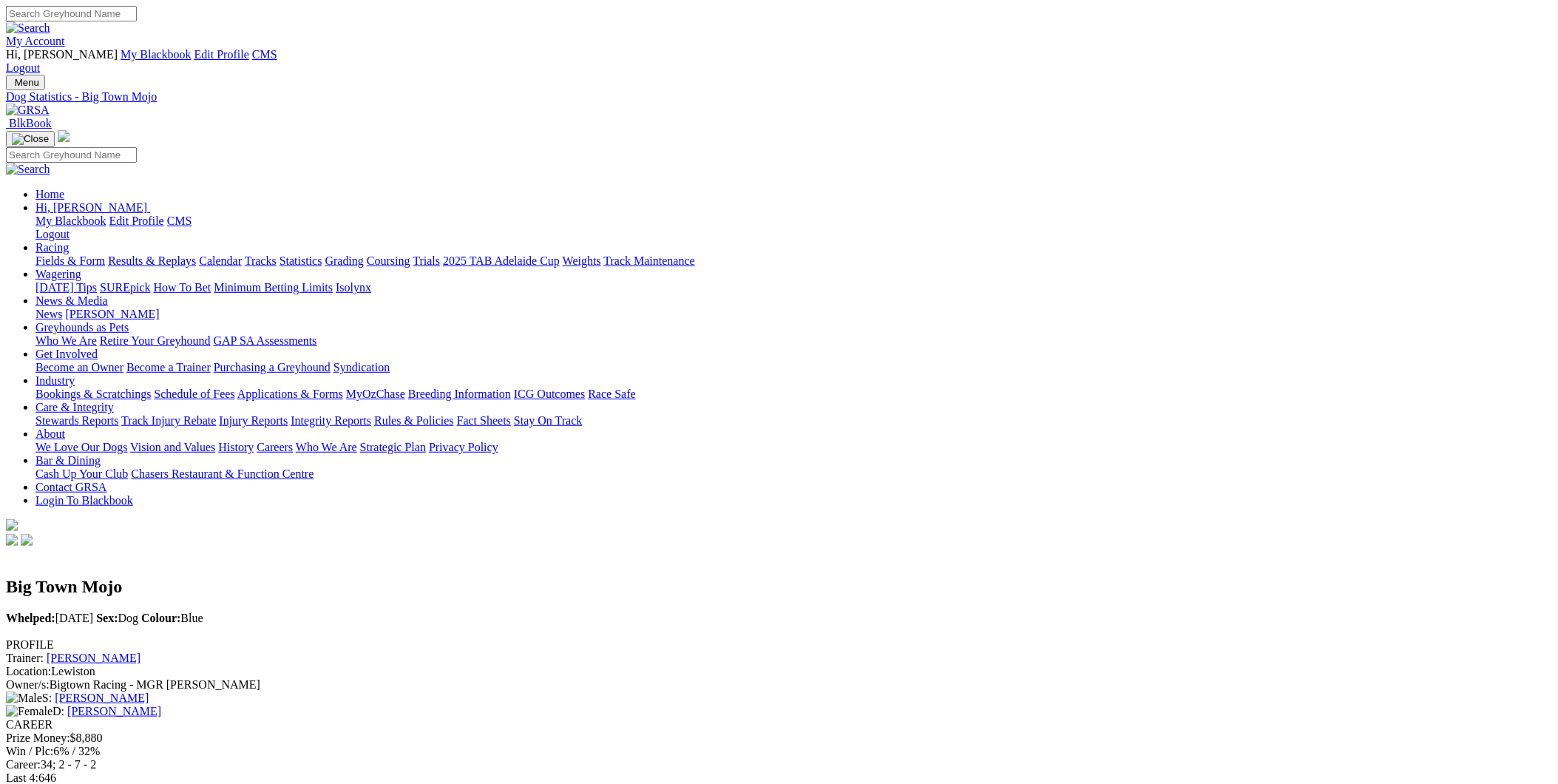
drag, startPoint x: 903, startPoint y: 13, endPoint x: 895, endPoint y: 2, distance: 13.6
click at [137, 13] on input "Search" at bounding box center [71, 13] width 131 height 15
type input "pat mustard"
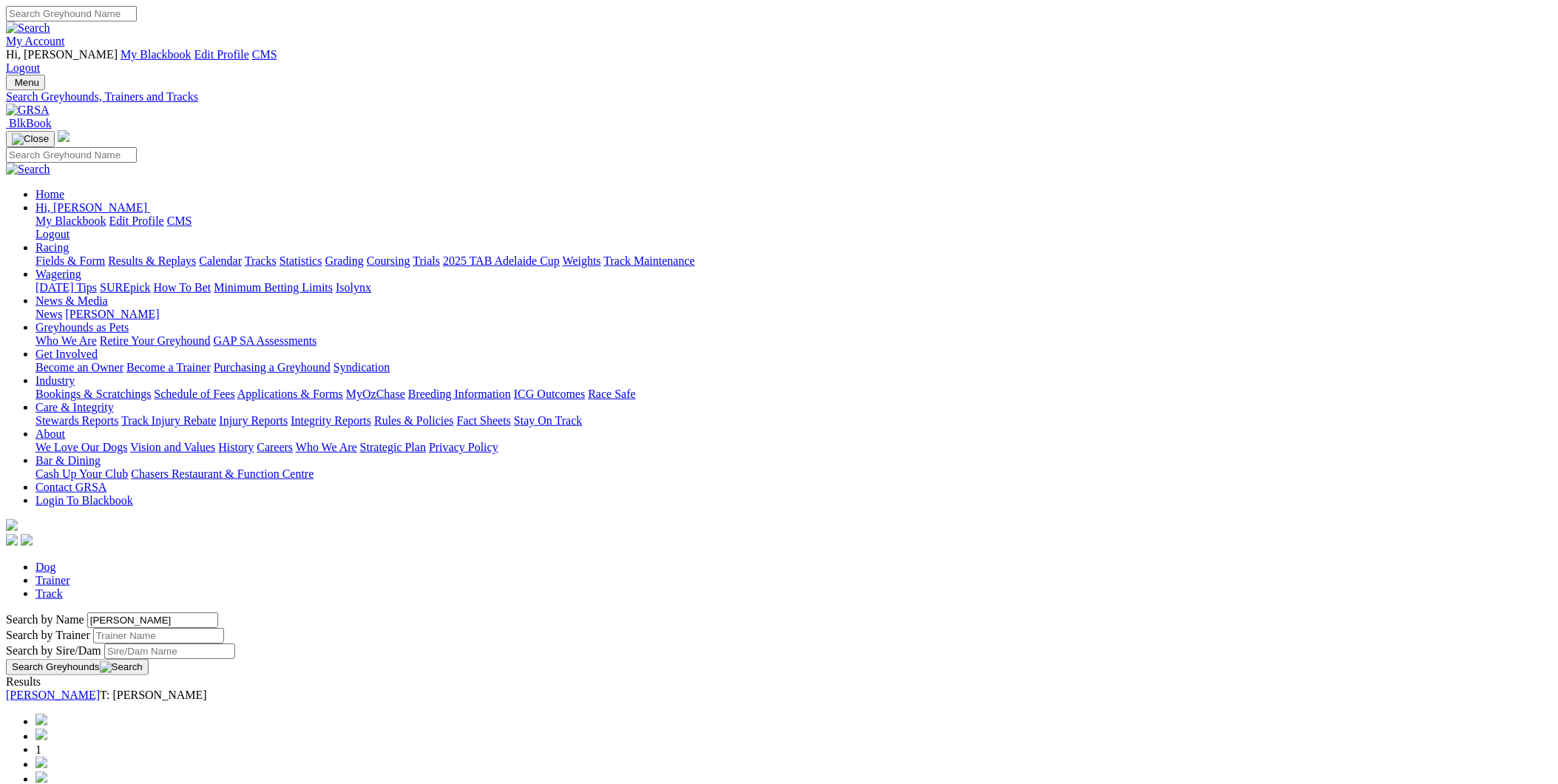
click at [100, 688] on link "Pat Mustard" at bounding box center [52, 694] width 94 height 13
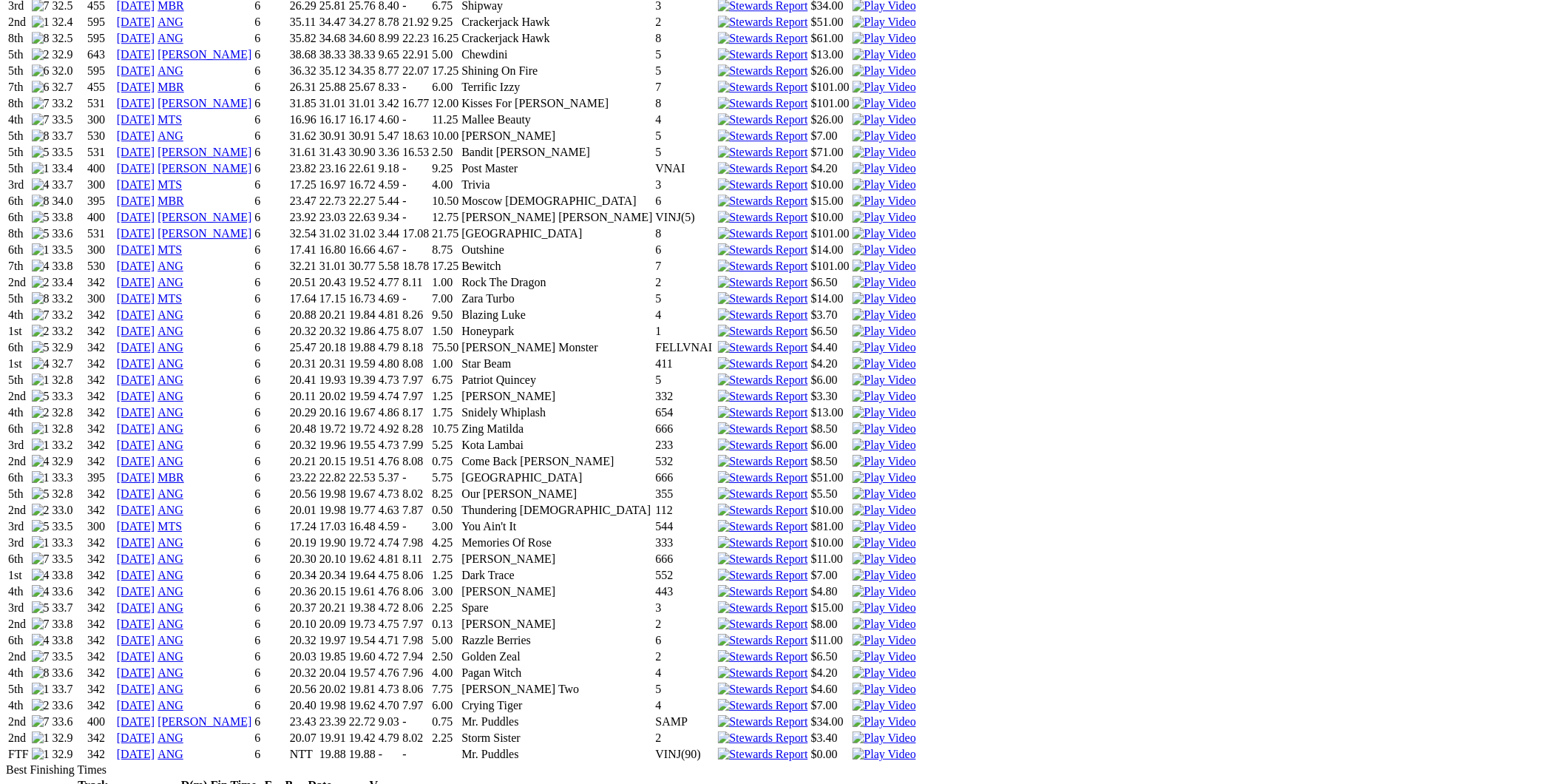
scroll to position [1534, 0]
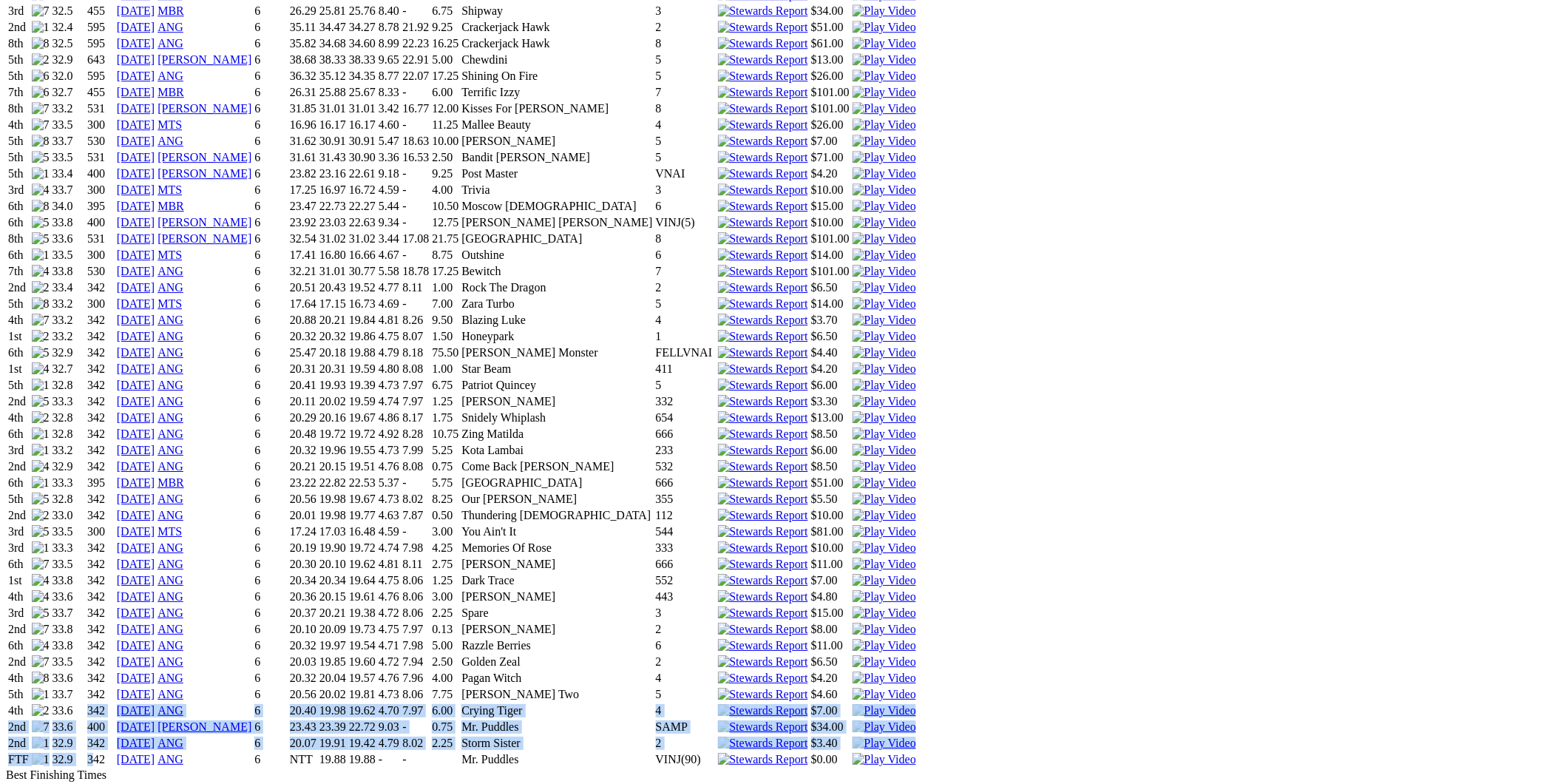
drag, startPoint x: 383, startPoint y: 530, endPoint x: 390, endPoint y: 599, distance: 69.4
click at [390, 599] on tbody "3rd 31.8 300 13 Jun 23 MTS M 17.15 16.71 16.48 4.63 - 6.25 Midnight Feast 3 $4.…" at bounding box center [462, 206] width 910 height 1121
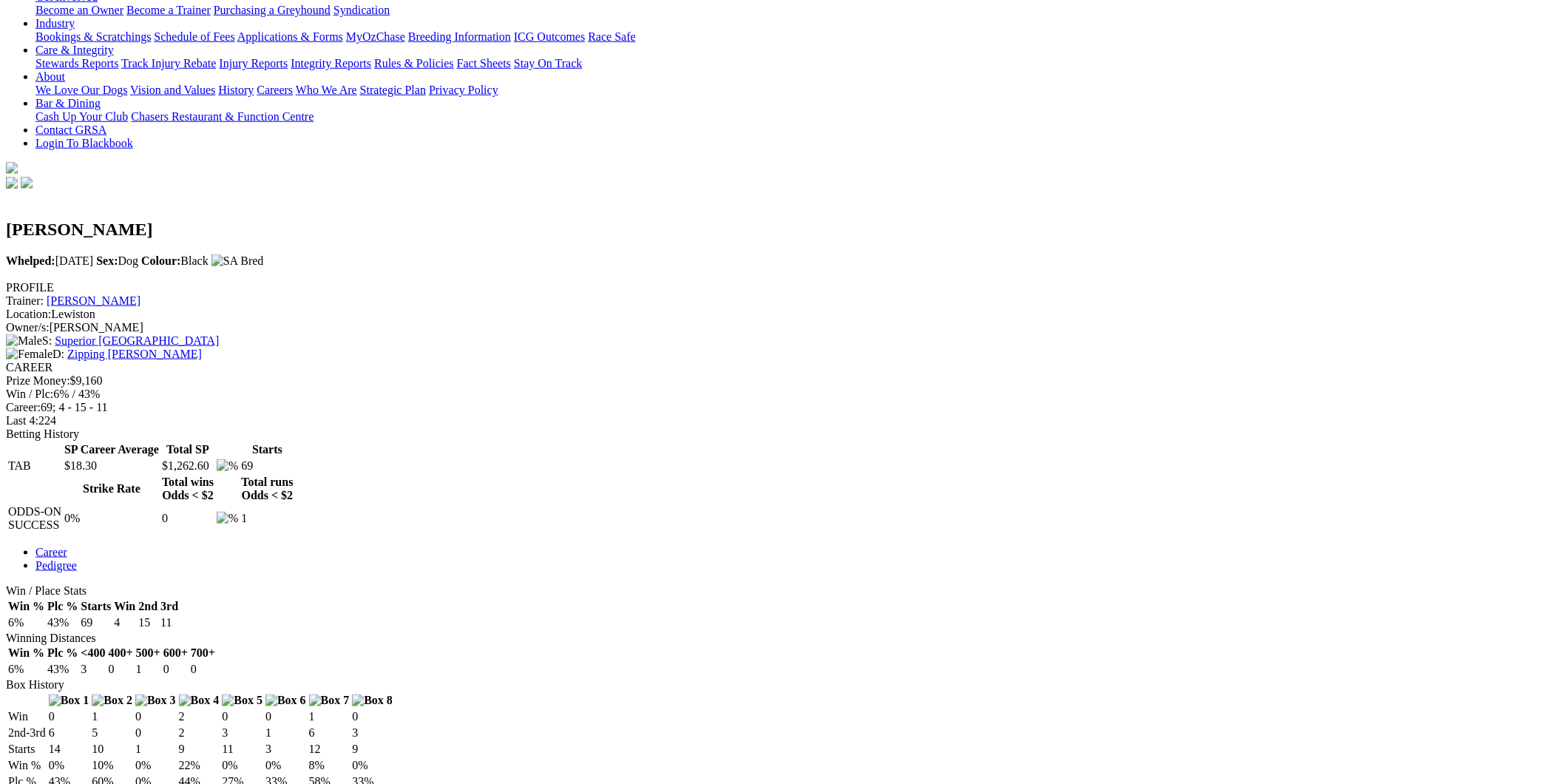
scroll to position [0, 0]
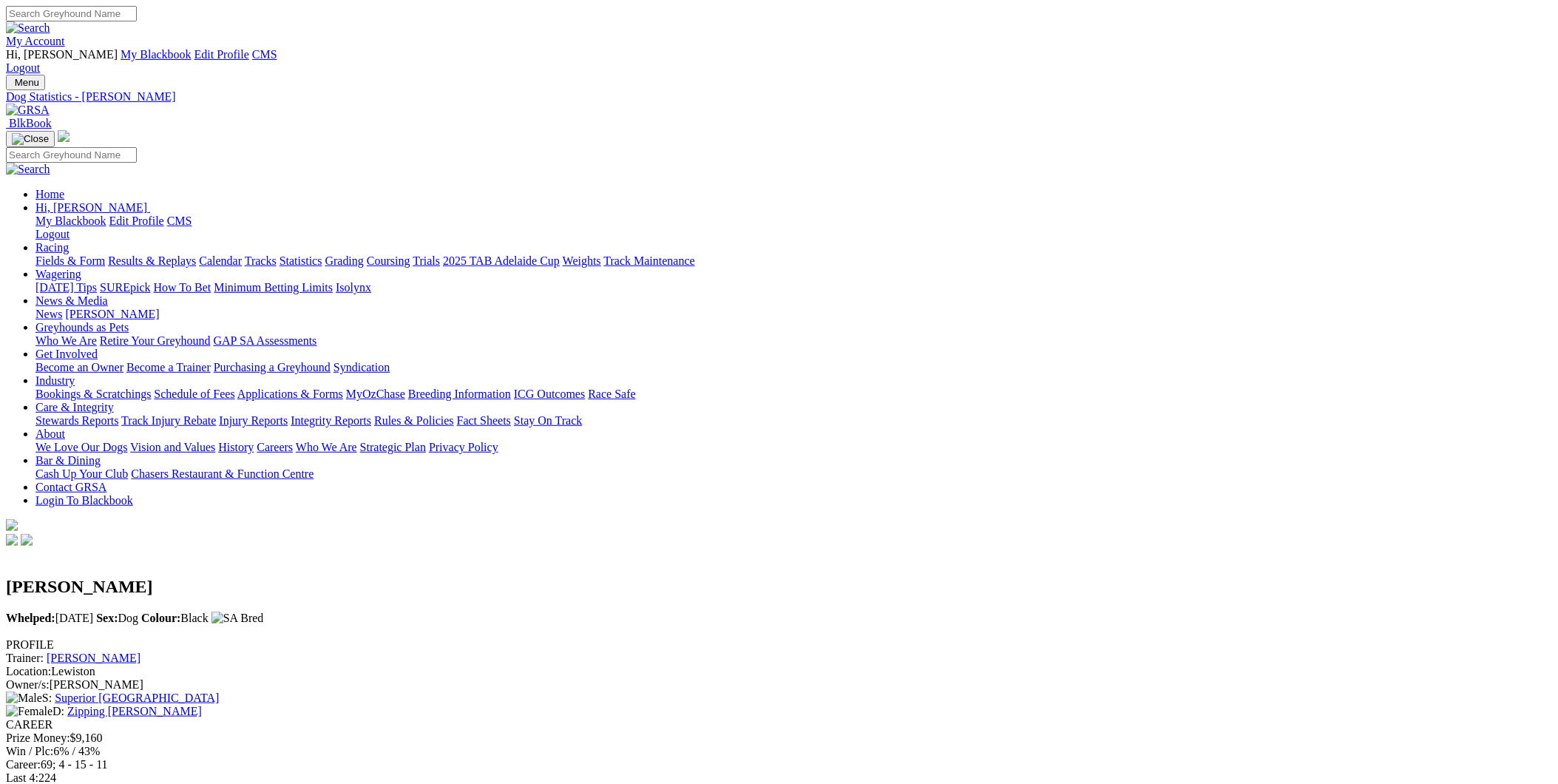
click at [137, 14] on input "Search" at bounding box center [71, 13] width 131 height 15
type input "celtic godess"
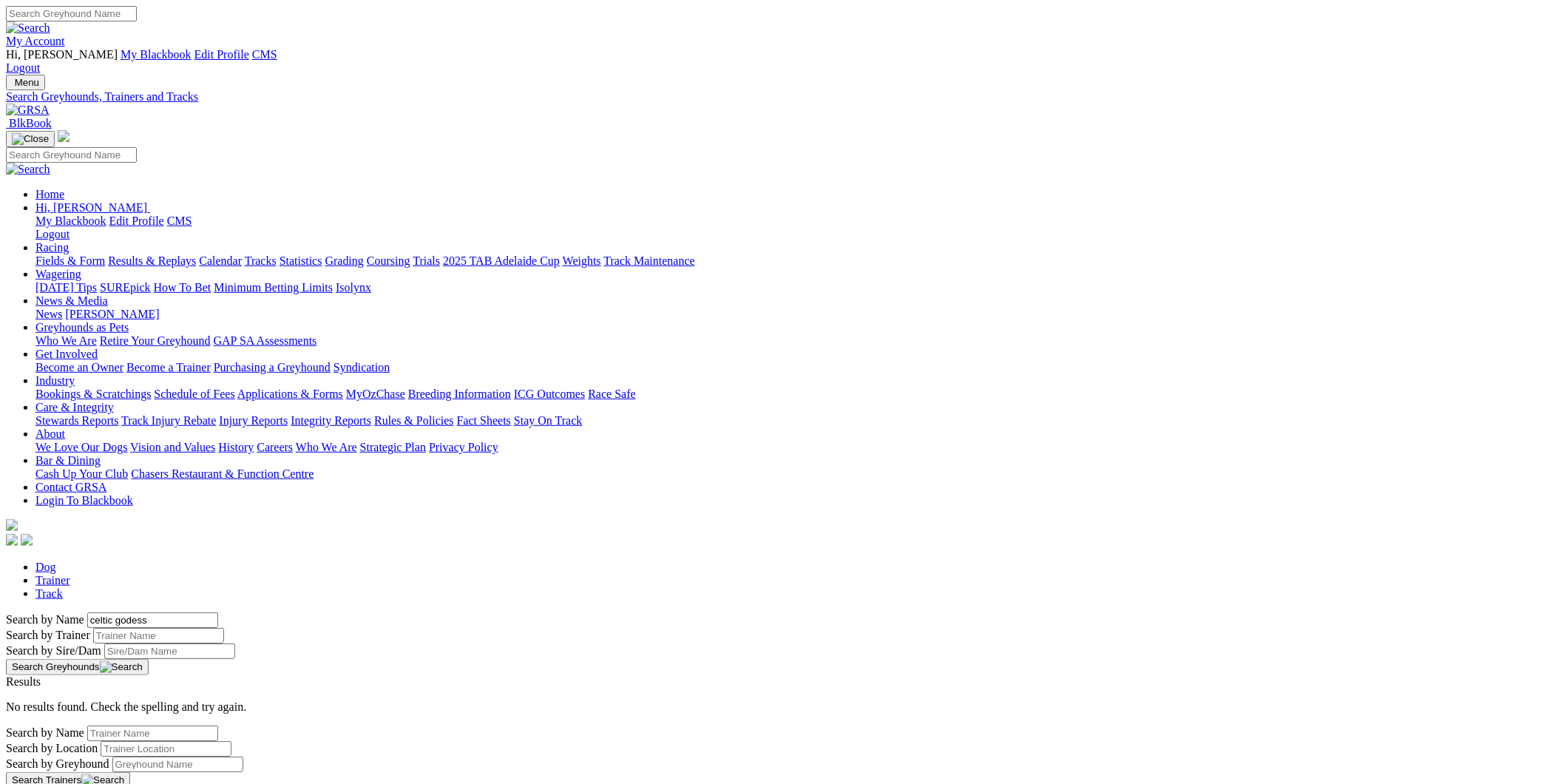
click at [137, 15] on input "Search" at bounding box center [71, 13] width 131 height 15
type input "celtic goddess"
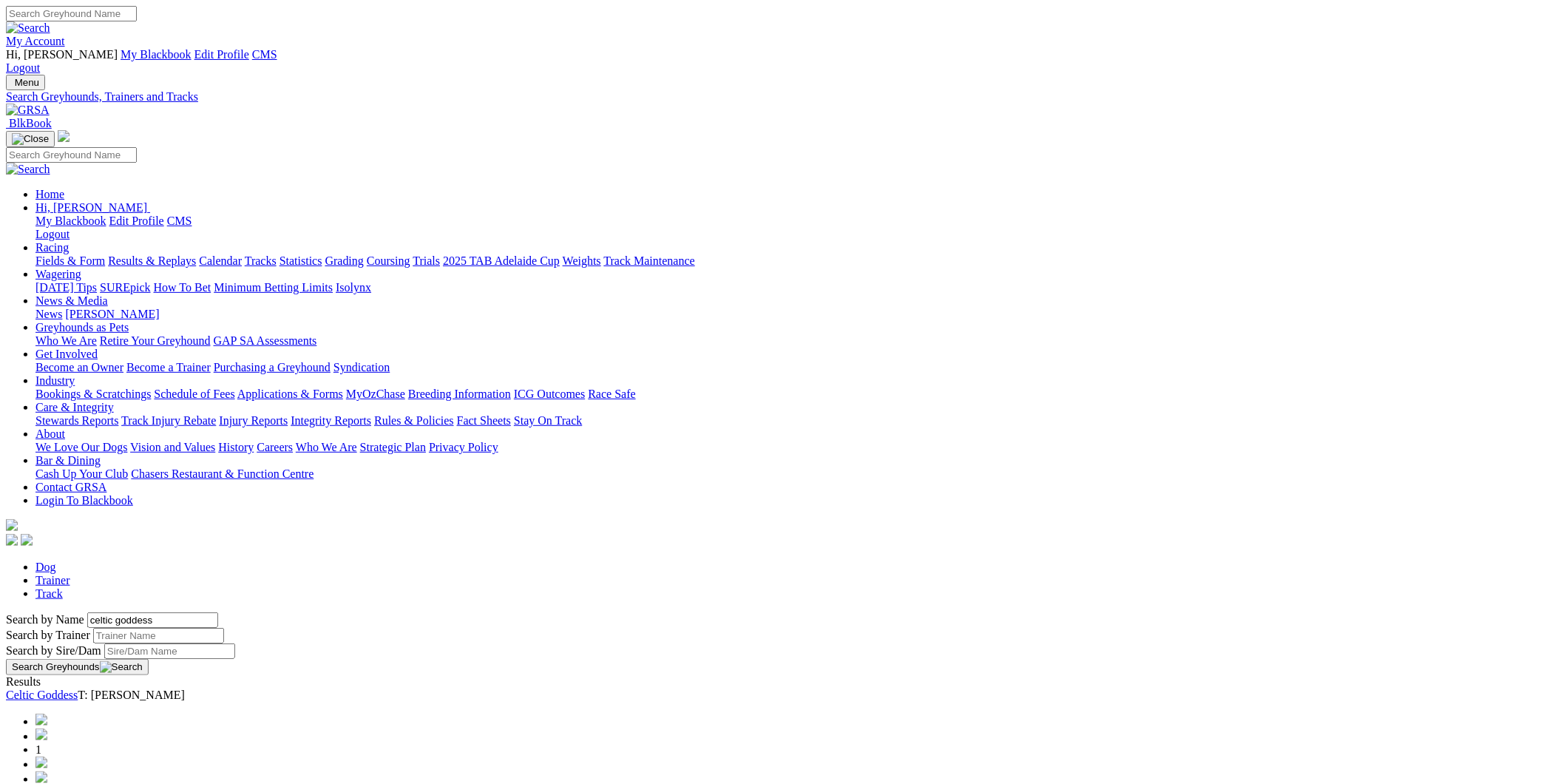
click at [78, 688] on link "Celtic Goddess" at bounding box center [42, 694] width 72 height 13
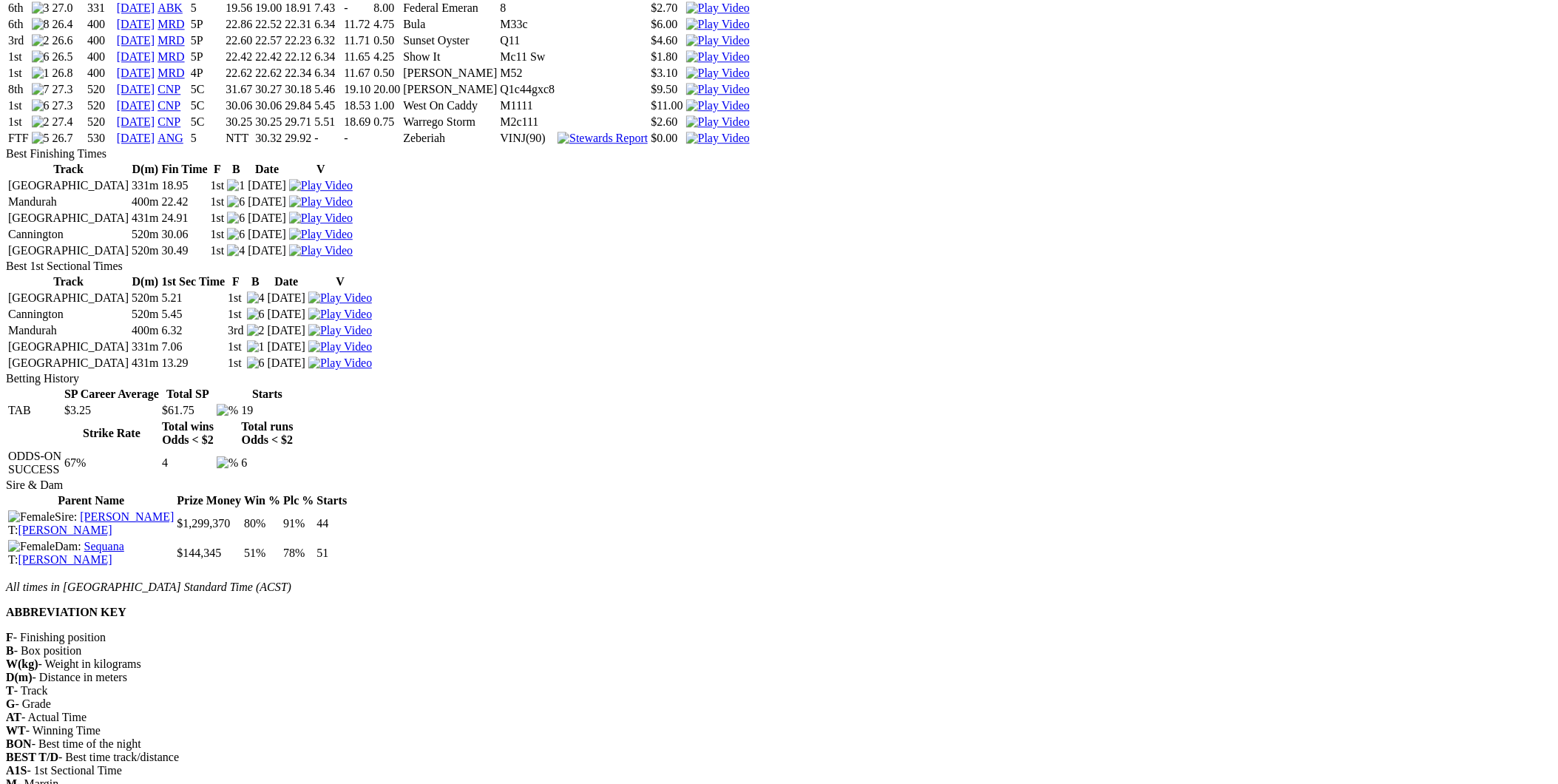
scroll to position [766, 0]
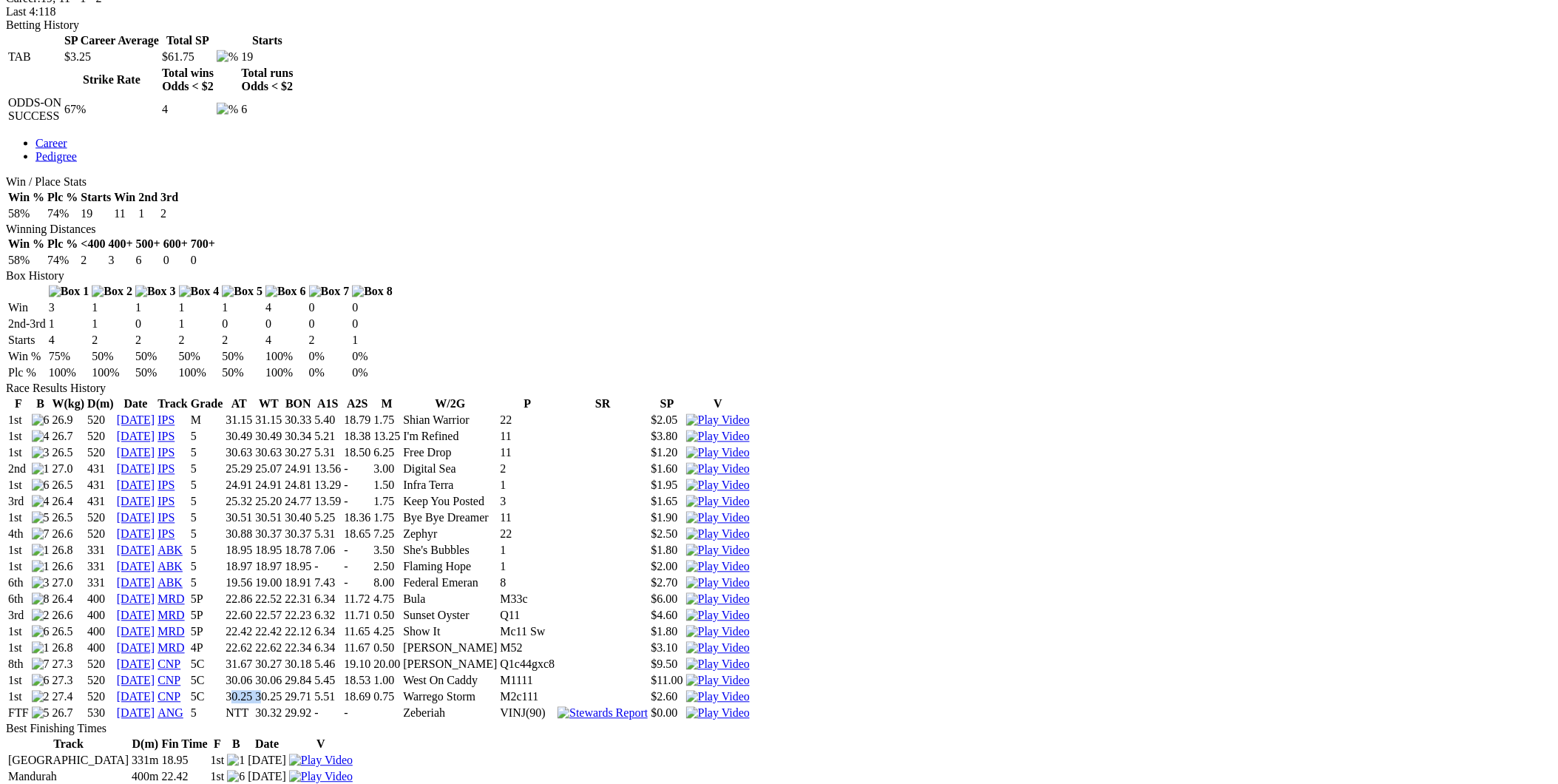
drag, startPoint x: 560, startPoint y: 237, endPoint x: 595, endPoint y: 238, distance: 35.0
click at [595, 690] on tr "1st 27.4 520 [DATE] CNP 5C 30.25 30.25 29.71 5.51 18.69 0.75 Warrego Storm M2c1…" at bounding box center [378, 697] width 743 height 14
click at [371, 658] on td "19.10" at bounding box center [357, 665] width 28 height 14
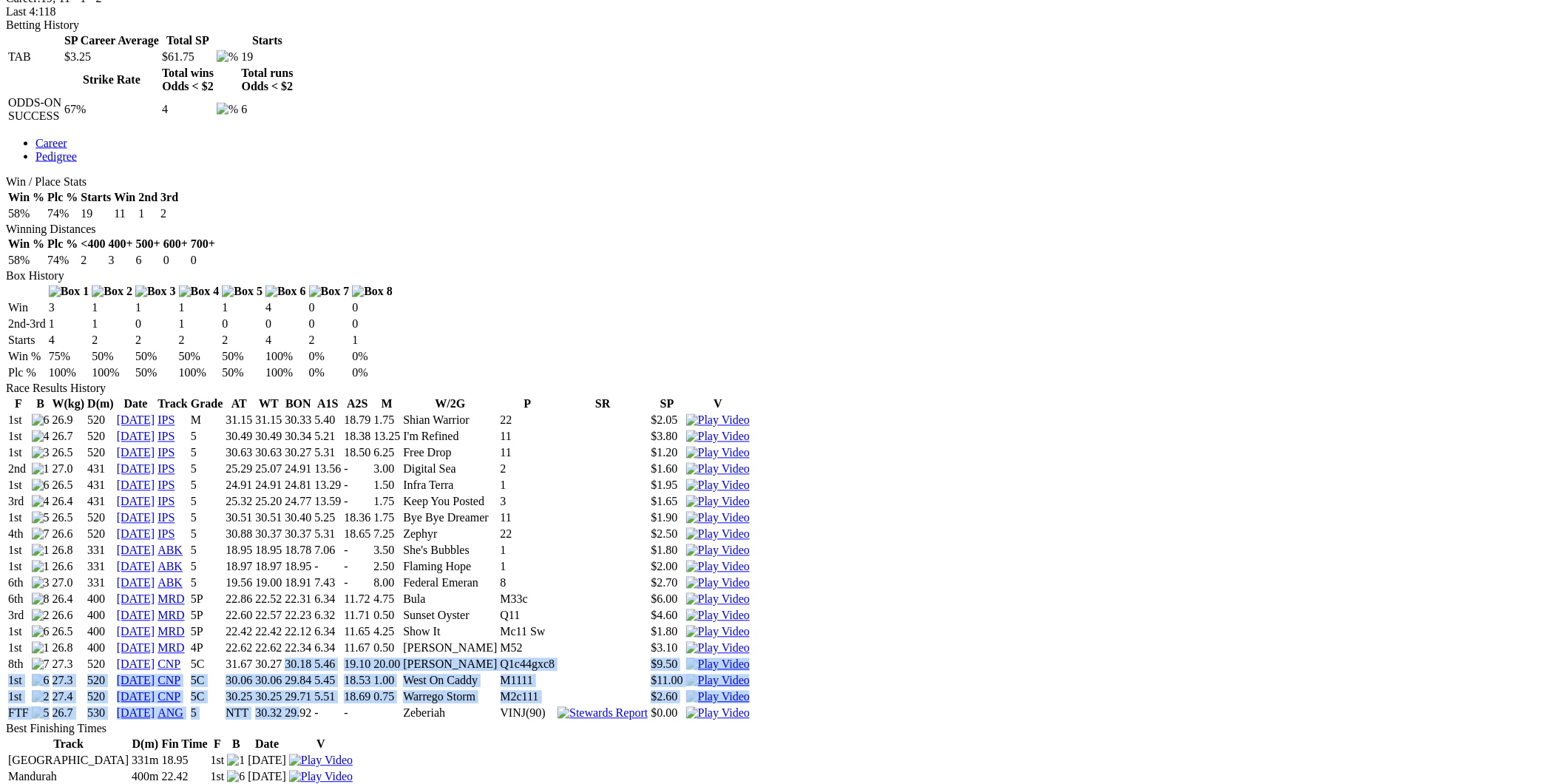
drag, startPoint x: 619, startPoint y: 186, endPoint x: 640, endPoint y: 252, distance: 69.3
click at [640, 414] on tbody "1st 26.9 520 [DATE] IPS M 31.15 31.15 30.33 5.40 18.79 1.75 Shian Warrior 22 $2…" at bounding box center [378, 567] width 743 height 307
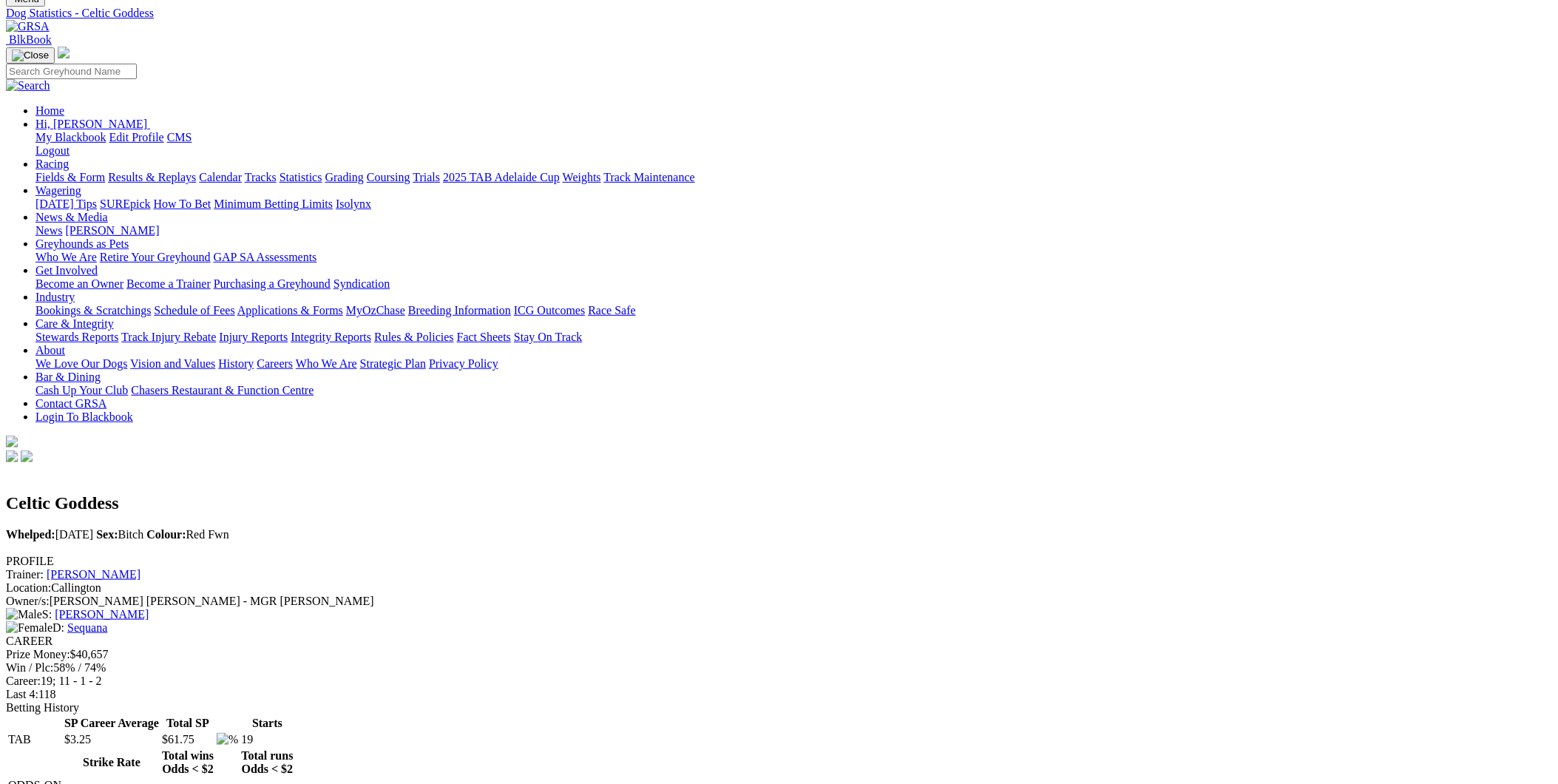
scroll to position [0, 0]
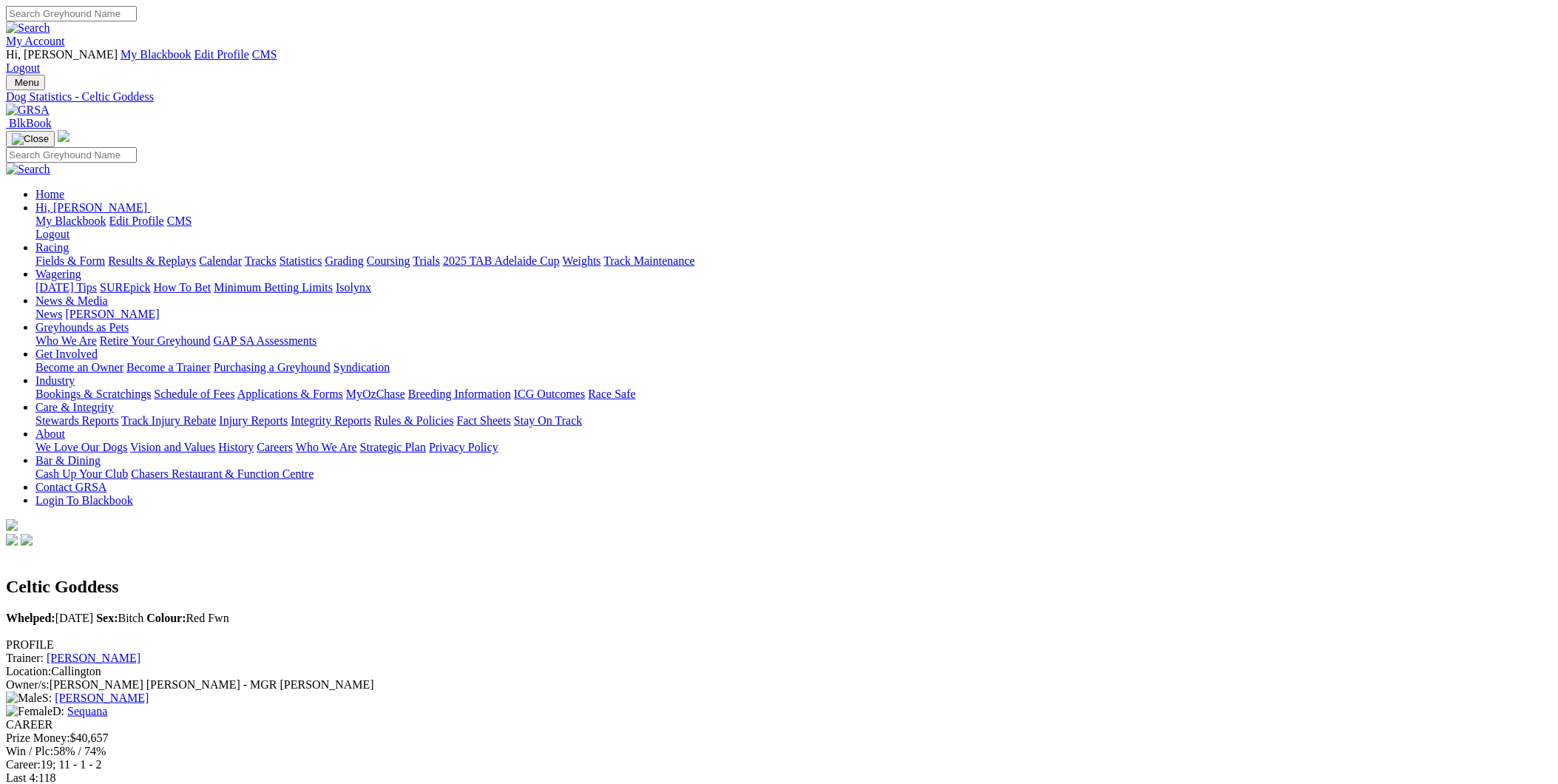
click at [137, 22] on input "Search" at bounding box center [71, 13] width 131 height 15
type input "king tide"
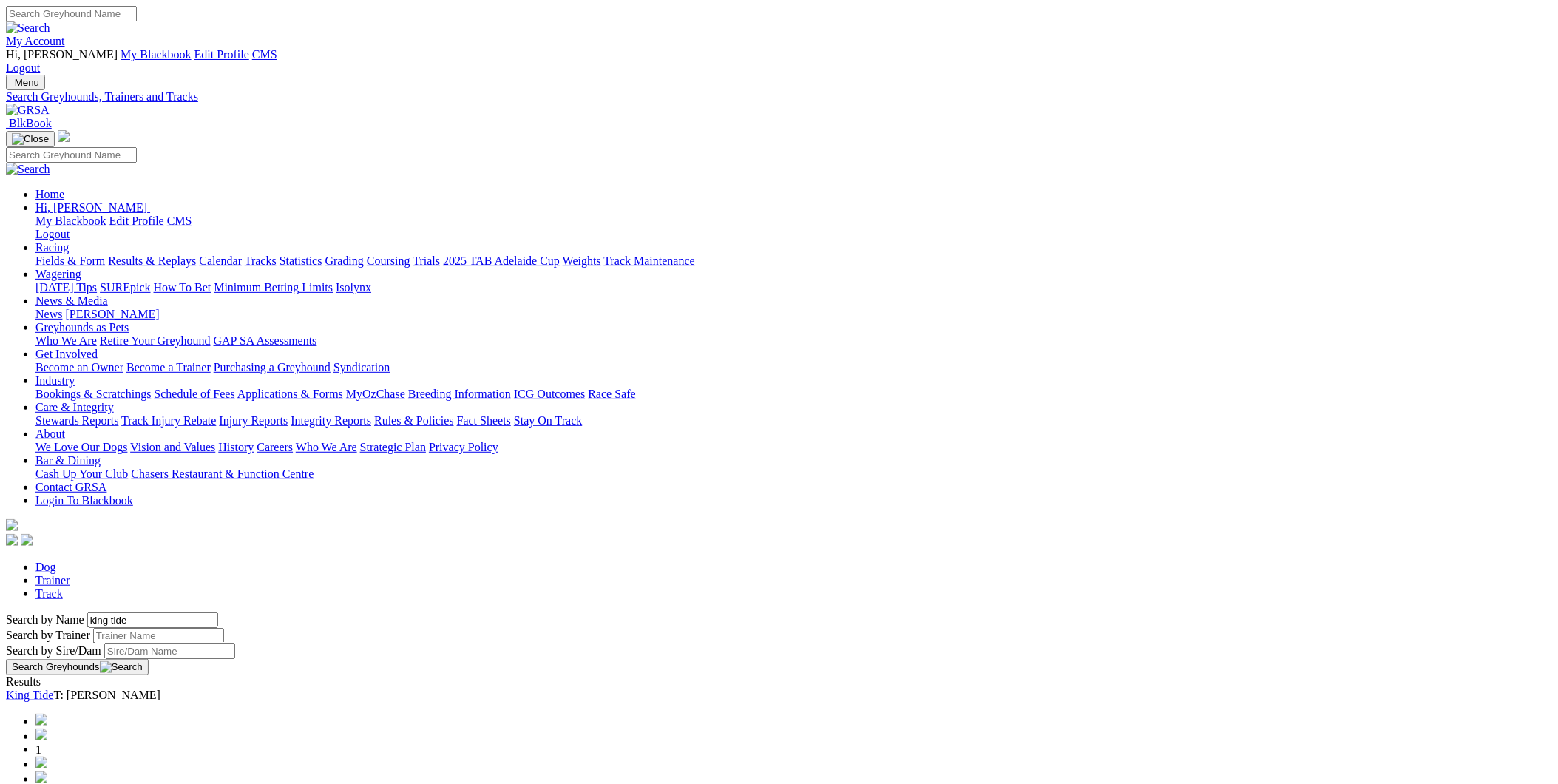
click at [54, 688] on link "King Tide" at bounding box center [29, 694] width 47 height 13
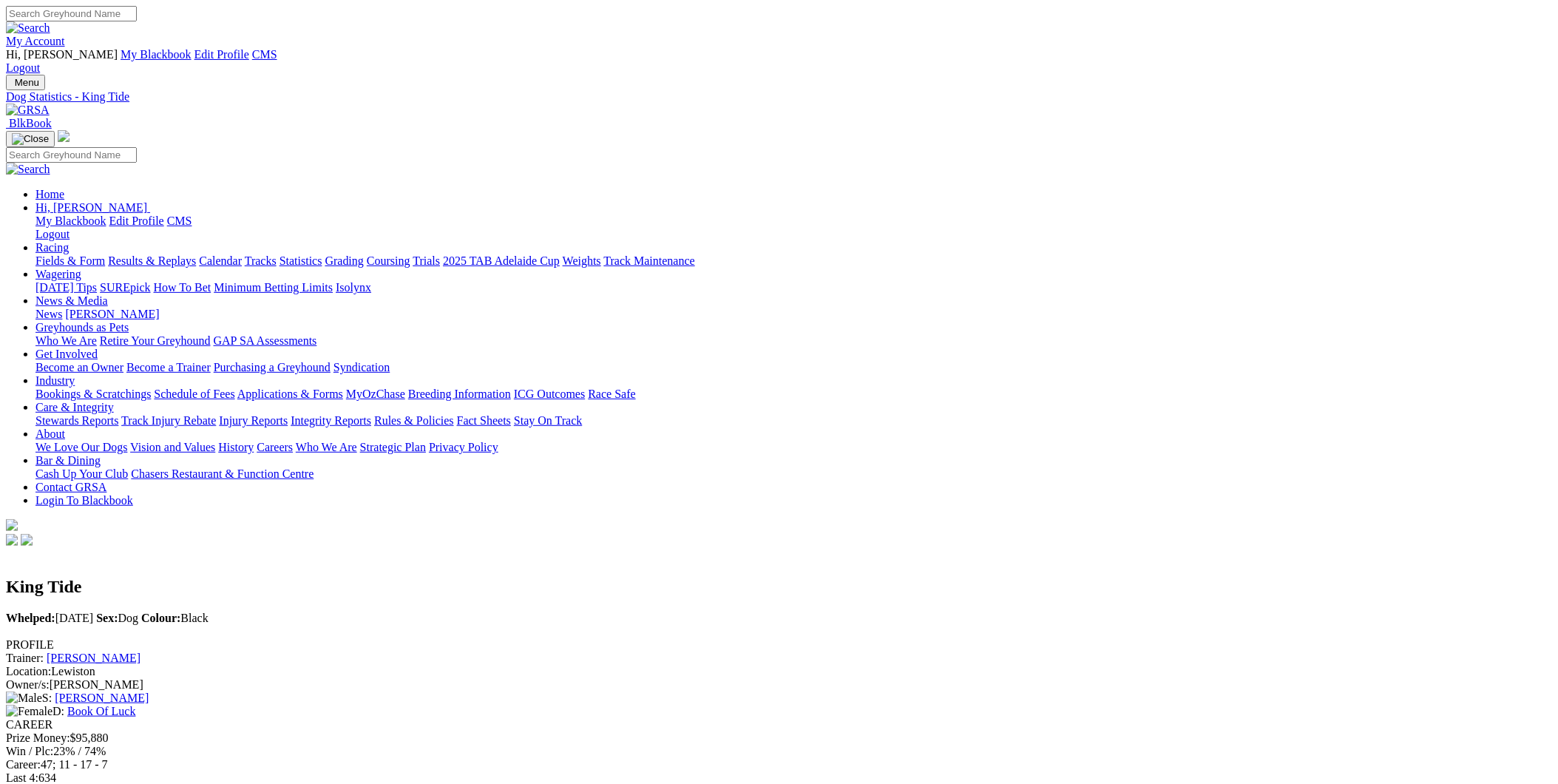
scroll to position [958, 0]
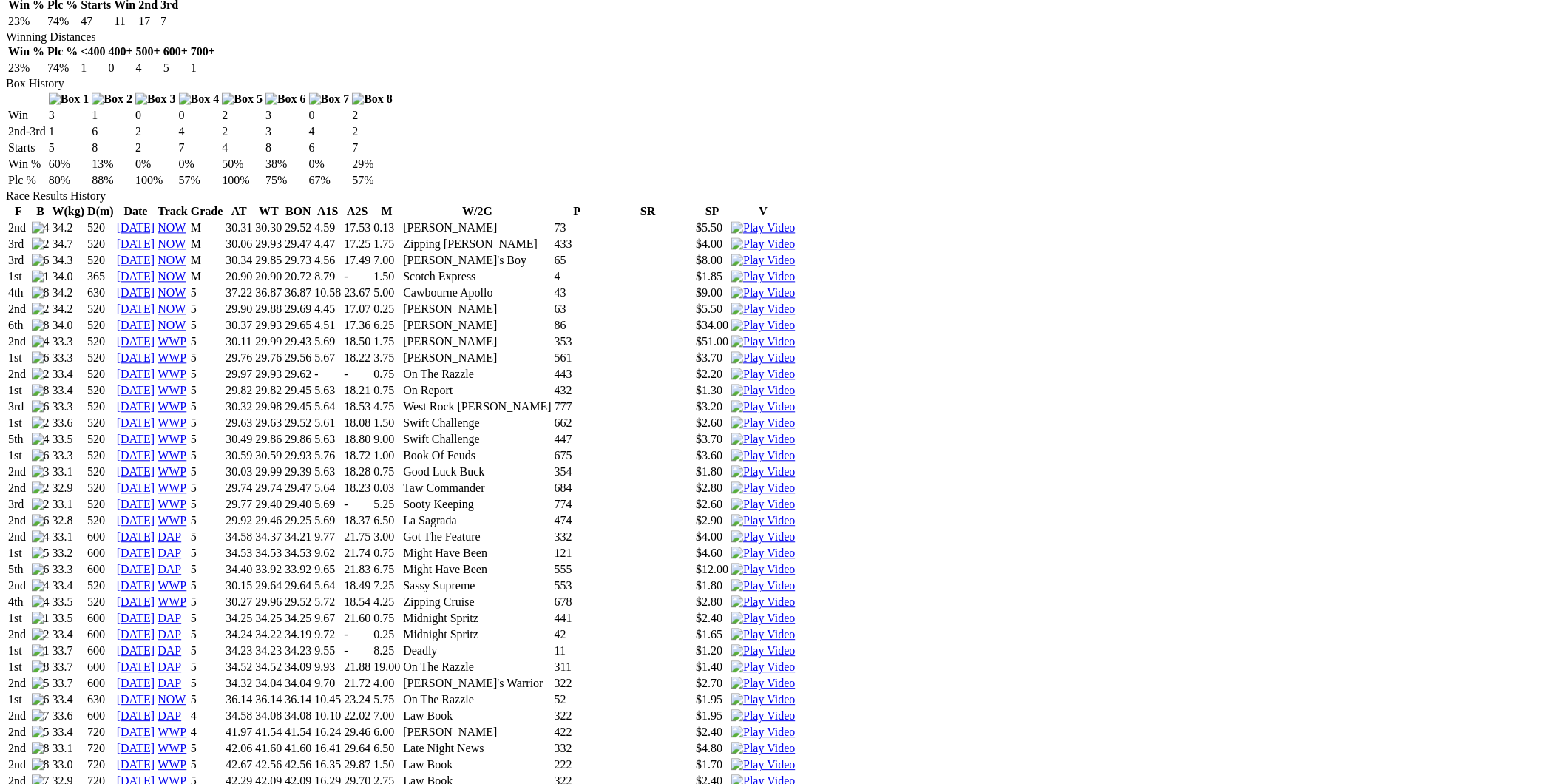
drag, startPoint x: 395, startPoint y: 663, endPoint x: 404, endPoint y: 663, distance: 9.0
